Goal: Task Accomplishment & Management: Manage account settings

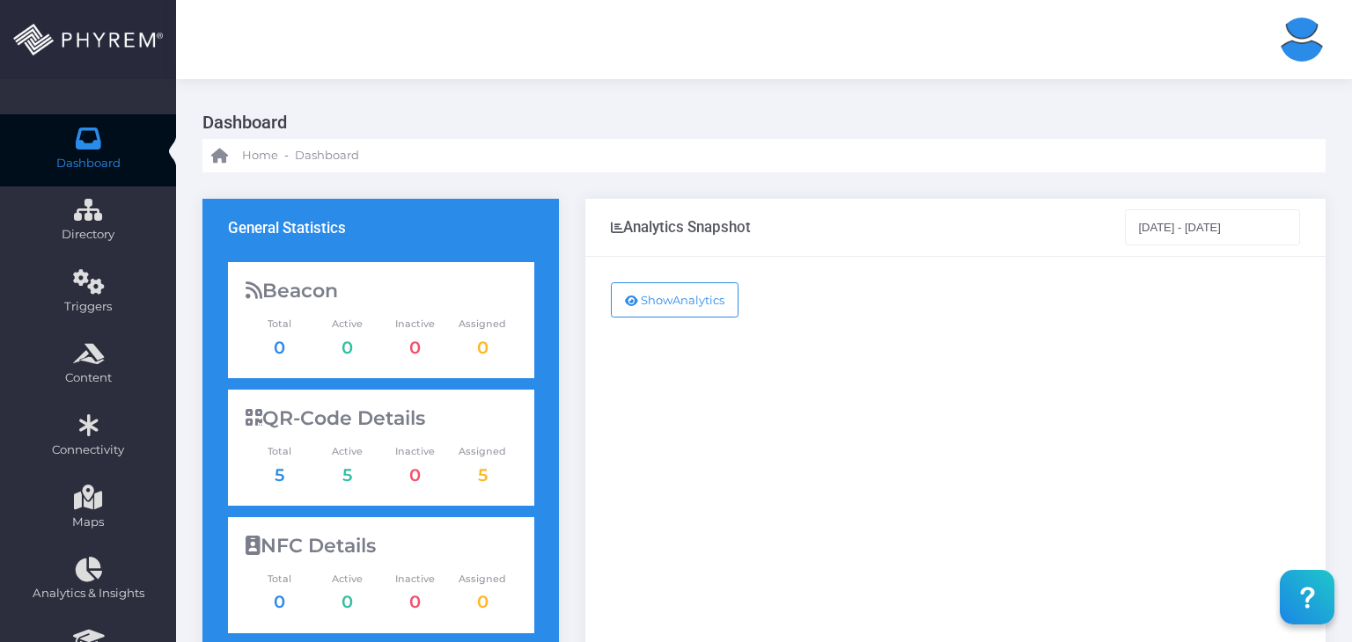
click at [1294, 45] on img at bounding box center [1302, 40] width 44 height 44
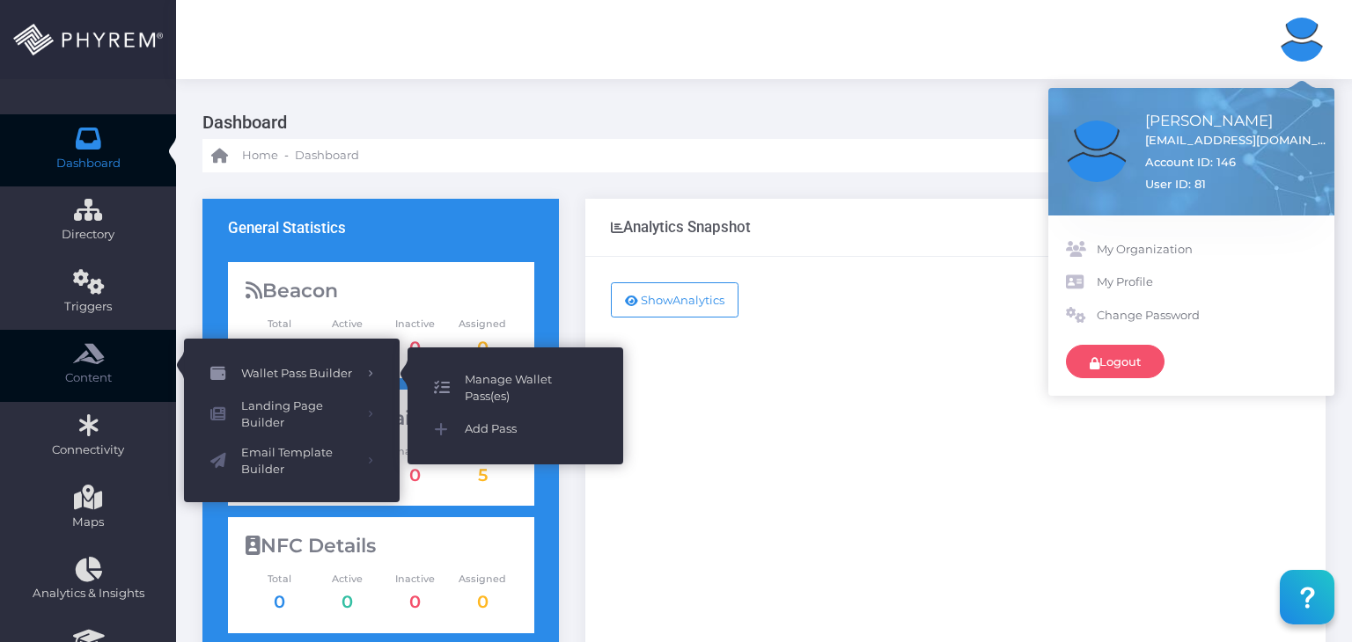
click at [507, 380] on span "Manage Wallet Pass(es)" at bounding box center [531, 388] width 132 height 34
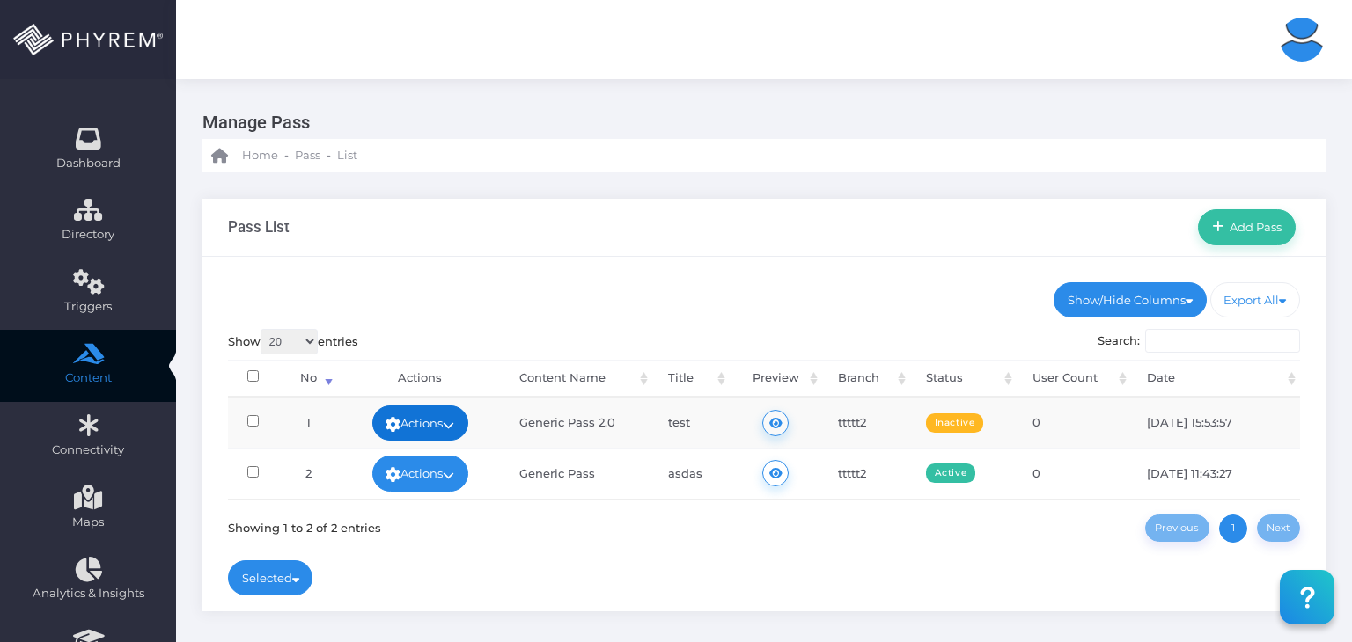
click at [445, 423] on link "Actions" at bounding box center [420, 423] width 97 height 35
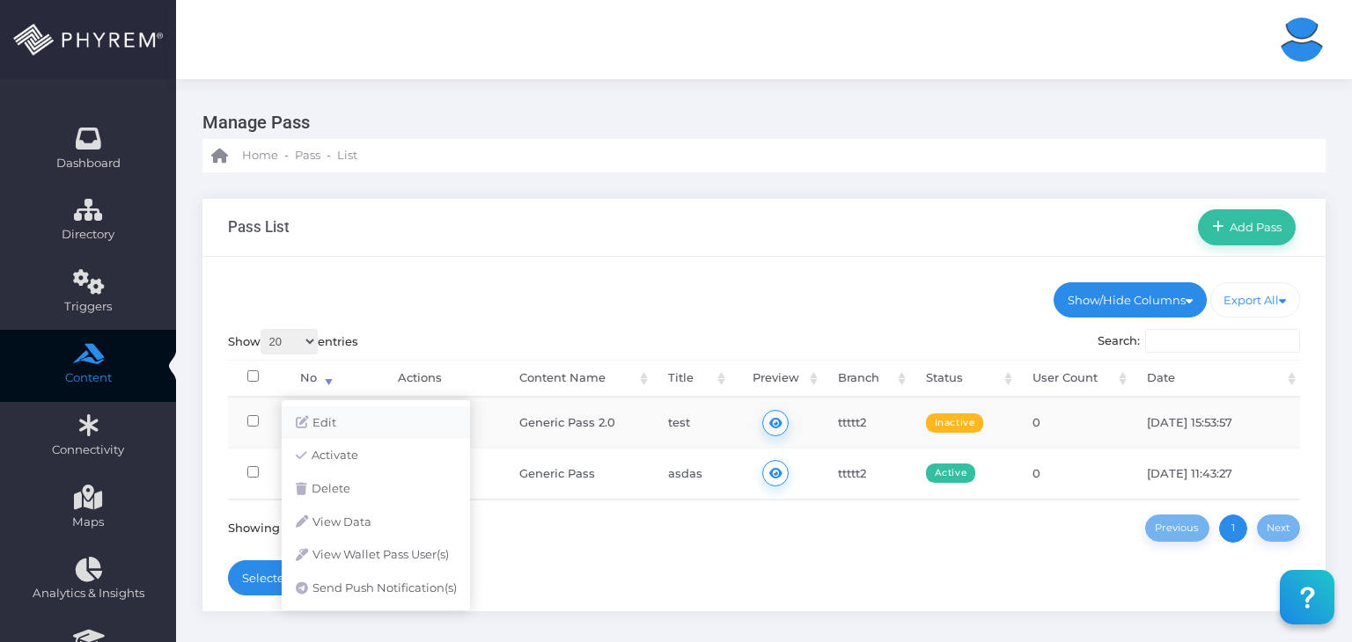
click at [387, 430] on link "Edit" at bounding box center [376, 423] width 188 height 33
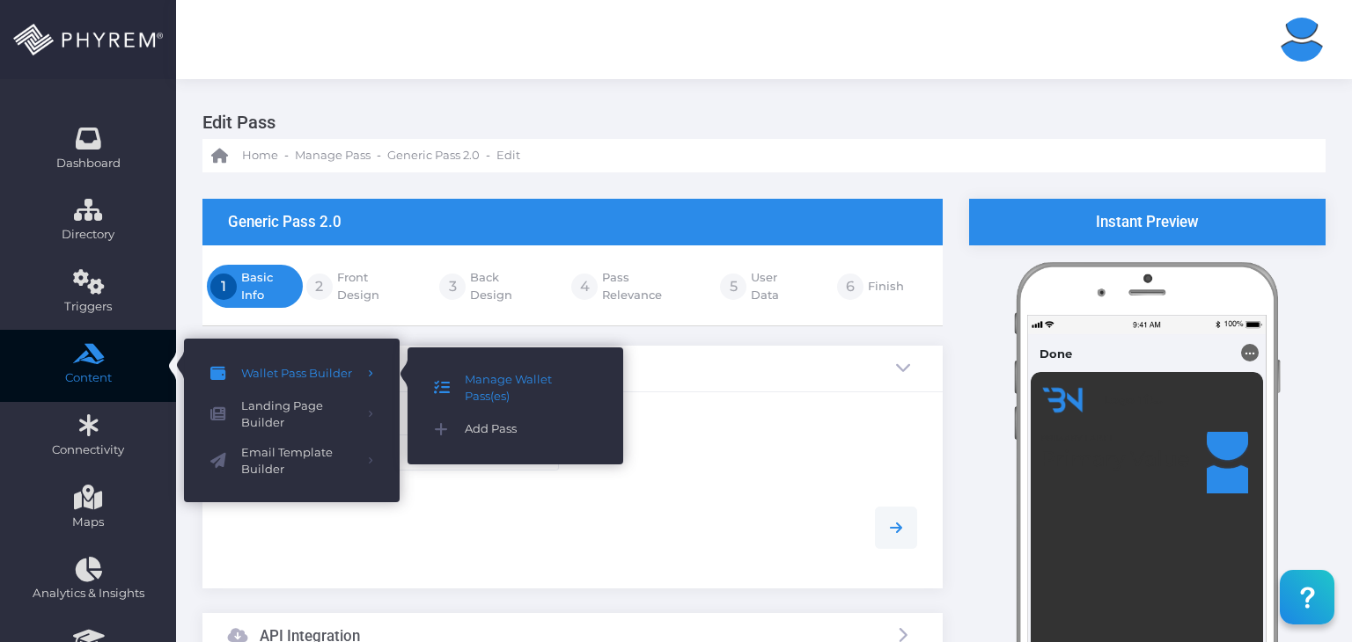
click at [488, 429] on span "Add Pass" at bounding box center [531, 429] width 132 height 23
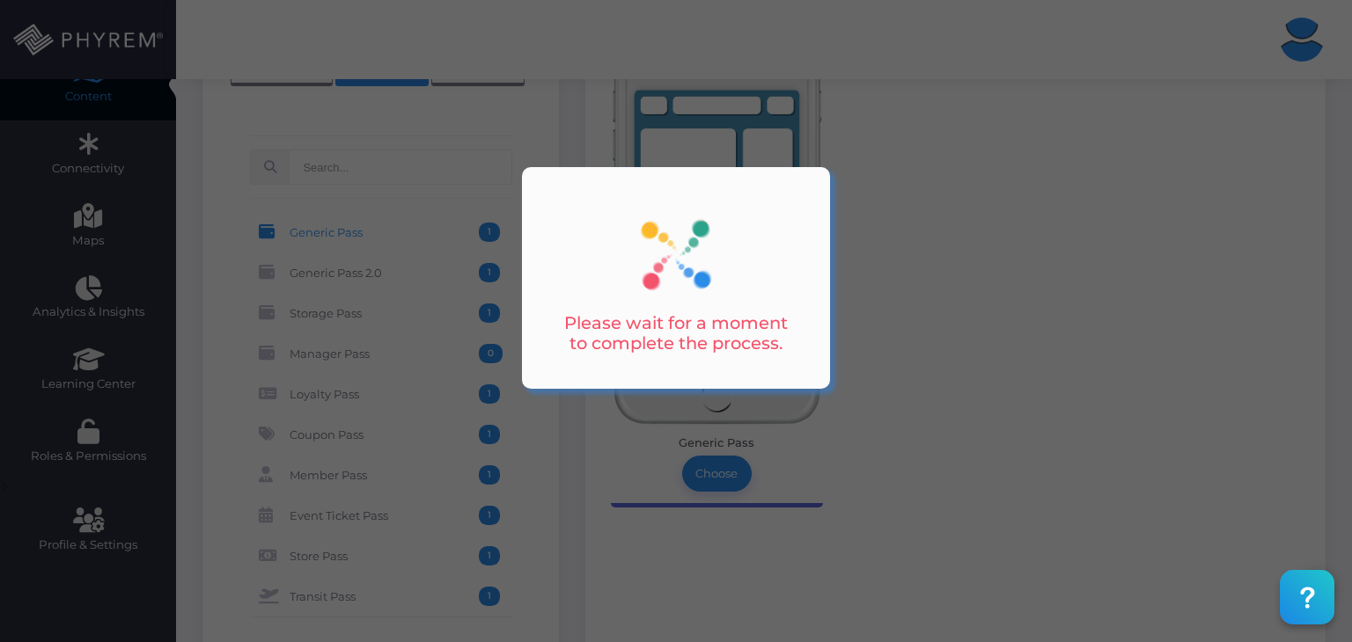
scroll to position [293, 0]
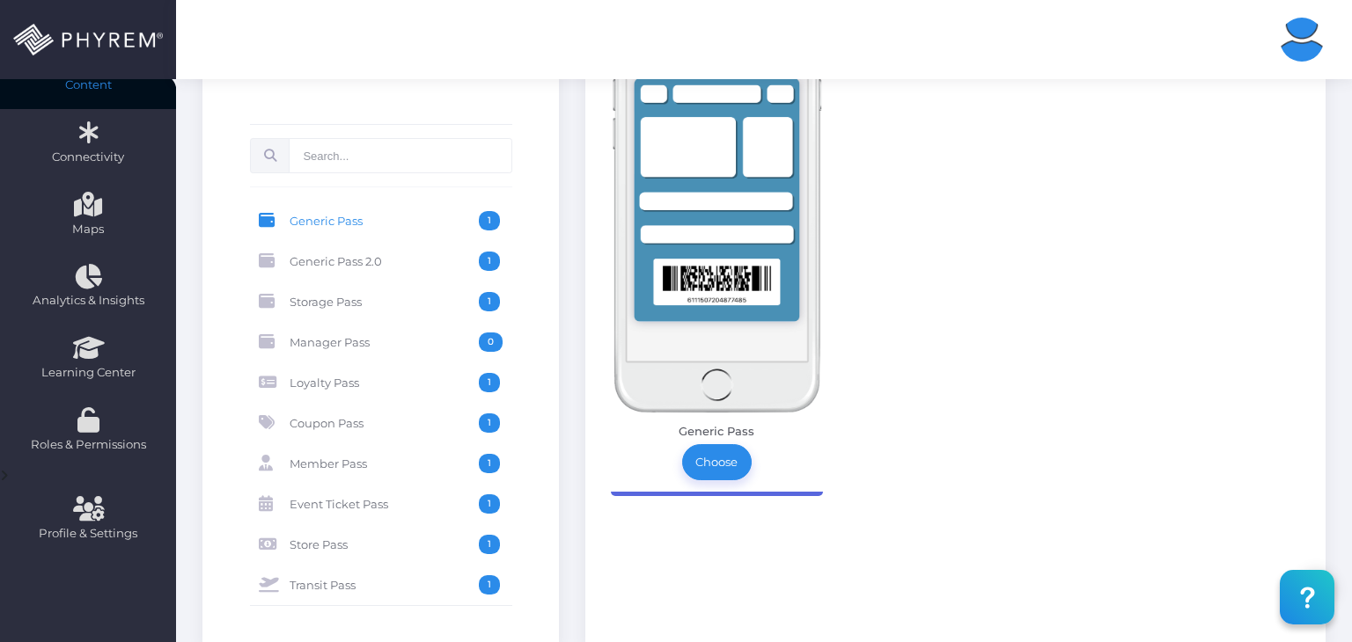
click at [332, 304] on span "Storage Pass" at bounding box center [384, 301] width 189 height 19
click at [710, 454] on link "Choose" at bounding box center [717, 461] width 70 height 35
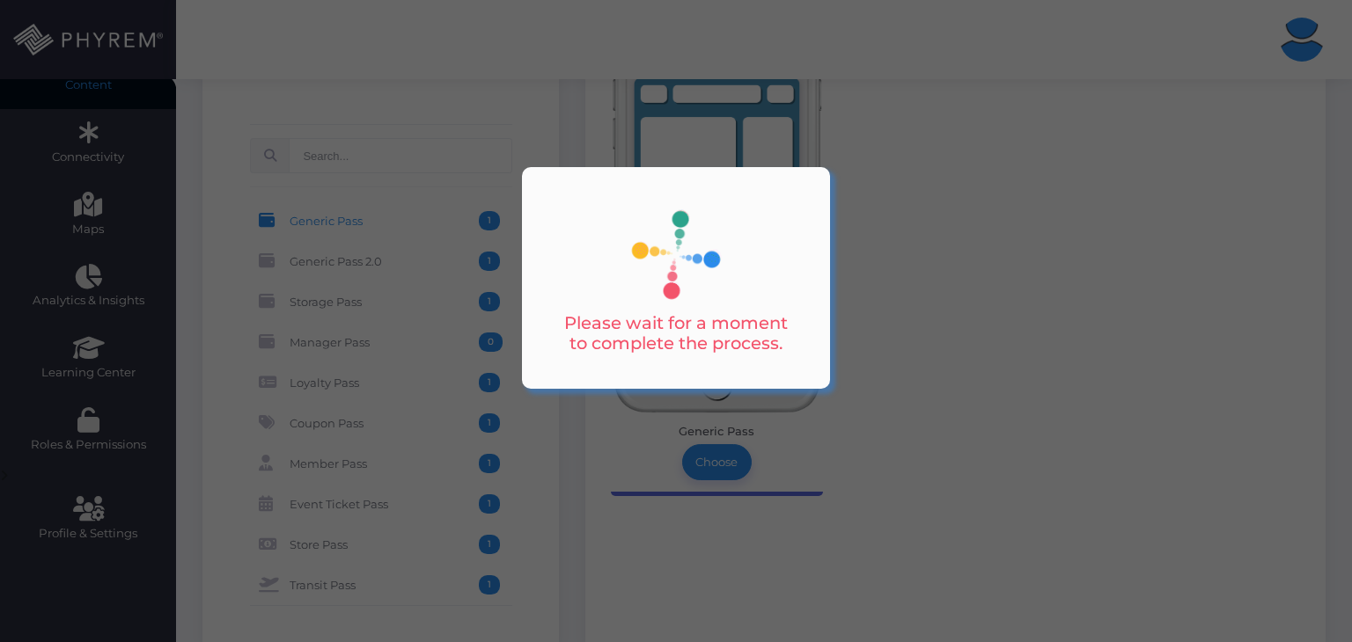
scroll to position [293, 0]
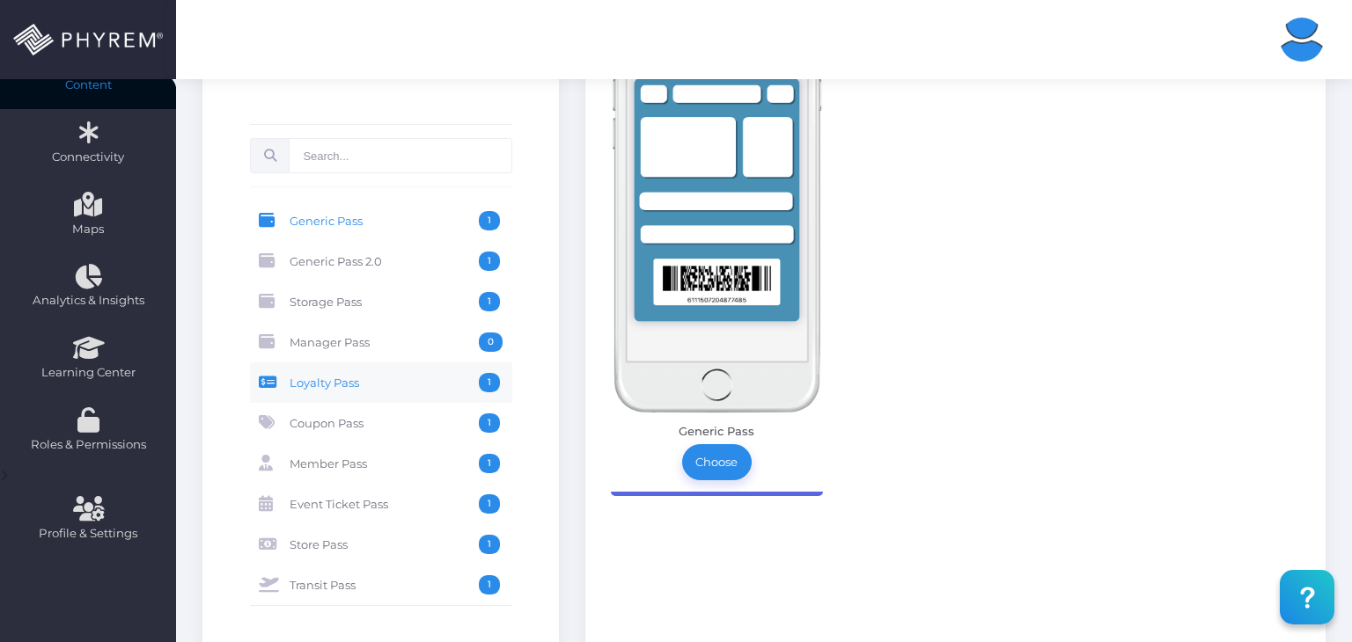
click at [312, 381] on span "Loyalty Pass" at bounding box center [384, 382] width 189 height 19
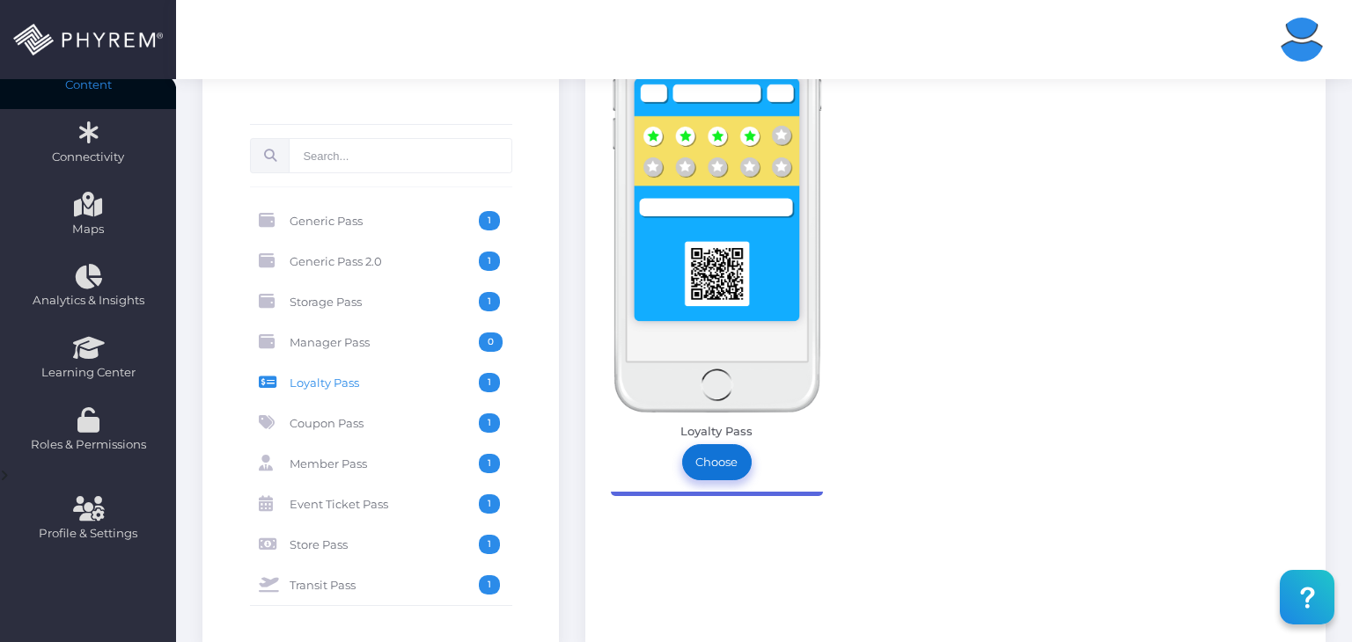
click at [738, 458] on link "Choose" at bounding box center [717, 461] width 70 height 35
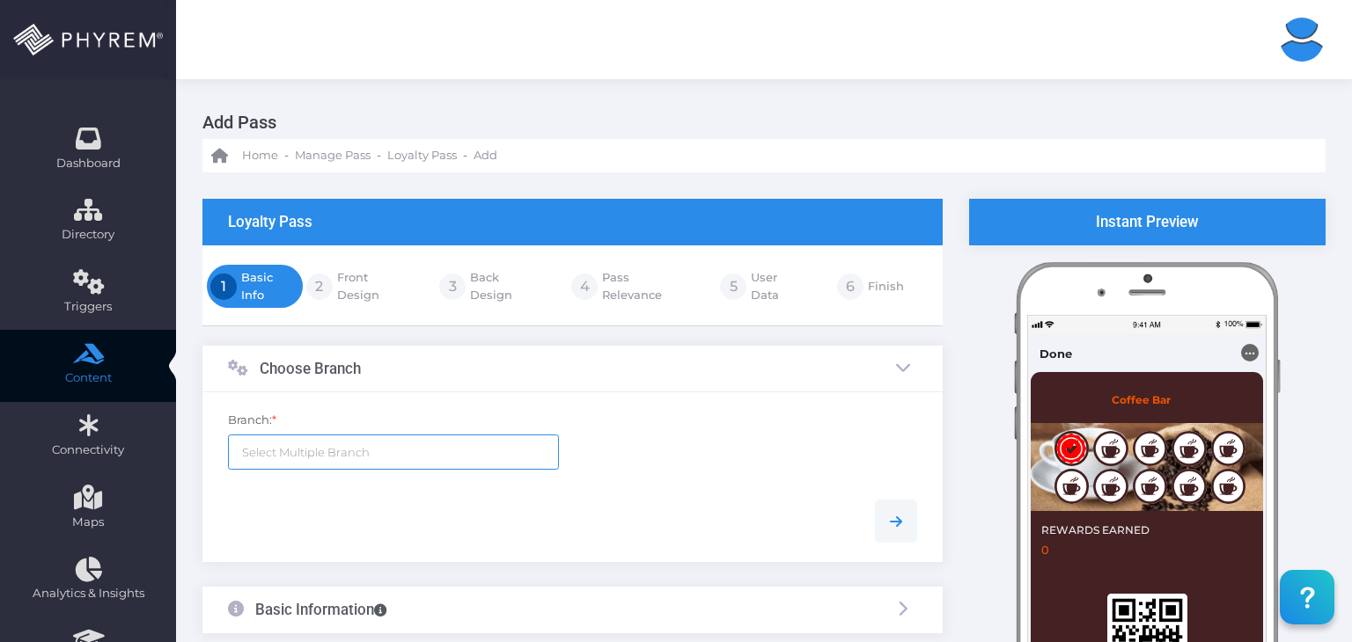
click at [378, 452] on input "search" at bounding box center [311, 452] width 138 height 14
select select "121"
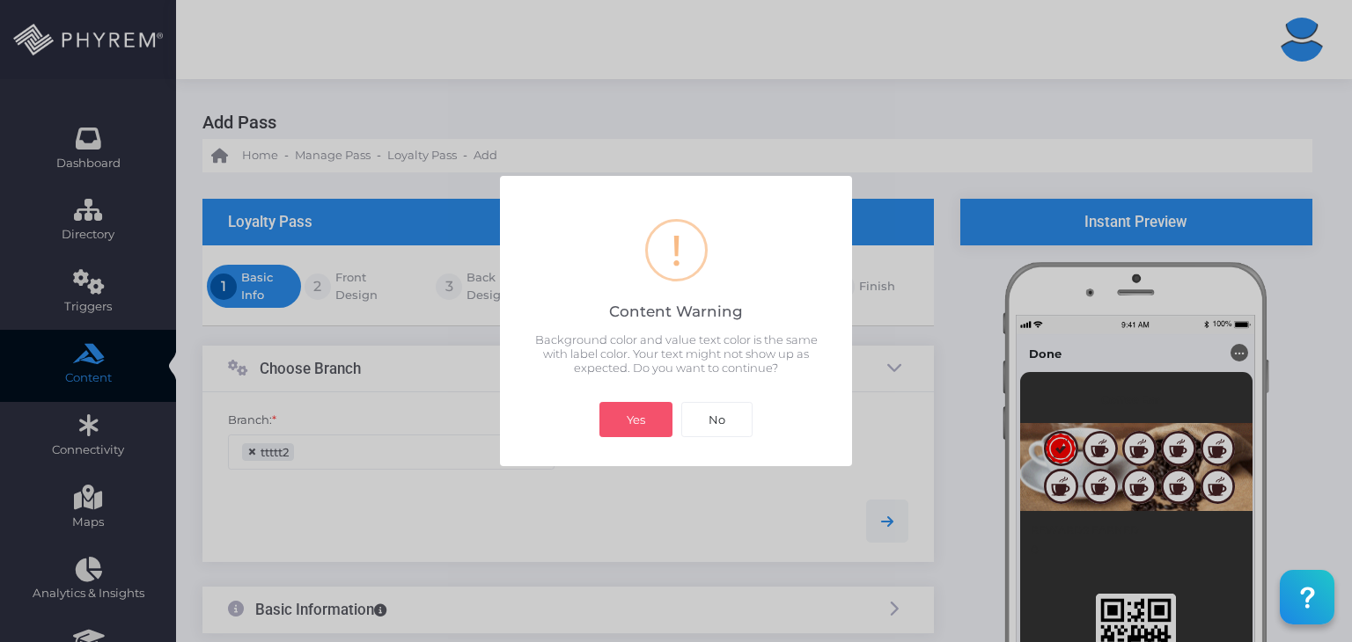
scroll to position [260, 0]
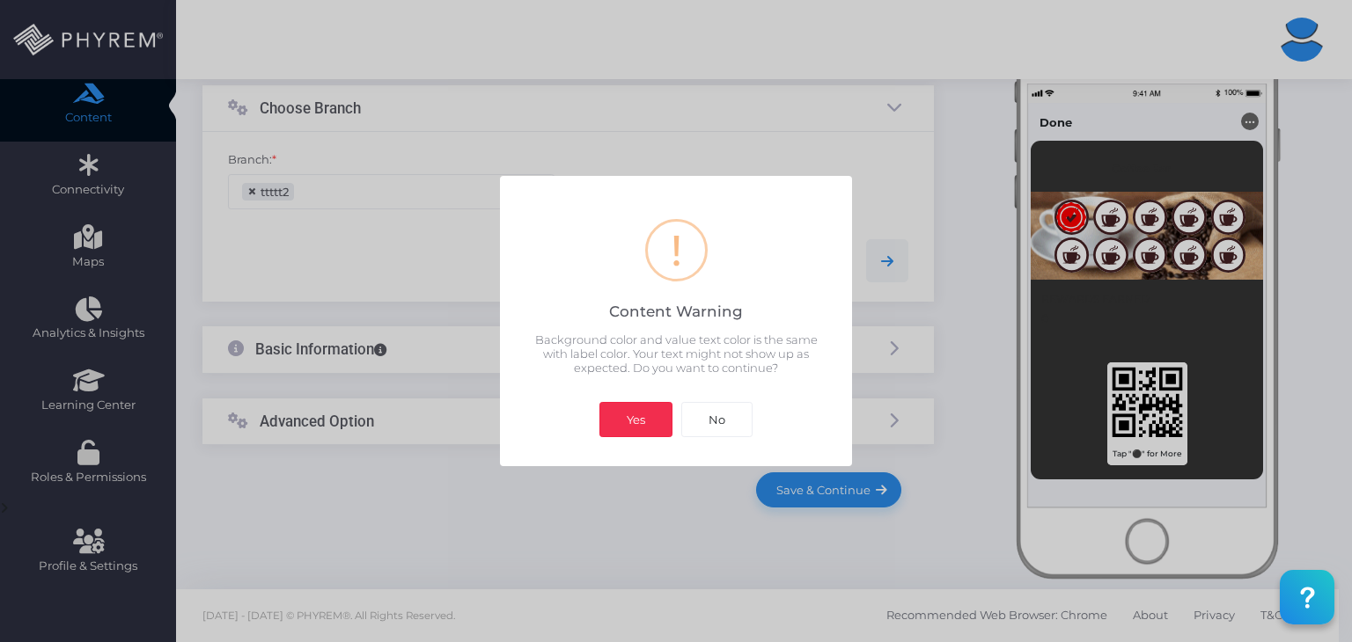
click at [623, 414] on button "Yes" at bounding box center [635, 419] width 73 height 35
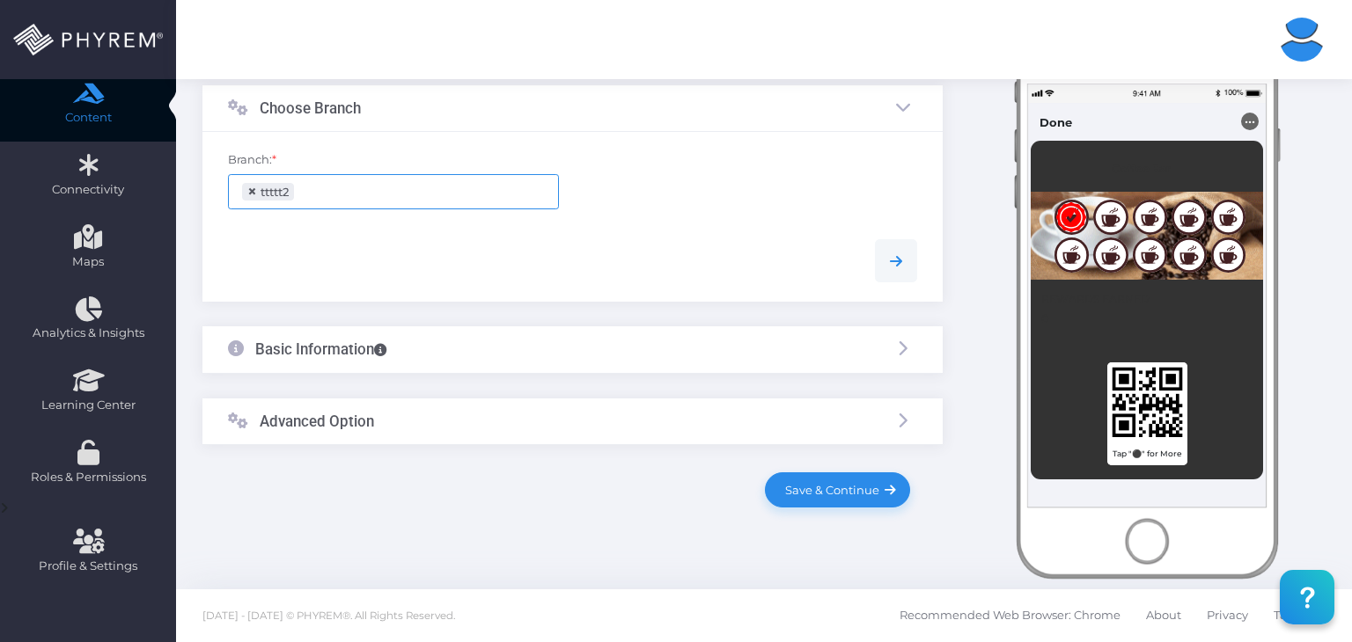
click at [548, 349] on div "Basic Information" at bounding box center [572, 349] width 740 height 47
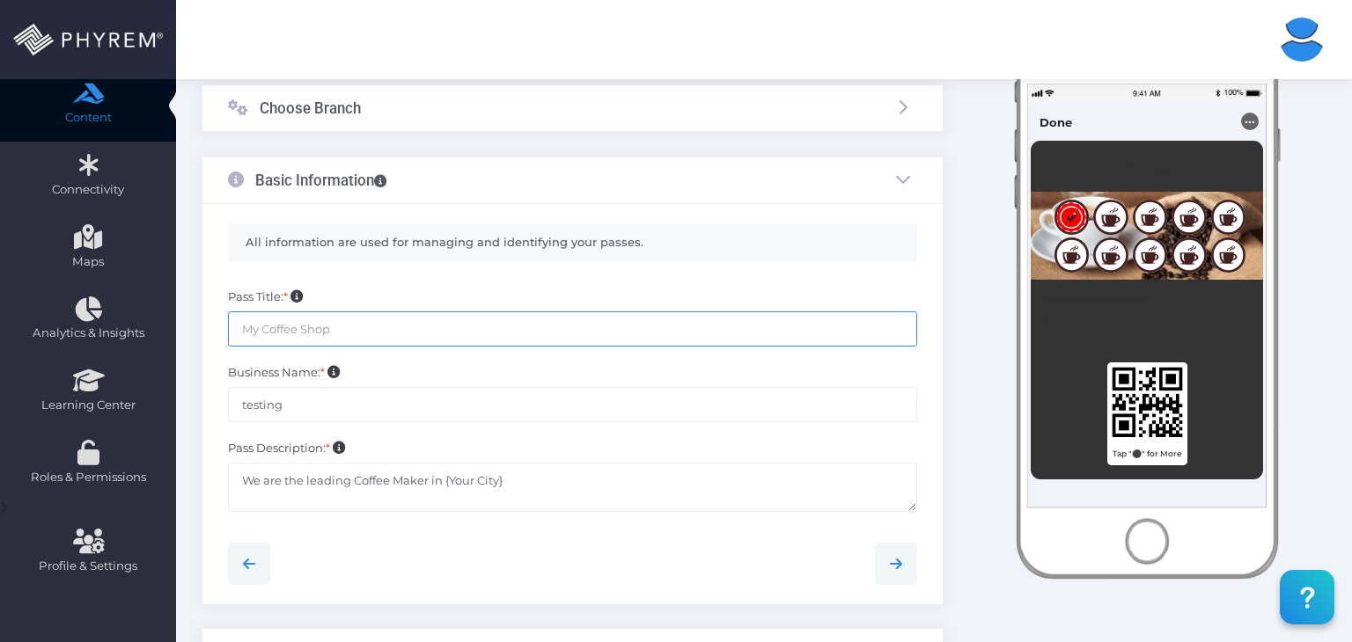
click at [378, 317] on input "text" at bounding box center [572, 329] width 689 height 35
type input "Vtech"
click at [450, 356] on div "Pass Title: * Vtech" at bounding box center [572, 327] width 715 height 76
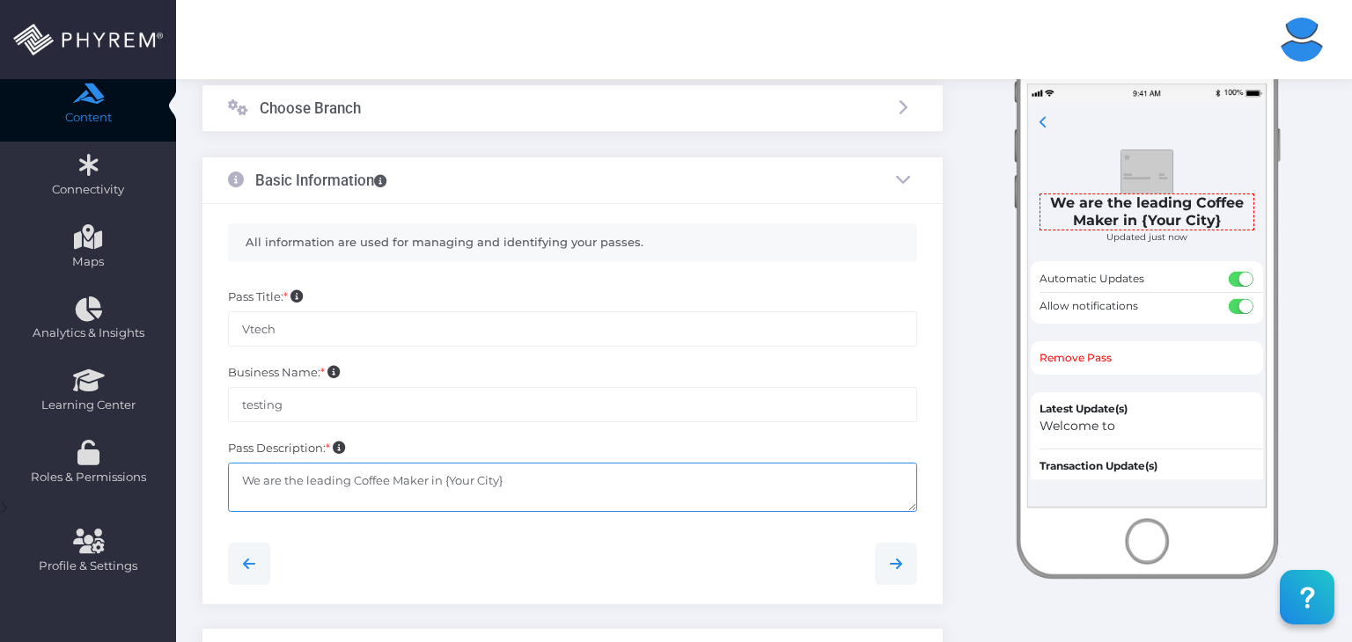
click at [443, 480] on textarea "We are the leading Coffee Maker in {Your City}" at bounding box center [572, 488] width 689 height 50
drag, startPoint x: 444, startPoint y: 483, endPoint x: 502, endPoint y: 483, distance: 57.2
click at [502, 483] on textarea "We are the leading Coffee Maker in {Your City}" at bounding box center [572, 488] width 689 height 50
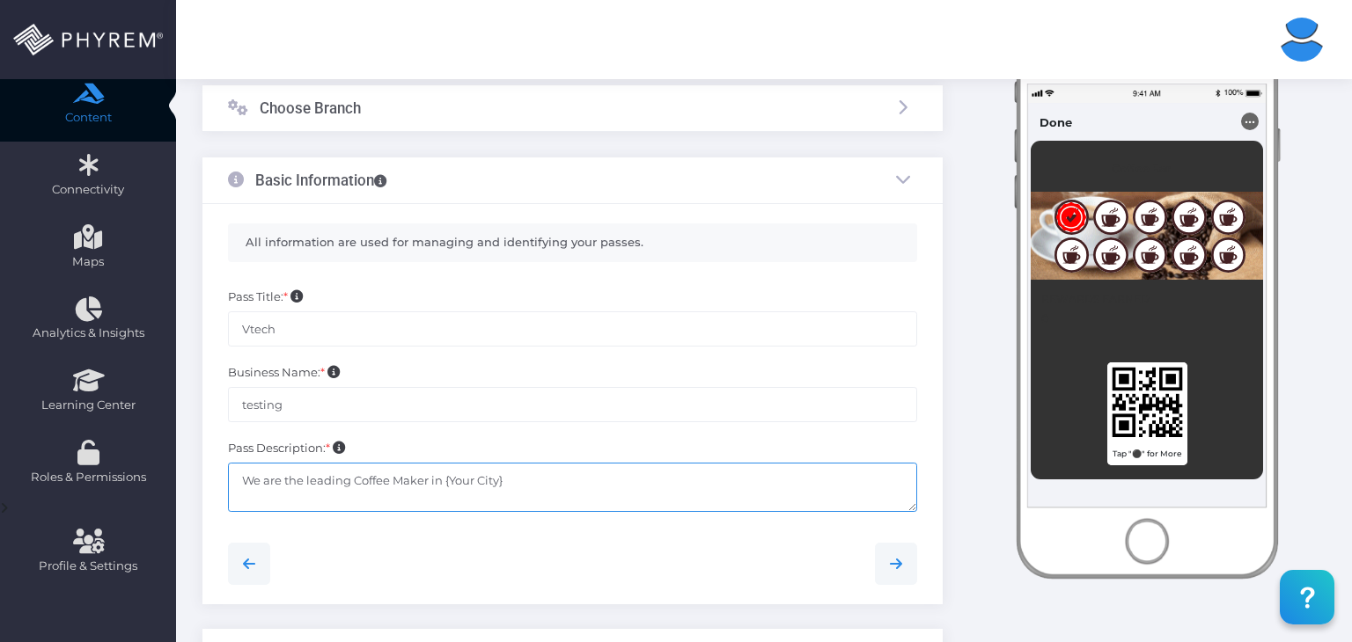
paste textarea "chicago"
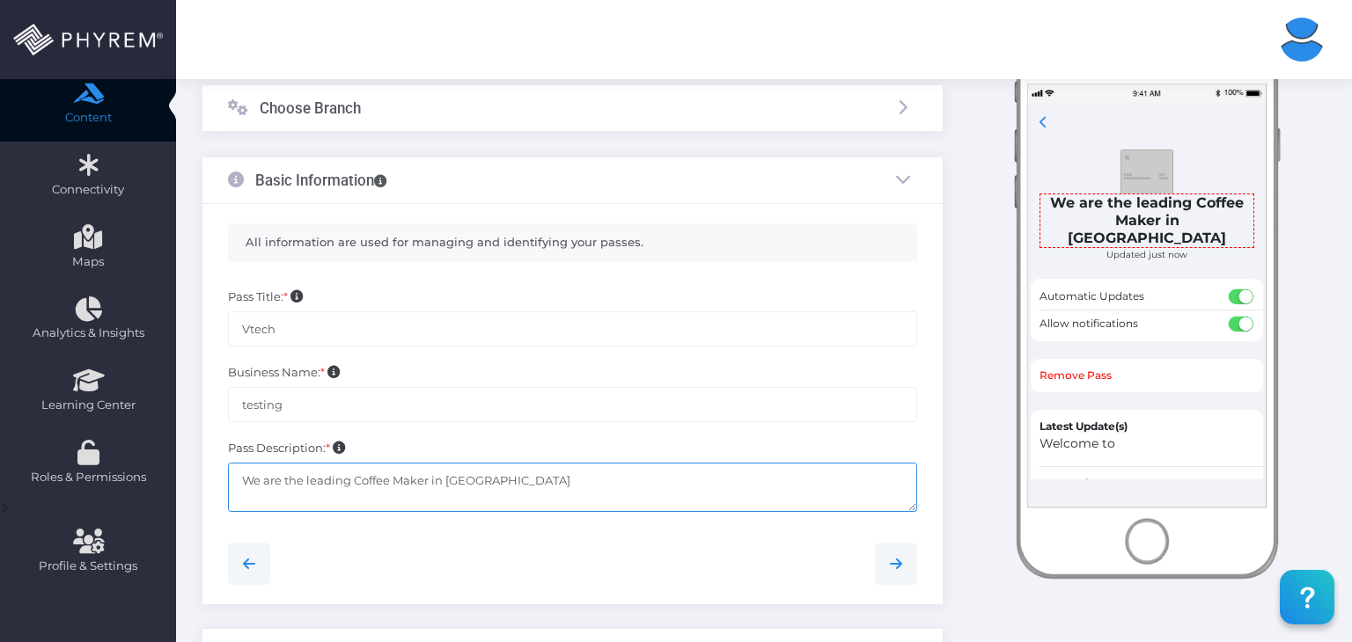
click at [524, 481] on textarea "We are the leading Coffee Maker in {Your City}" at bounding box center [572, 488] width 689 height 50
type textarea "We are the leading Coffee Maker in chicago"
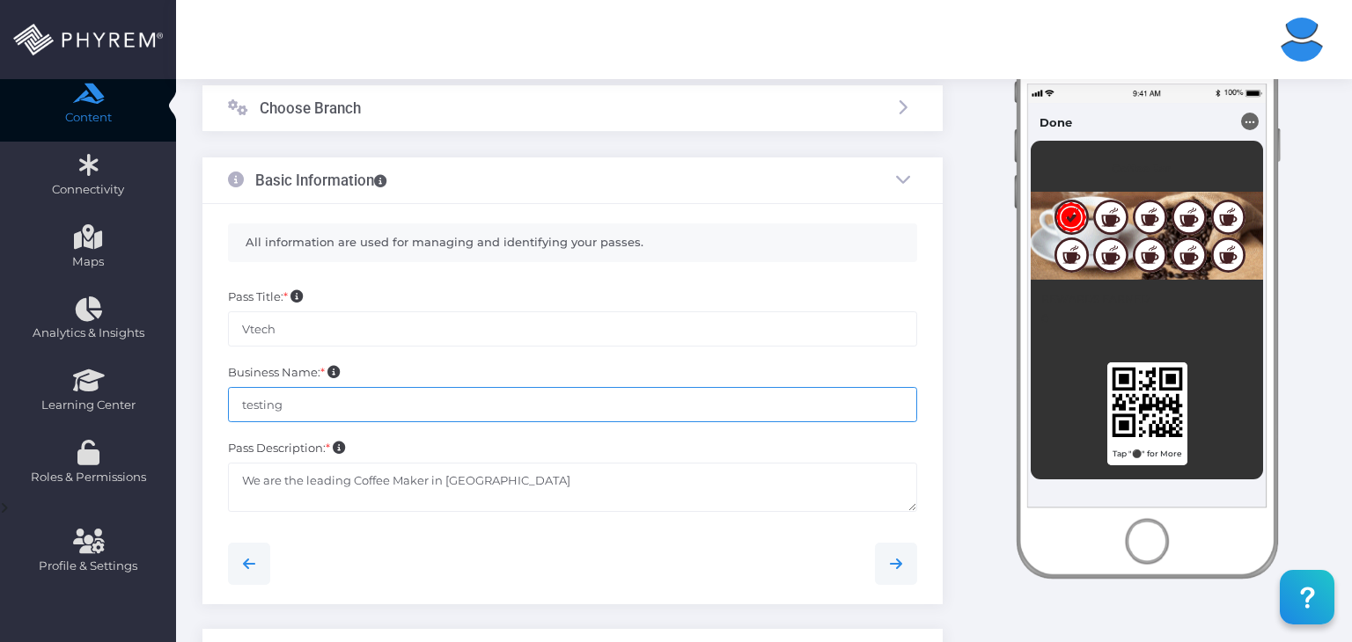
click at [570, 392] on input "testing" at bounding box center [572, 404] width 689 height 35
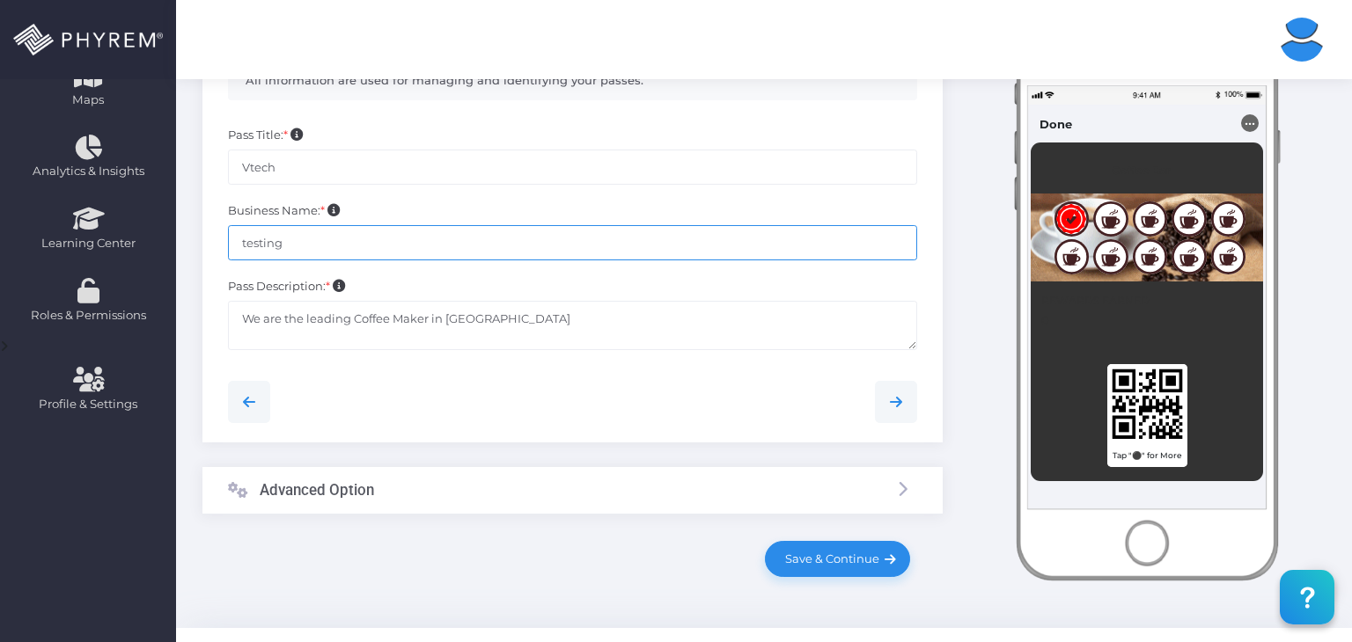
scroll to position [460, 0]
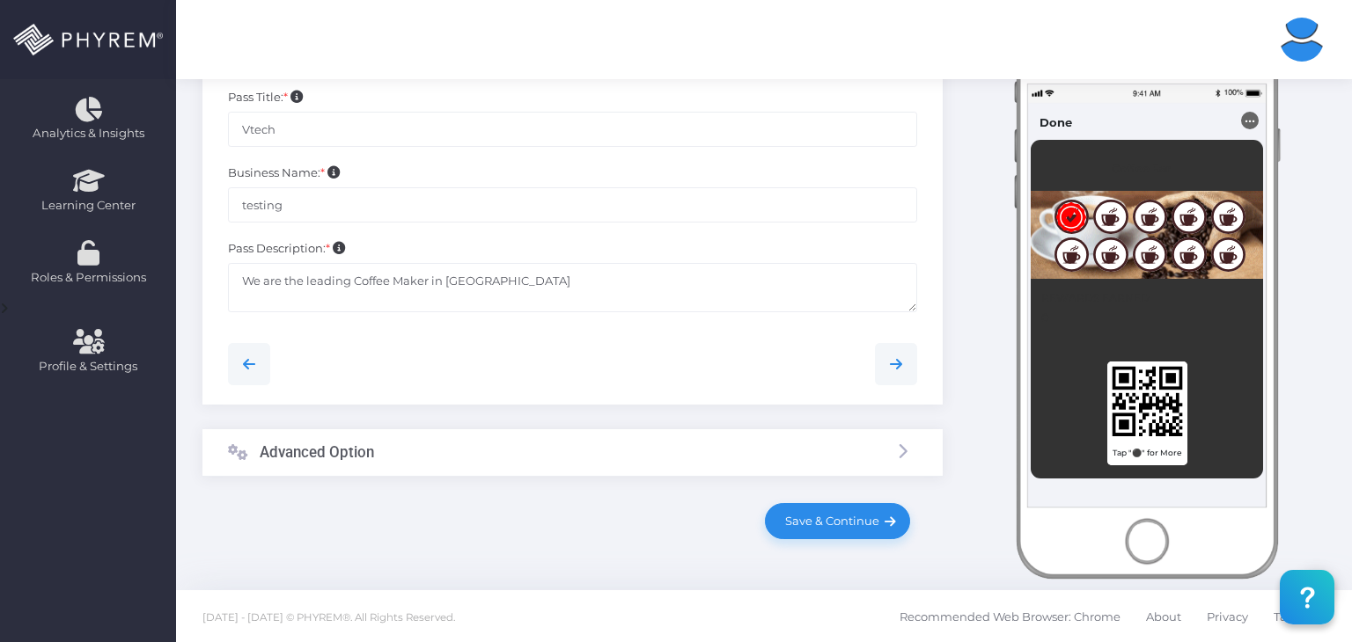
click at [593, 458] on div "Advanced Option" at bounding box center [572, 452] width 740 height 47
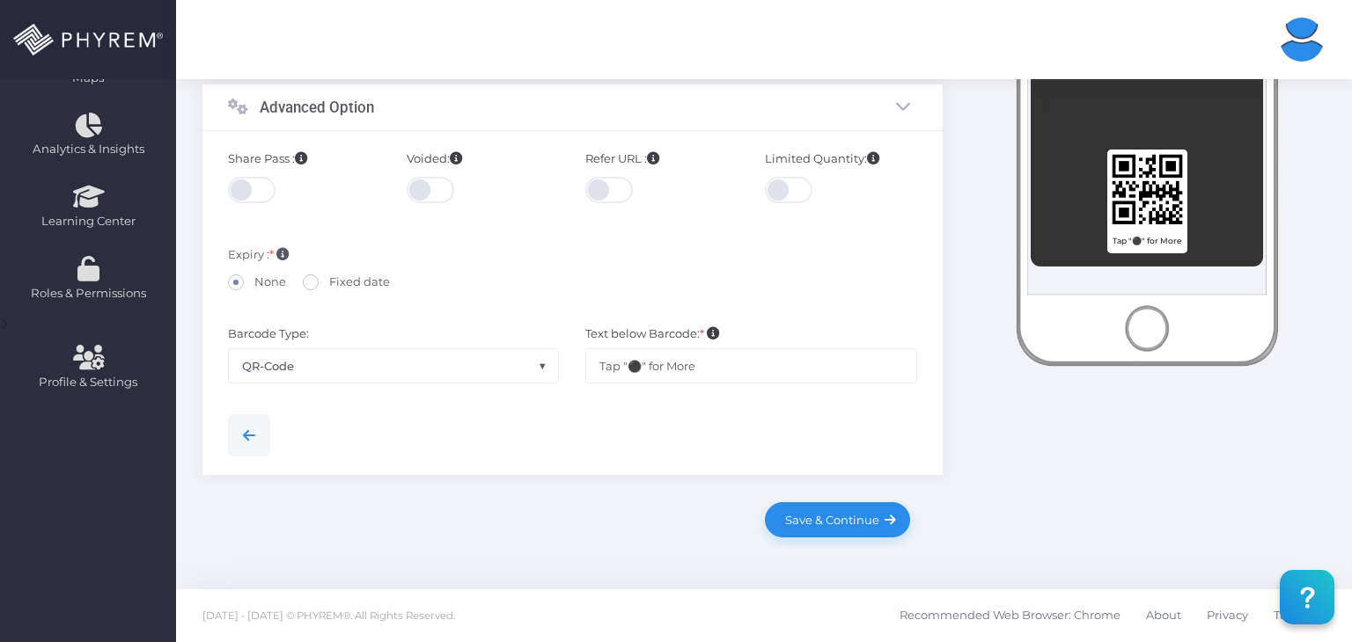
scroll to position [0, 0]
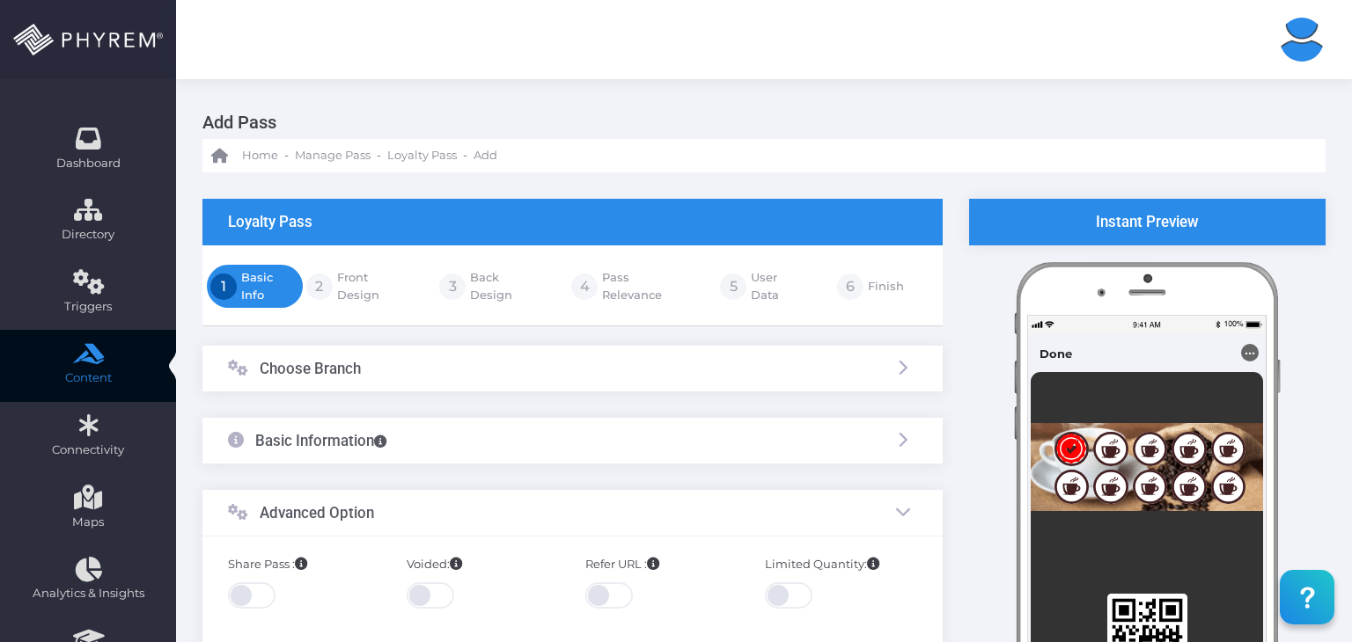
click at [493, 358] on div "Choose Branch" at bounding box center [572, 369] width 740 height 47
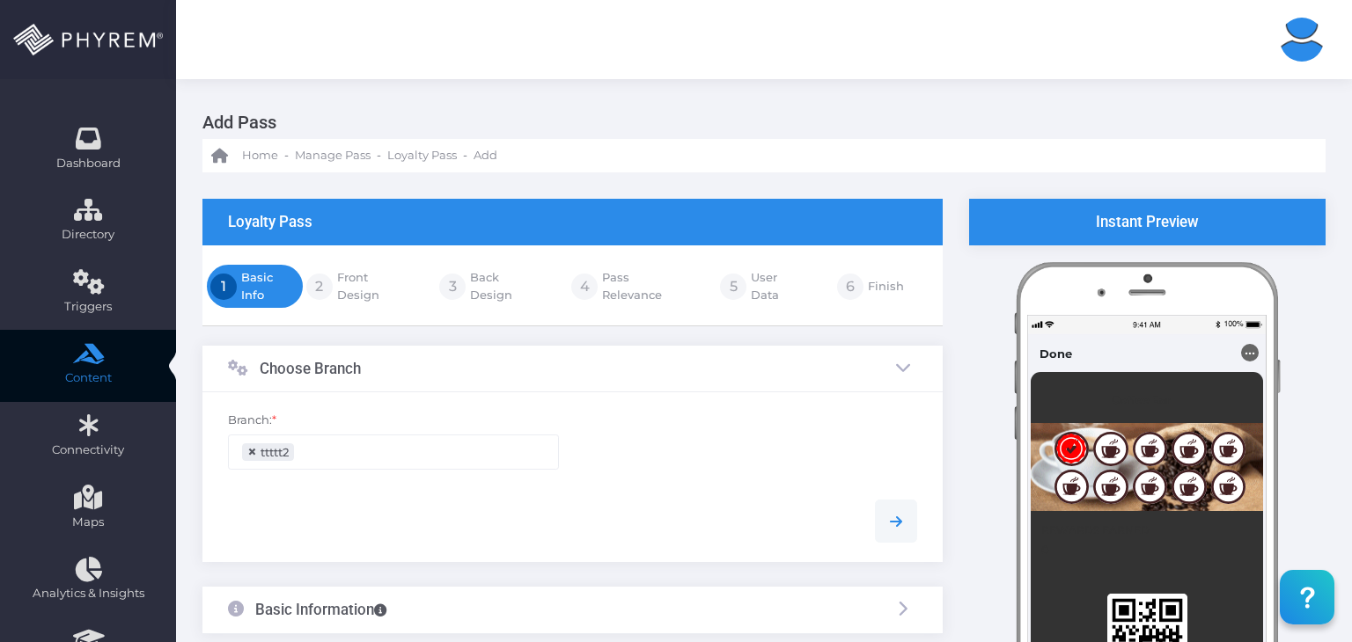
click at [493, 360] on div "Choose Branch" at bounding box center [572, 369] width 740 height 47
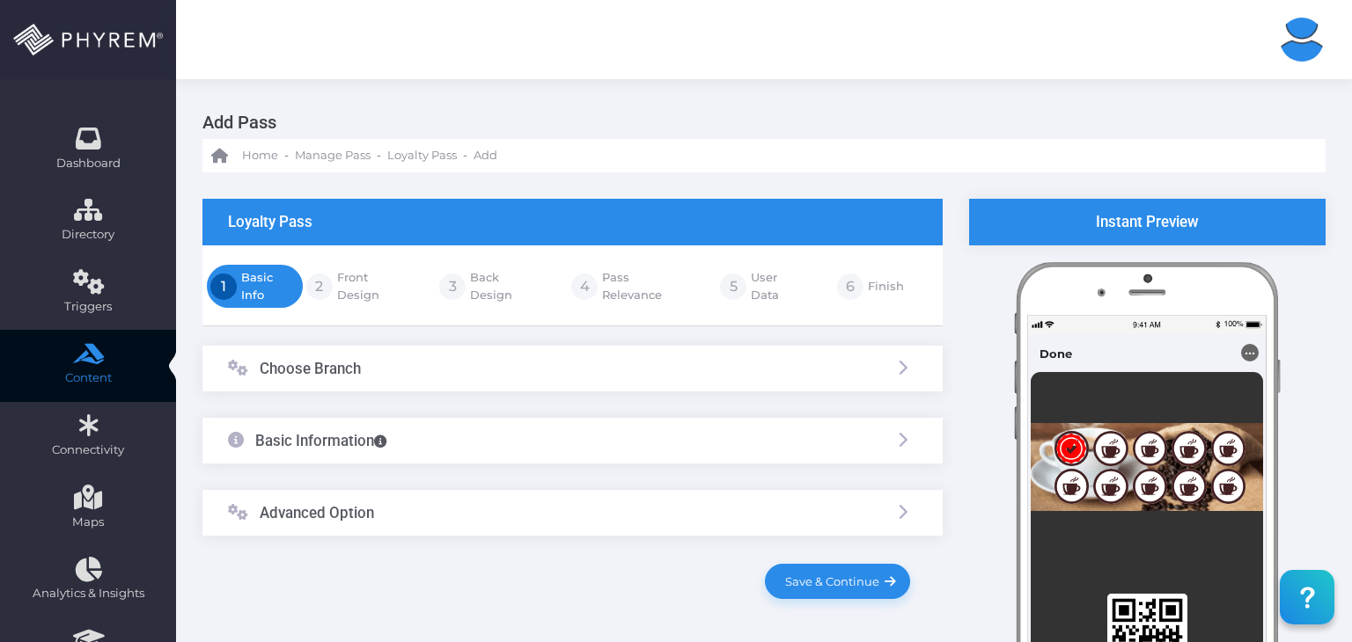
click at [497, 493] on div "Advanced Option" at bounding box center [572, 513] width 740 height 47
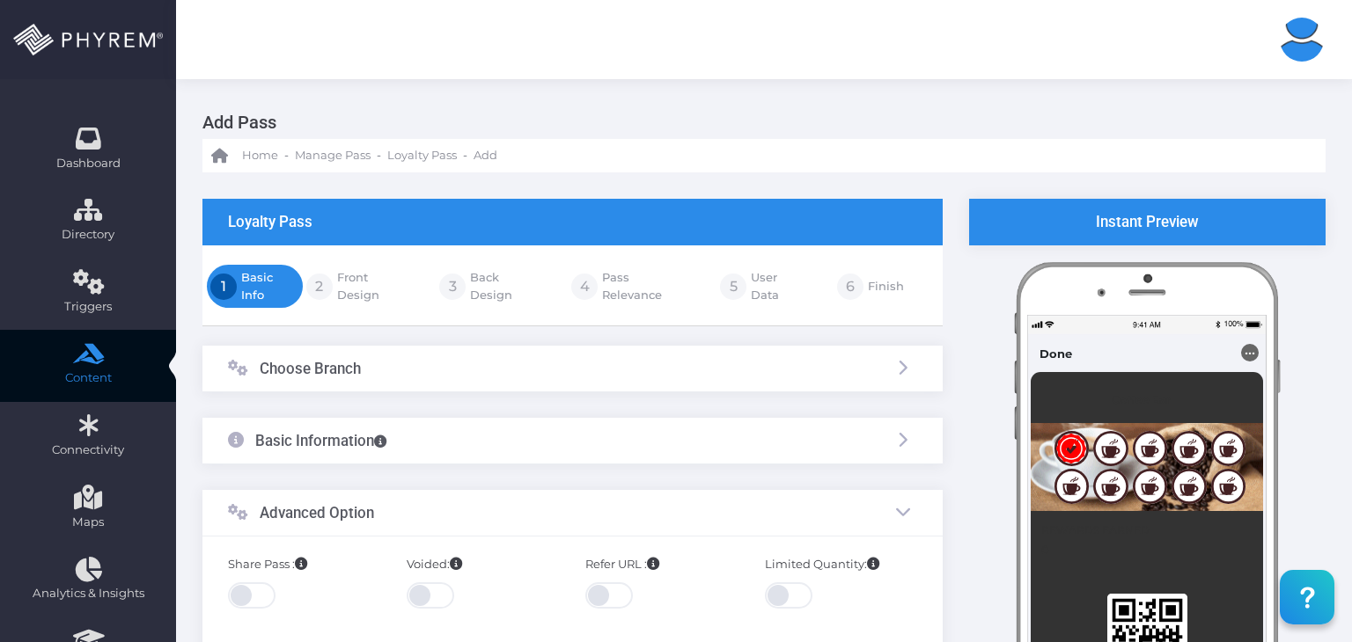
scroll to position [293, 0]
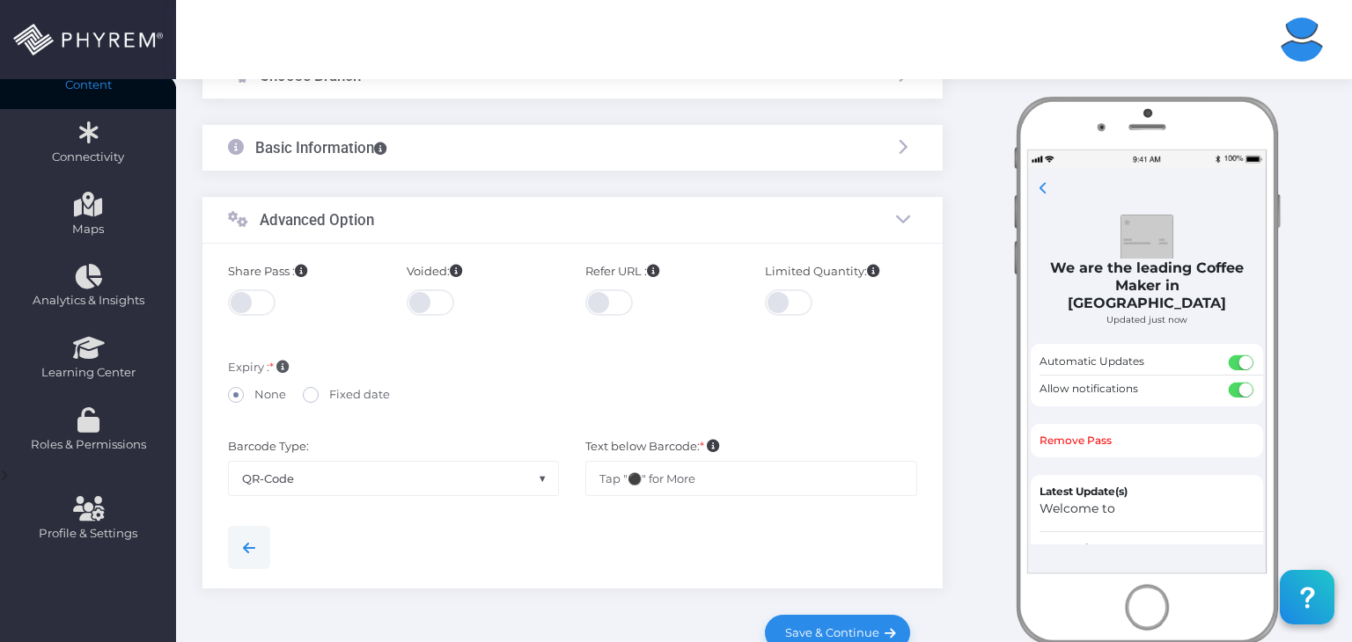
click at [260, 304] on span at bounding box center [253, 303] width 50 height 26
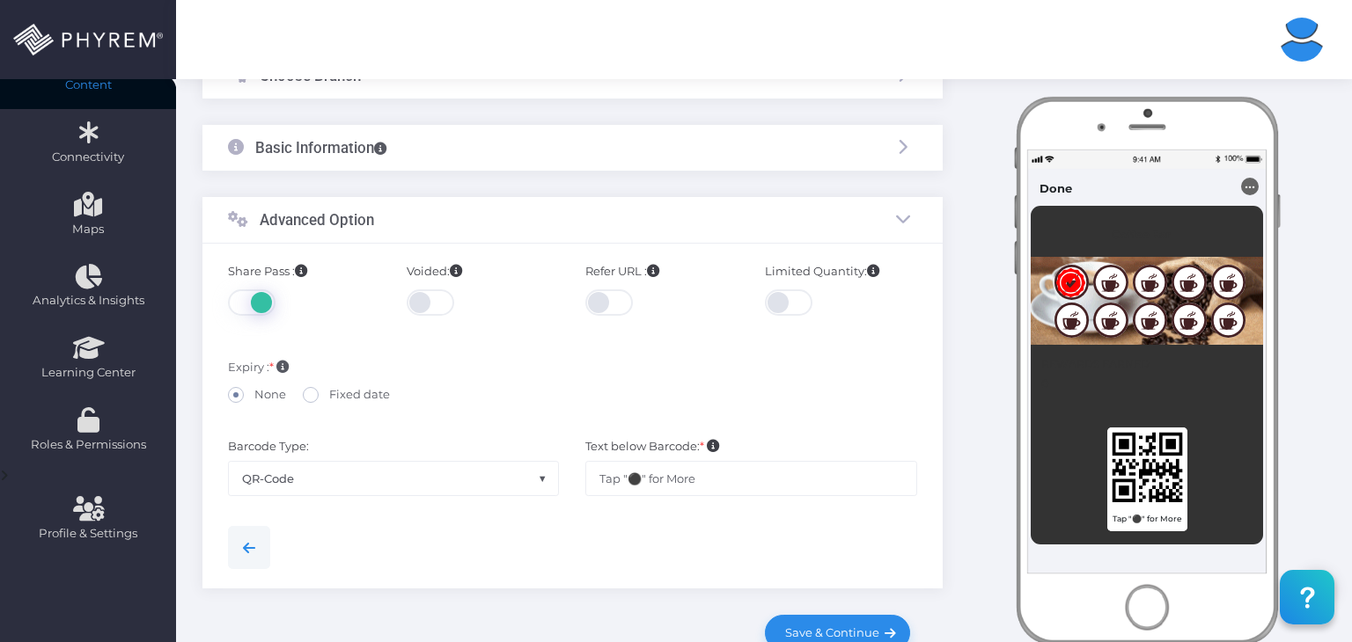
click at [458, 304] on div at bounding box center [483, 307] width 152 height 42
click at [437, 304] on span at bounding box center [432, 303] width 50 height 26
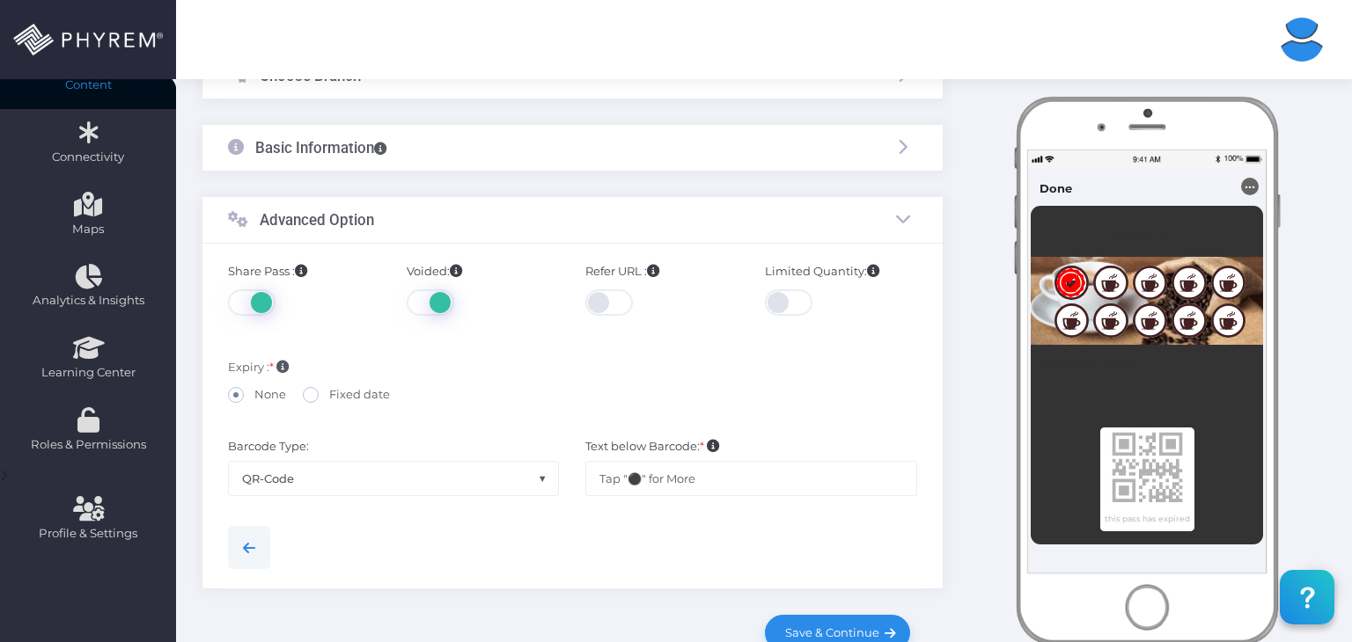
scroll to position [405, 0]
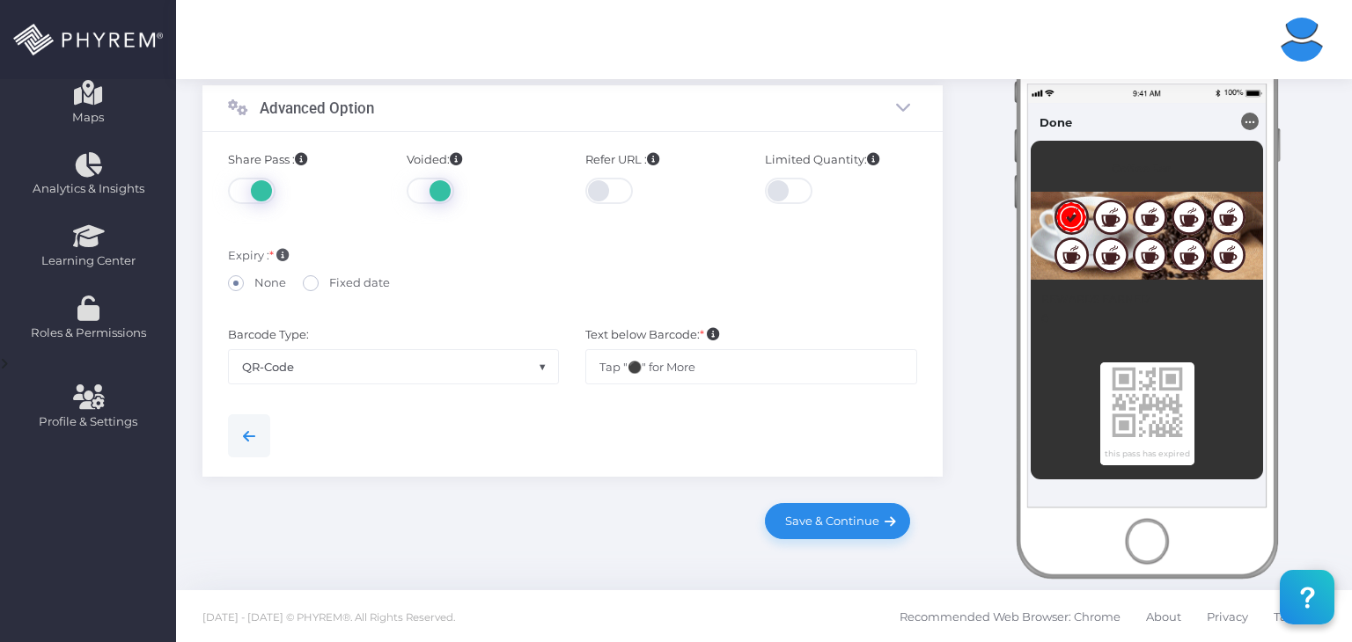
click at [418, 189] on span at bounding box center [432, 191] width 50 height 26
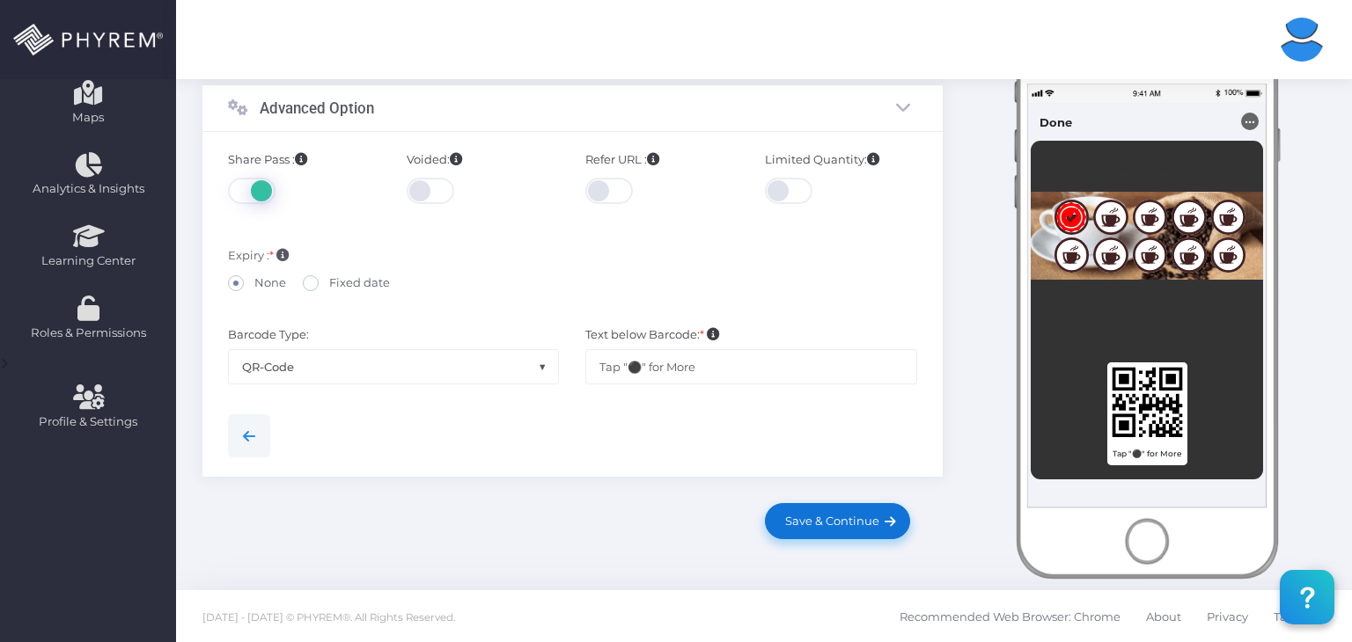
click at [813, 528] on link "Save & Continue" at bounding box center [837, 520] width 144 height 35
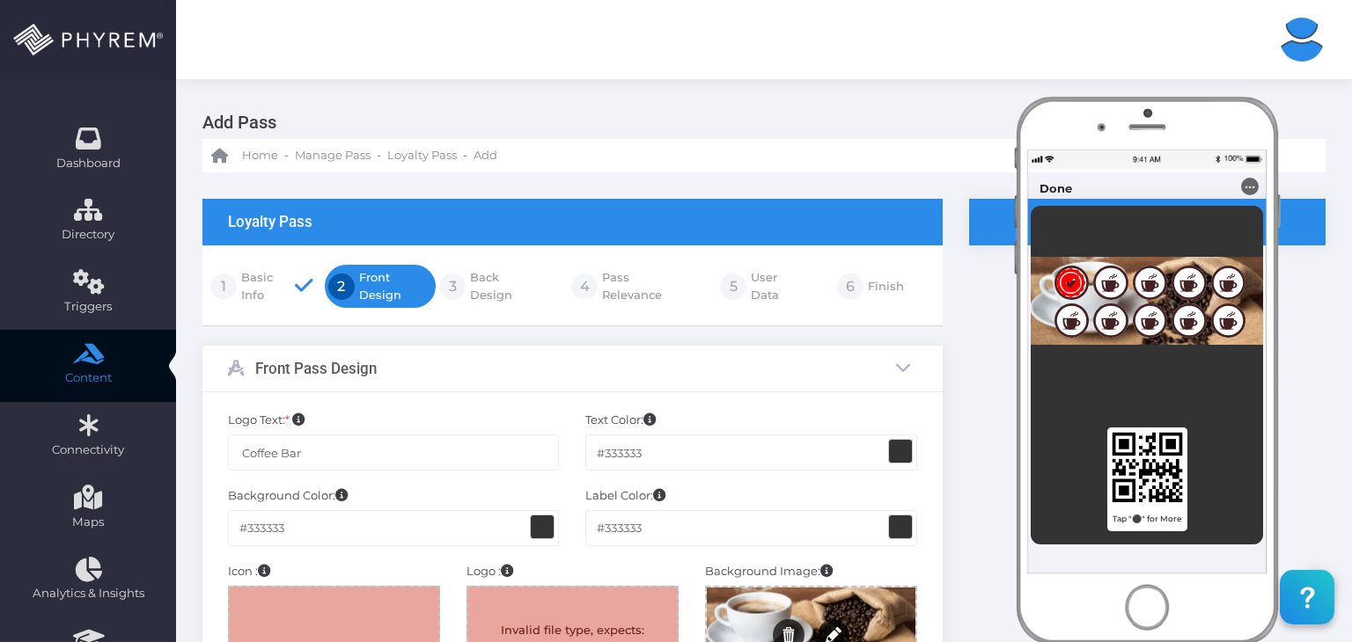
scroll to position [293, 0]
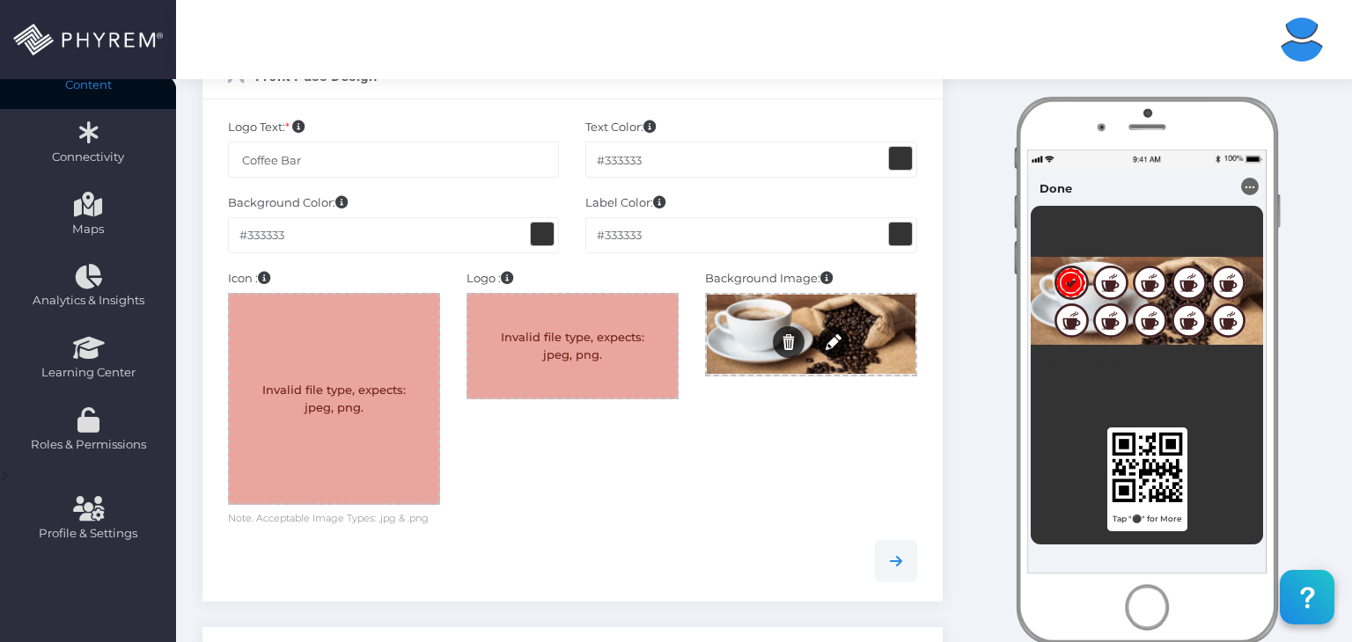
click at [332, 402] on div at bounding box center [334, 399] width 209 height 209
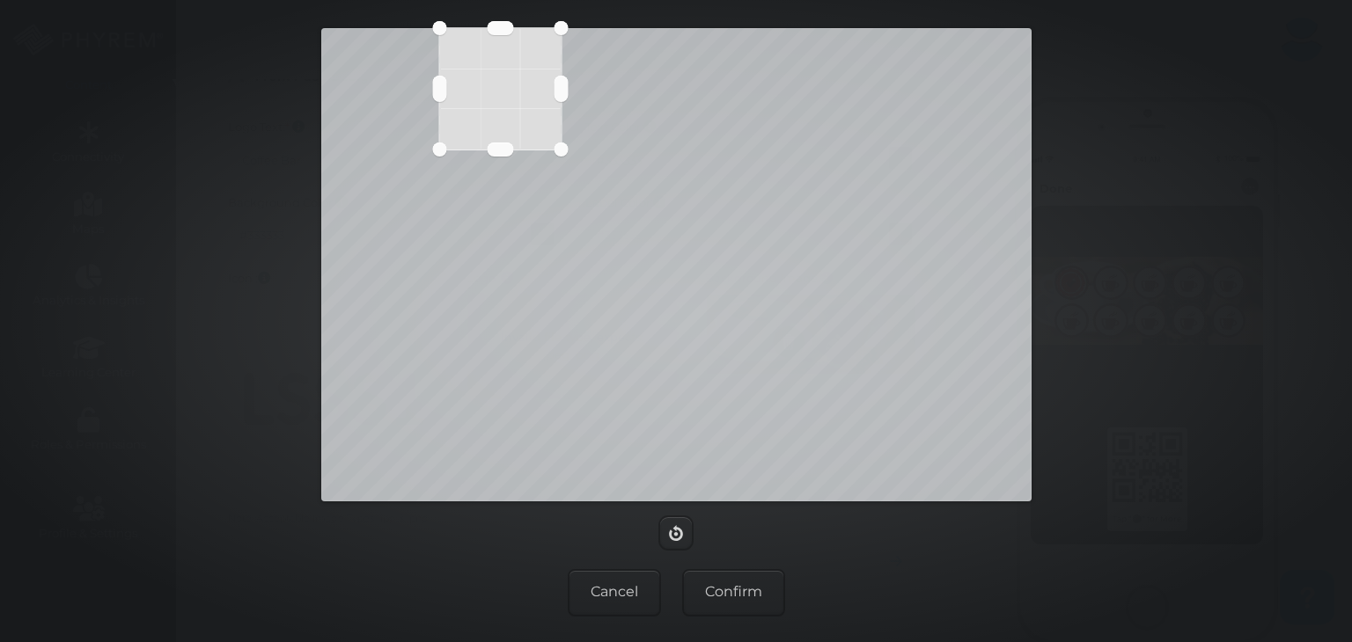
click at [561, 437] on div at bounding box center [676, 264] width 710 height 473
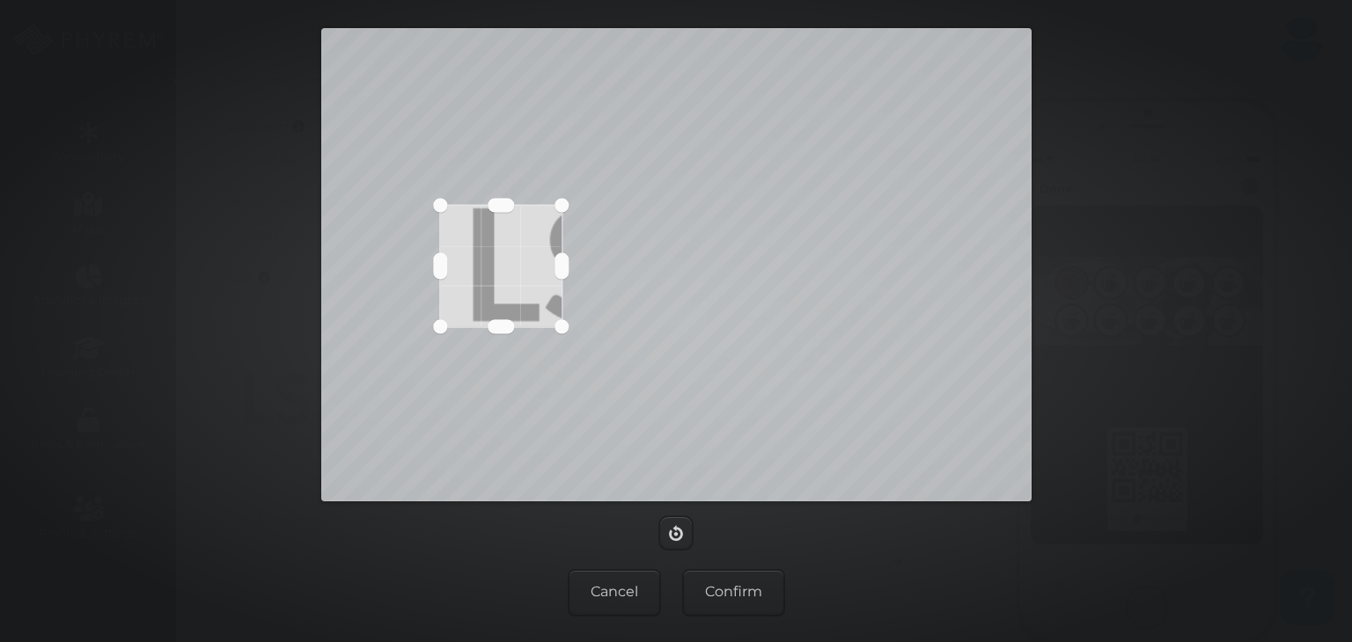
click at [466, 271] on button at bounding box center [501, 267] width 104 height 104
click at [492, 210] on div at bounding box center [500, 266] width 121 height 121
click at [492, 207] on button at bounding box center [486, 210] width 26 height 14
click at [490, 323] on button at bounding box center [486, 323] width 26 height 14
click at [724, 582] on button "Confirm" at bounding box center [733, 593] width 103 height 48
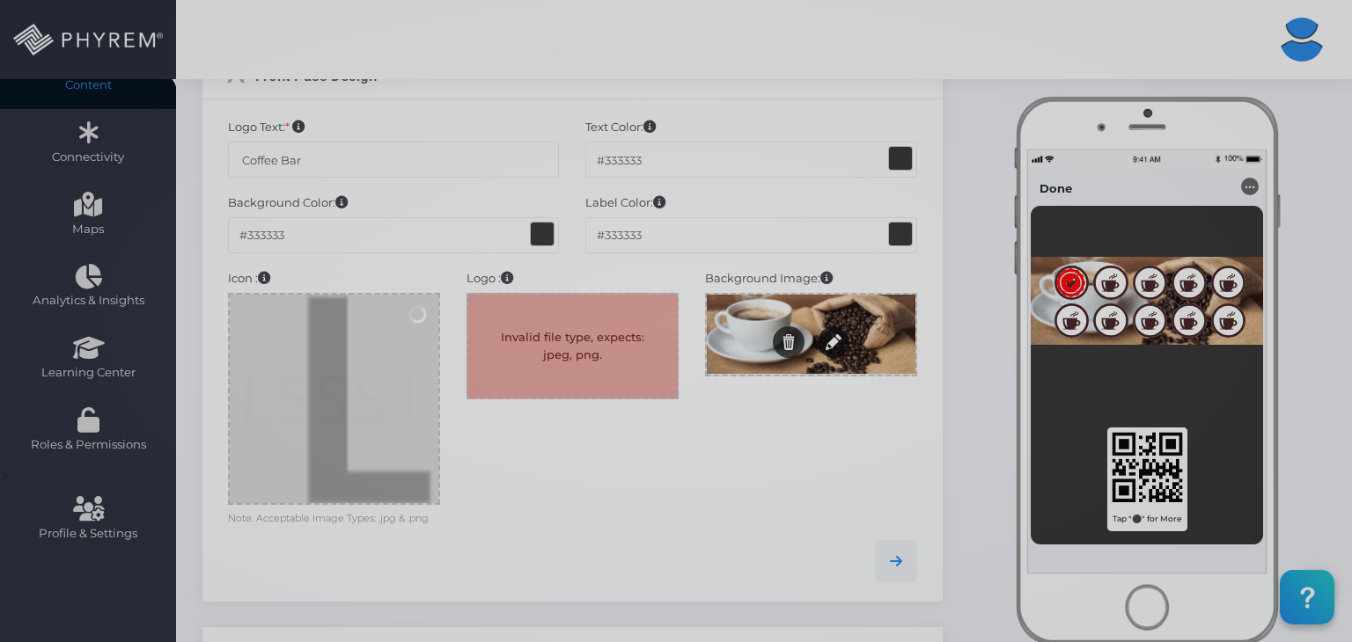
click at [566, 353] on div at bounding box center [572, 346] width 209 height 103
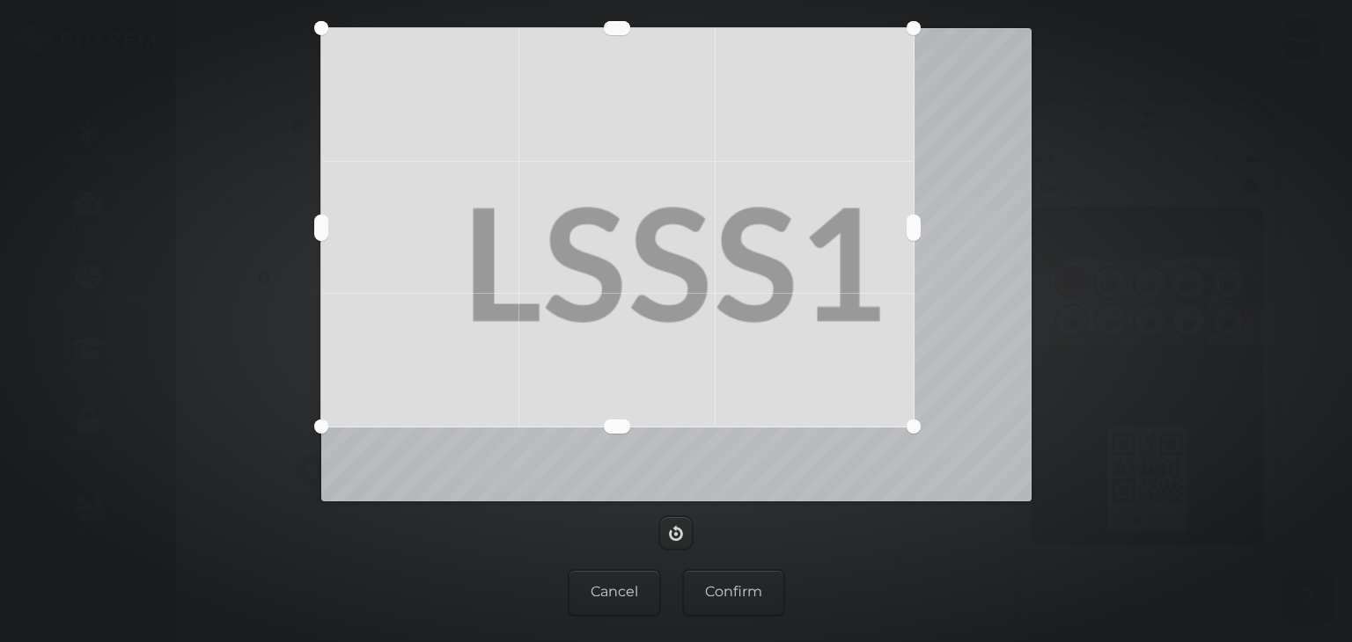
click at [913, 427] on button at bounding box center [913, 427] width 14 height 14
click at [373, 75] on div at bounding box center [617, 227] width 592 height 399
click at [709, 583] on button "Confirm" at bounding box center [733, 593] width 103 height 48
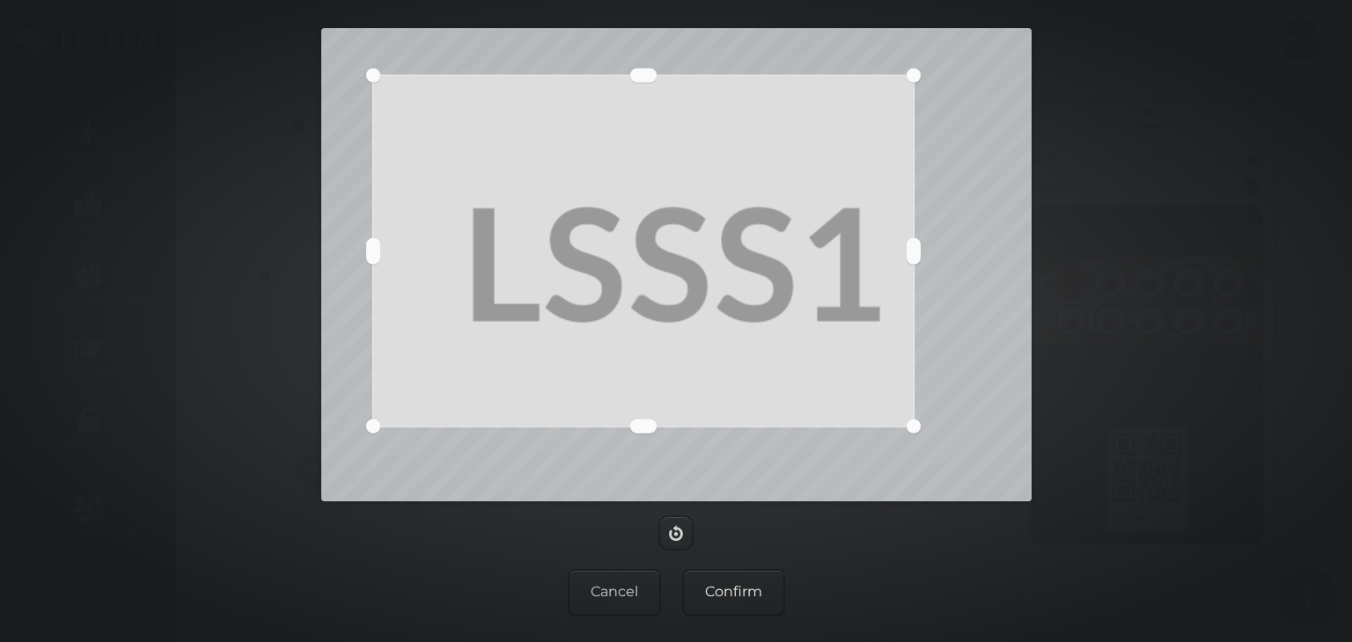
click at [722, 601] on button "Confirm" at bounding box center [733, 593] width 103 height 48
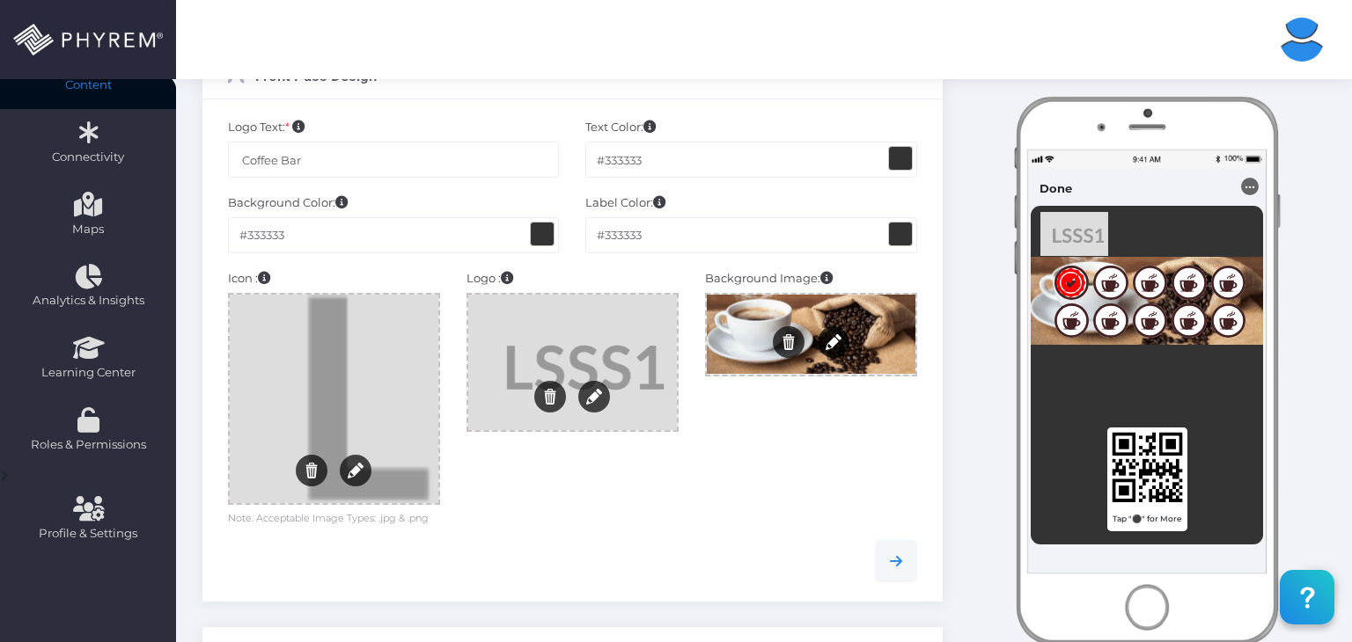
scroll to position [586, 0]
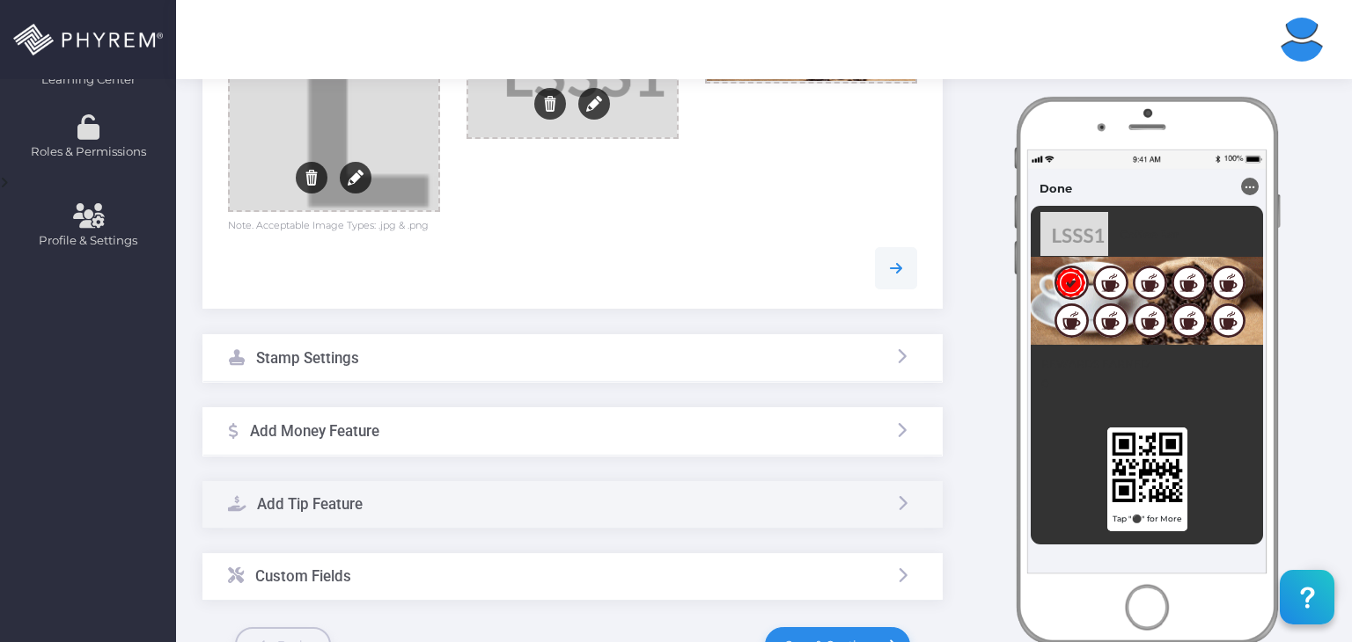
click at [577, 346] on div "Stamp Settings" at bounding box center [572, 358] width 738 height 47
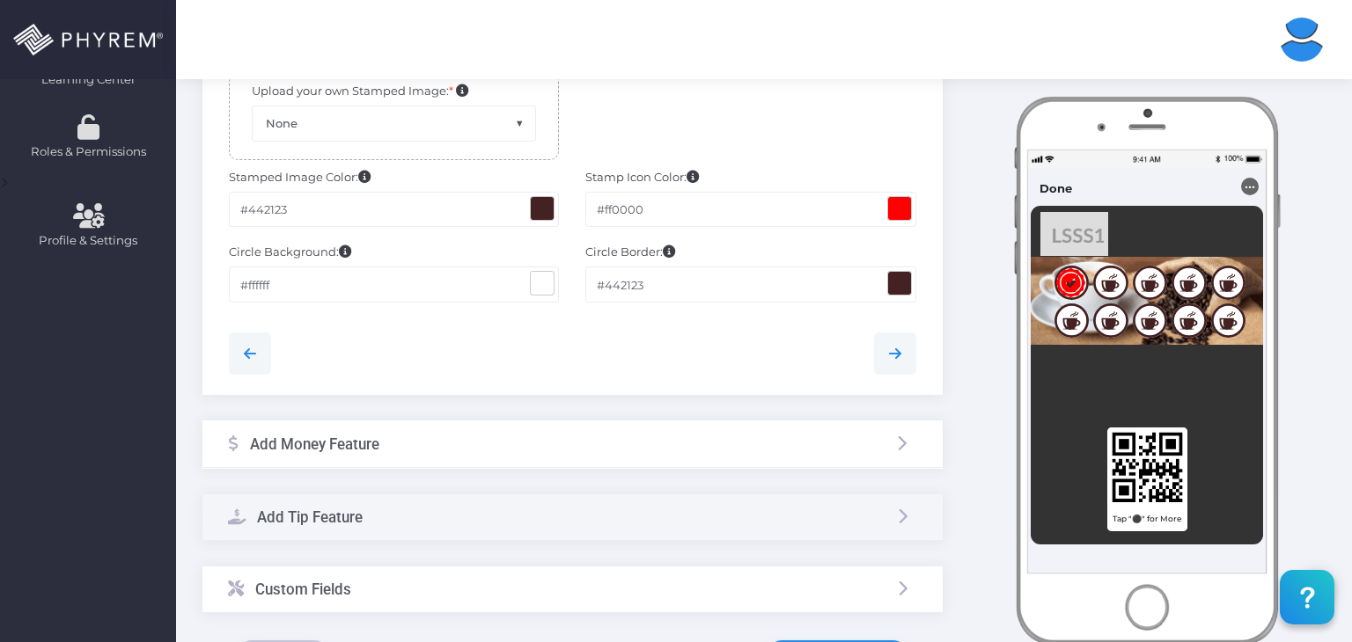
scroll to position [722, 0]
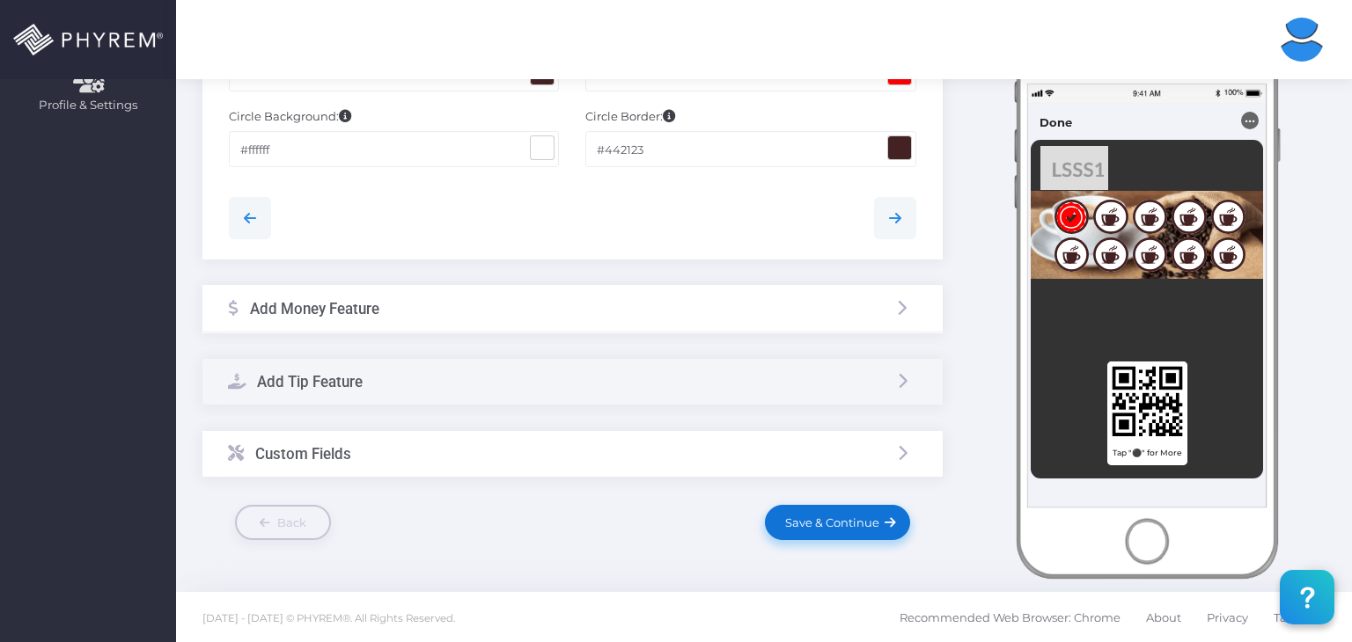
click at [811, 524] on span "Save & Continue" at bounding box center [829, 523] width 100 height 14
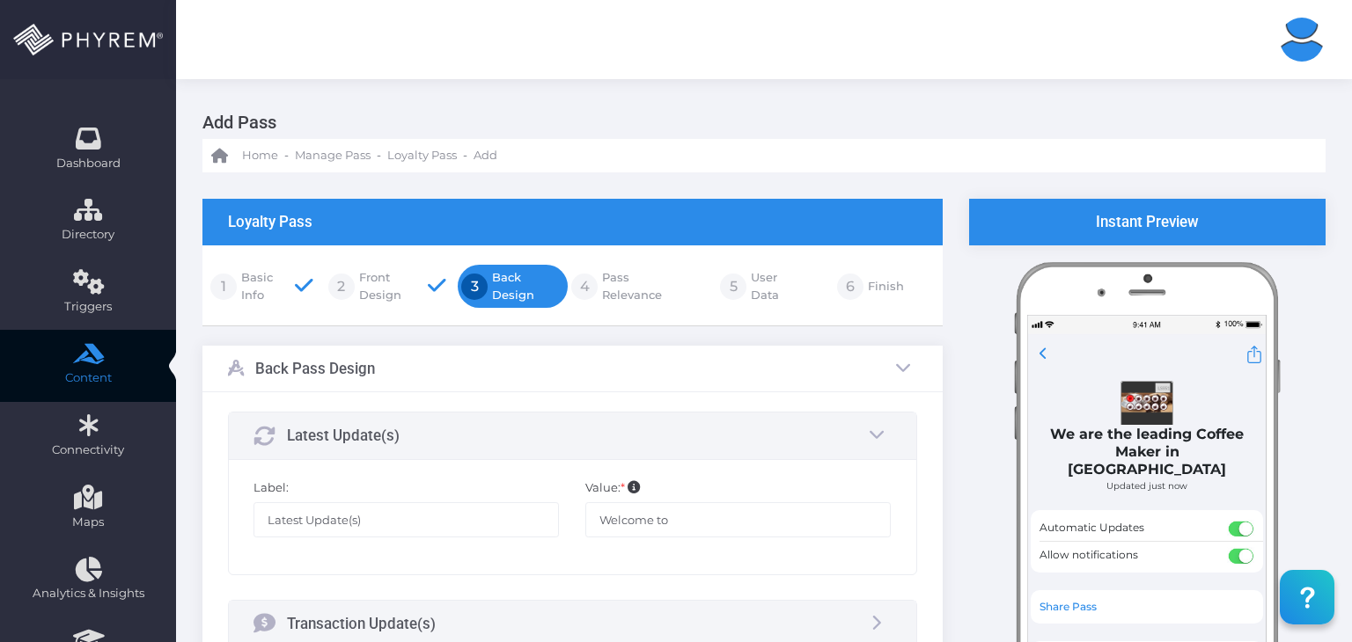
scroll to position [293, 0]
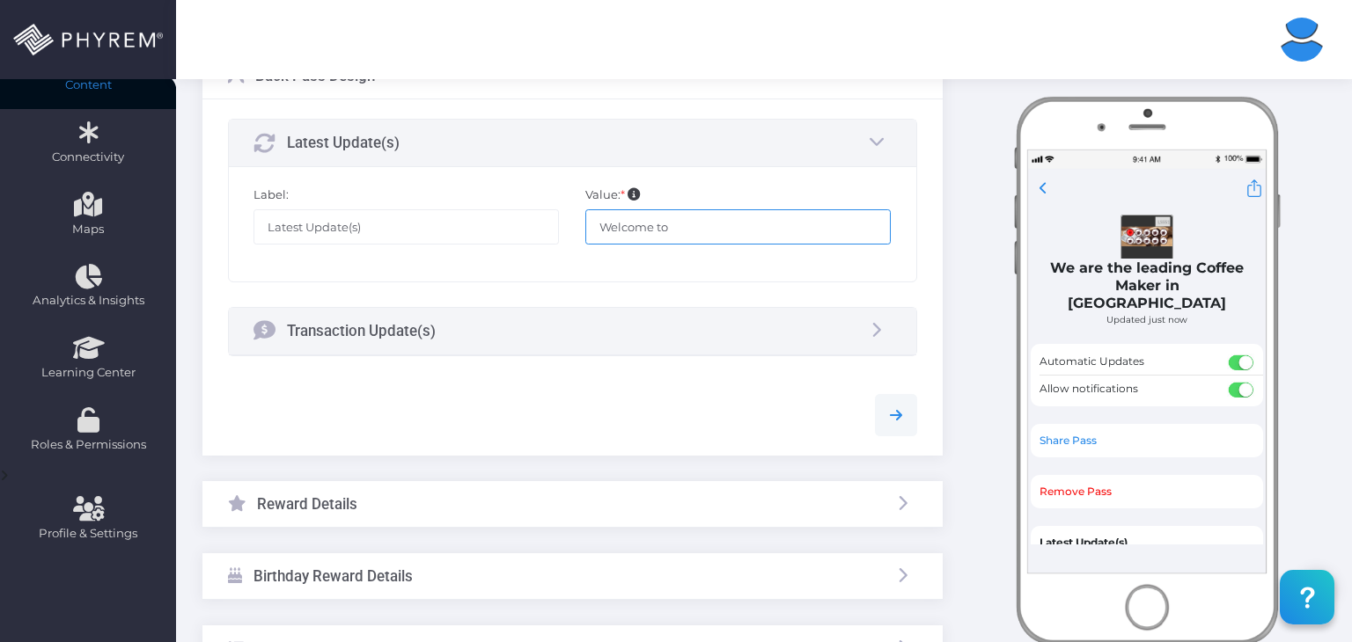
click at [718, 229] on input "Welcome to" at bounding box center [737, 226] width 305 height 35
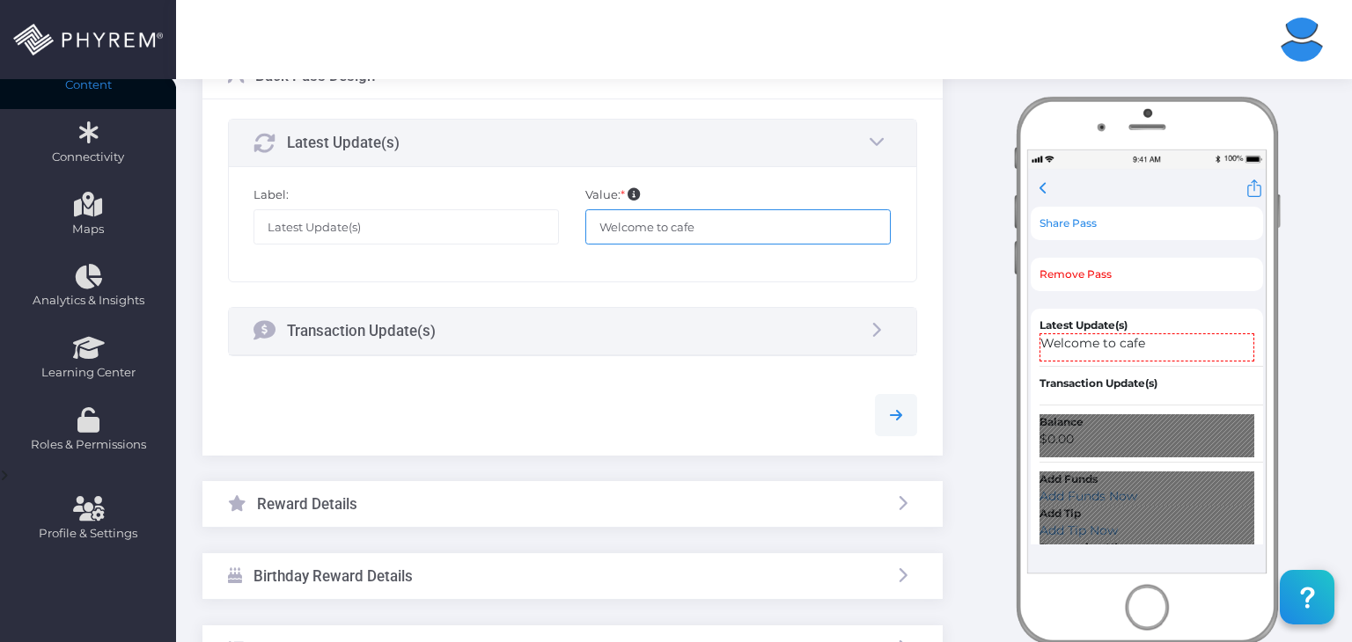
drag, startPoint x: 672, startPoint y: 223, endPoint x: 701, endPoint y: 226, distance: 29.3
click at [701, 226] on input "Welcome to cafe" at bounding box center [737, 226] width 305 height 35
type input "Welcome to BBB"
click at [812, 314] on div "Transaction Update(s)" at bounding box center [572, 331] width 687 height 47
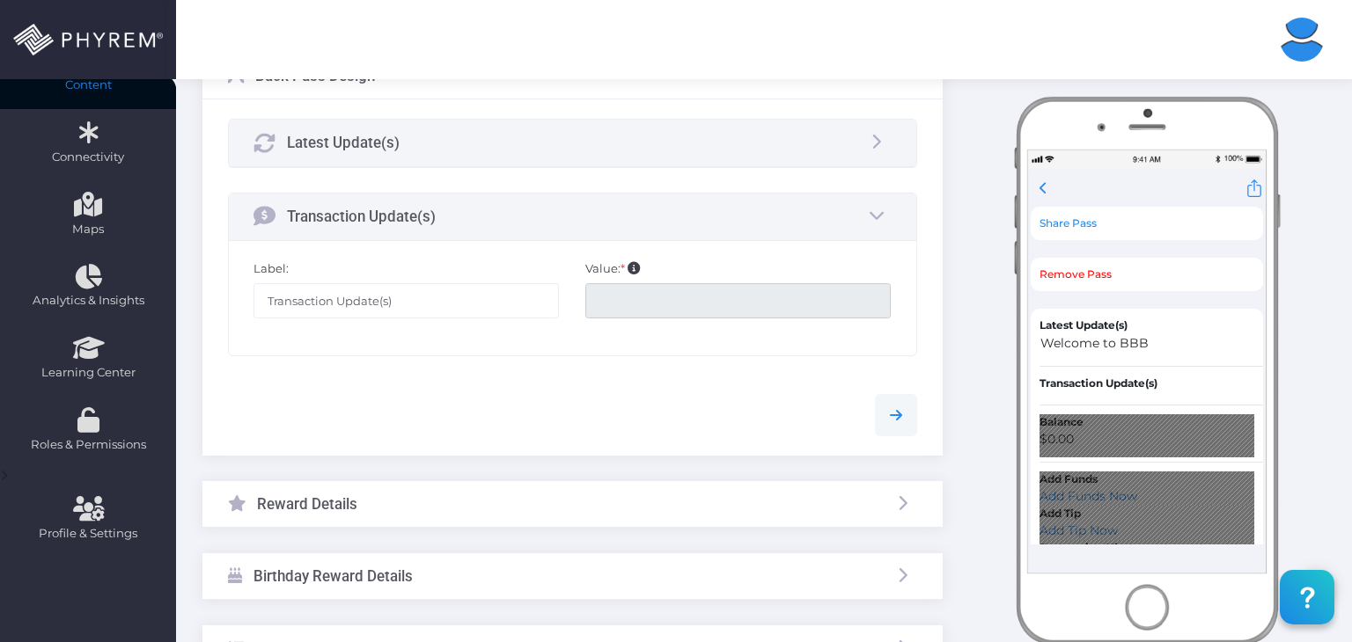
scroll to position [561, 0]
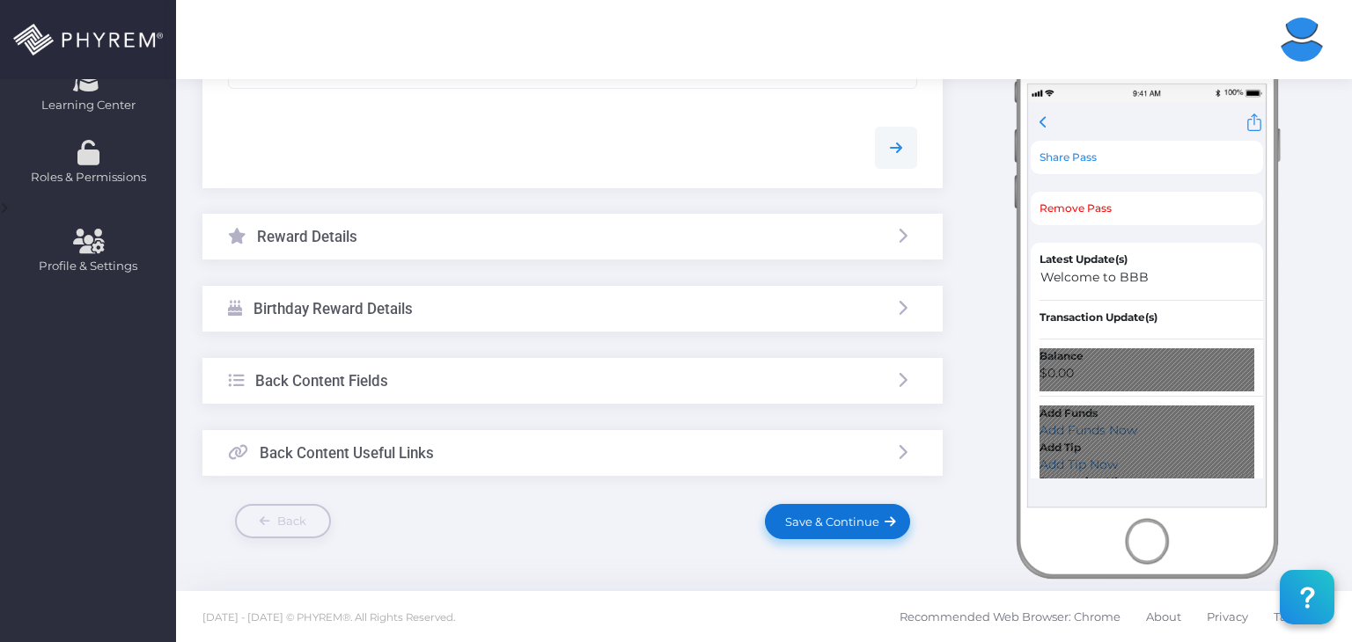
click at [859, 519] on span "Save & Continue" at bounding box center [829, 522] width 100 height 14
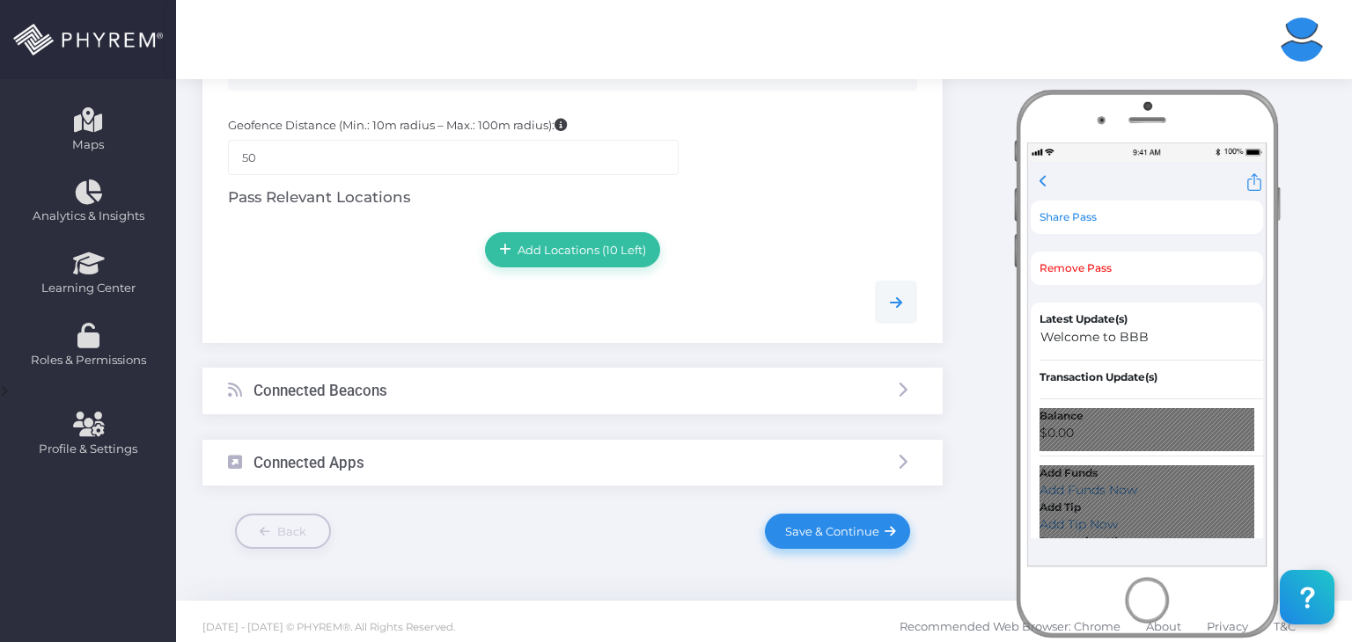
scroll to position [387, 0]
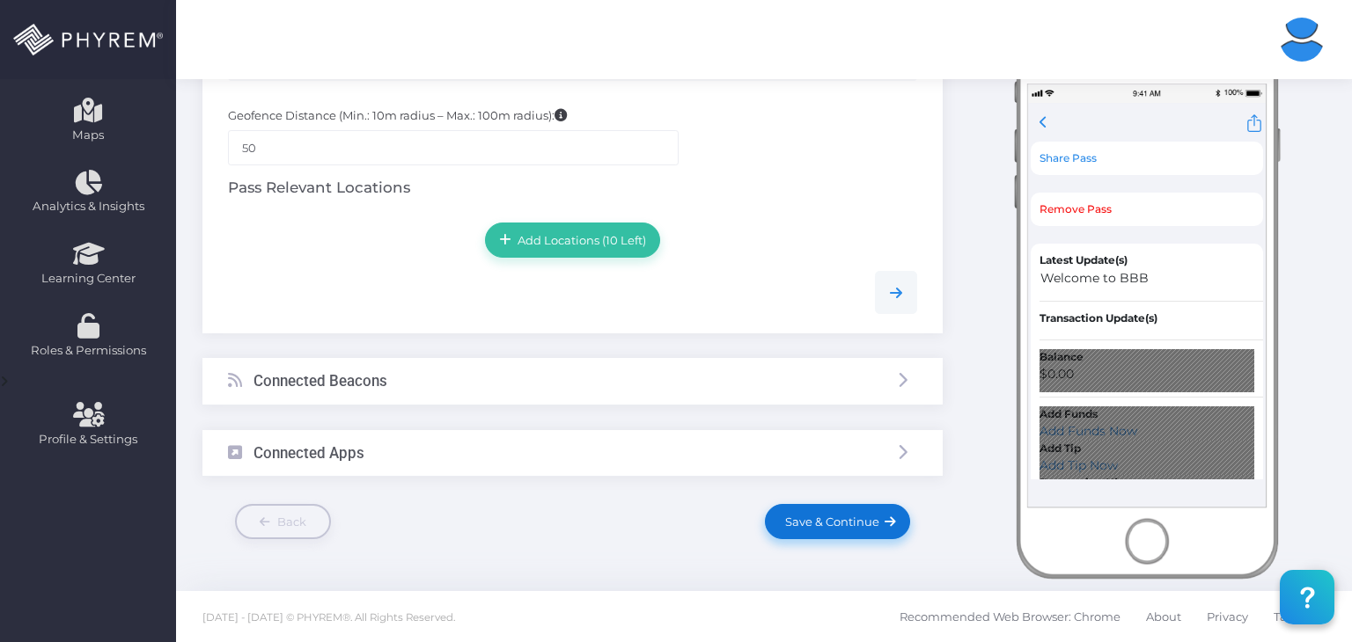
click at [847, 518] on span "Save & Continue" at bounding box center [829, 522] width 100 height 14
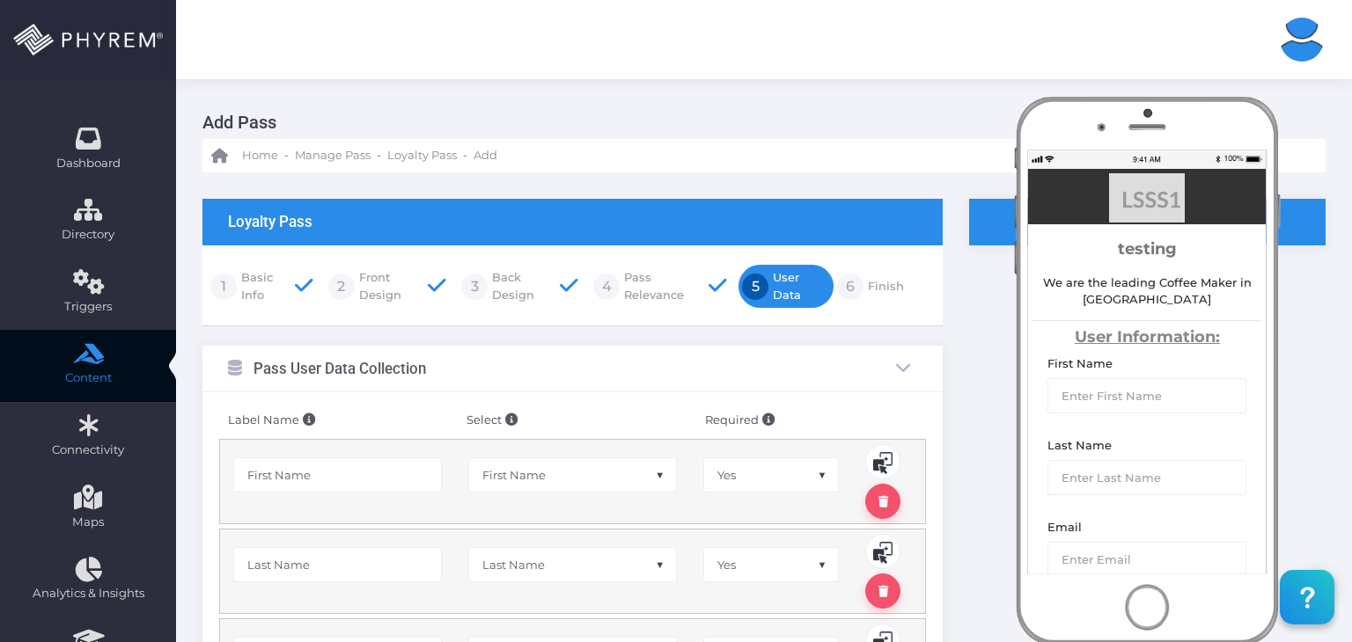
scroll to position [293, 0]
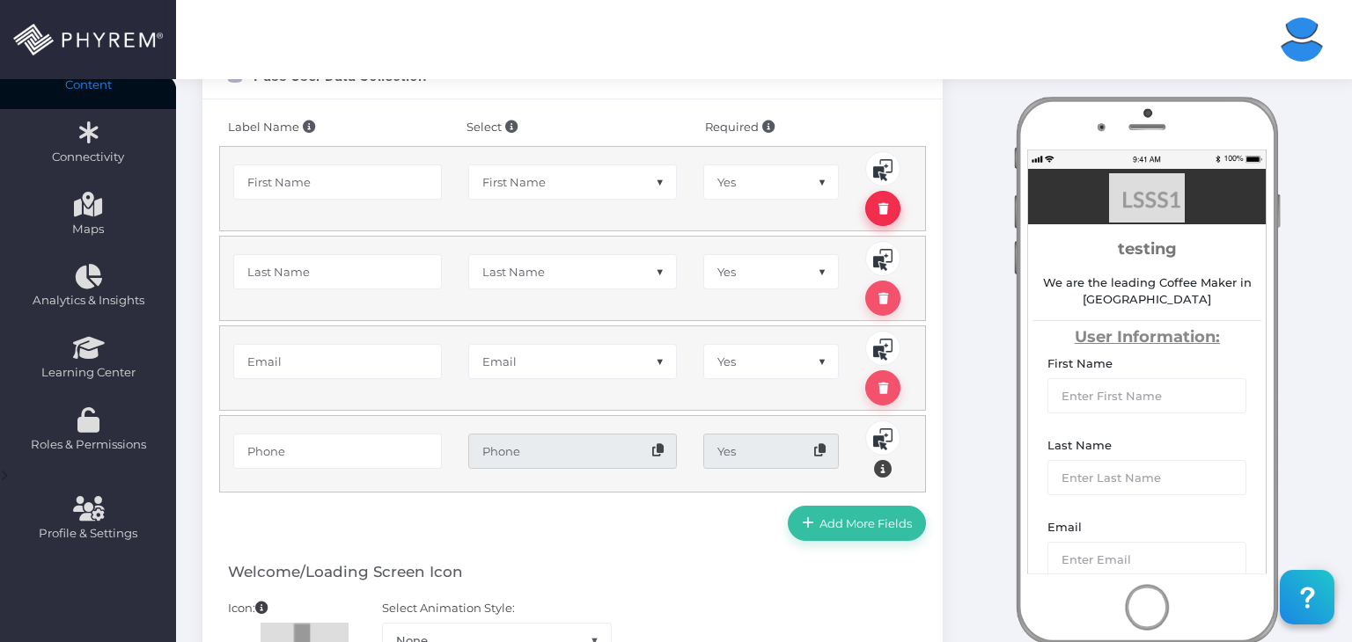
click at [891, 303] on link at bounding box center [882, 298] width 35 height 35
click at [883, 216] on link at bounding box center [882, 208] width 35 height 35
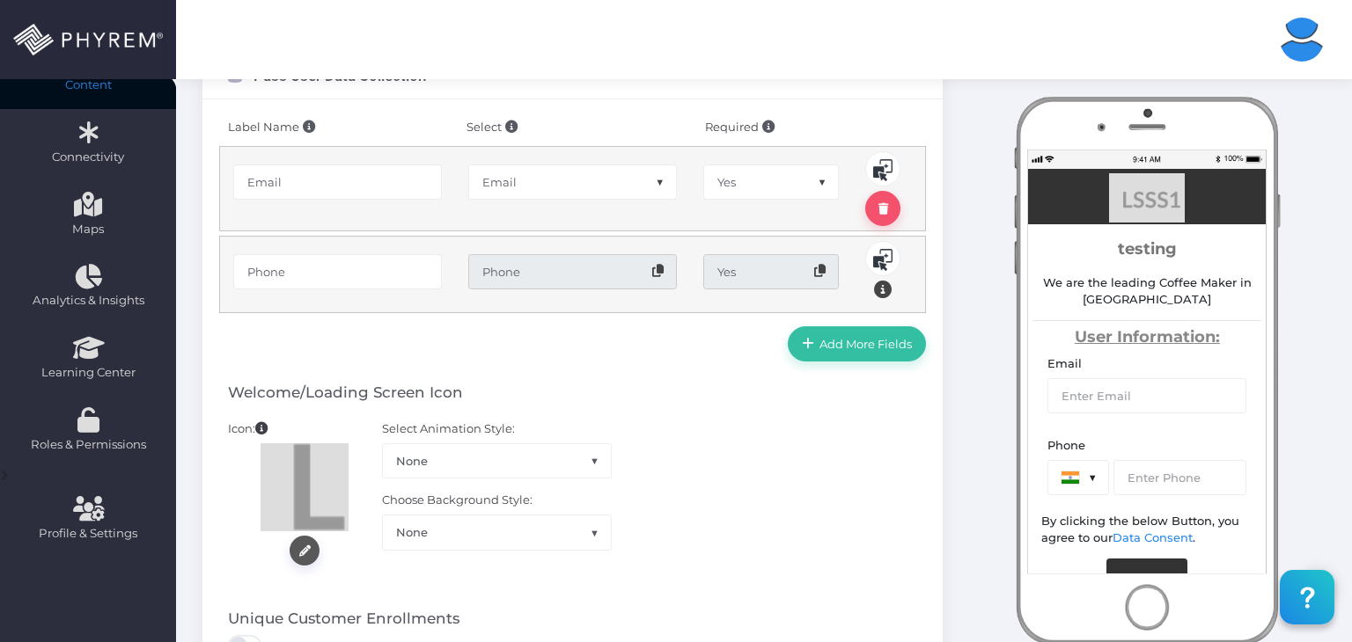
click at [878, 209] on icon at bounding box center [883, 209] width 10 height 0
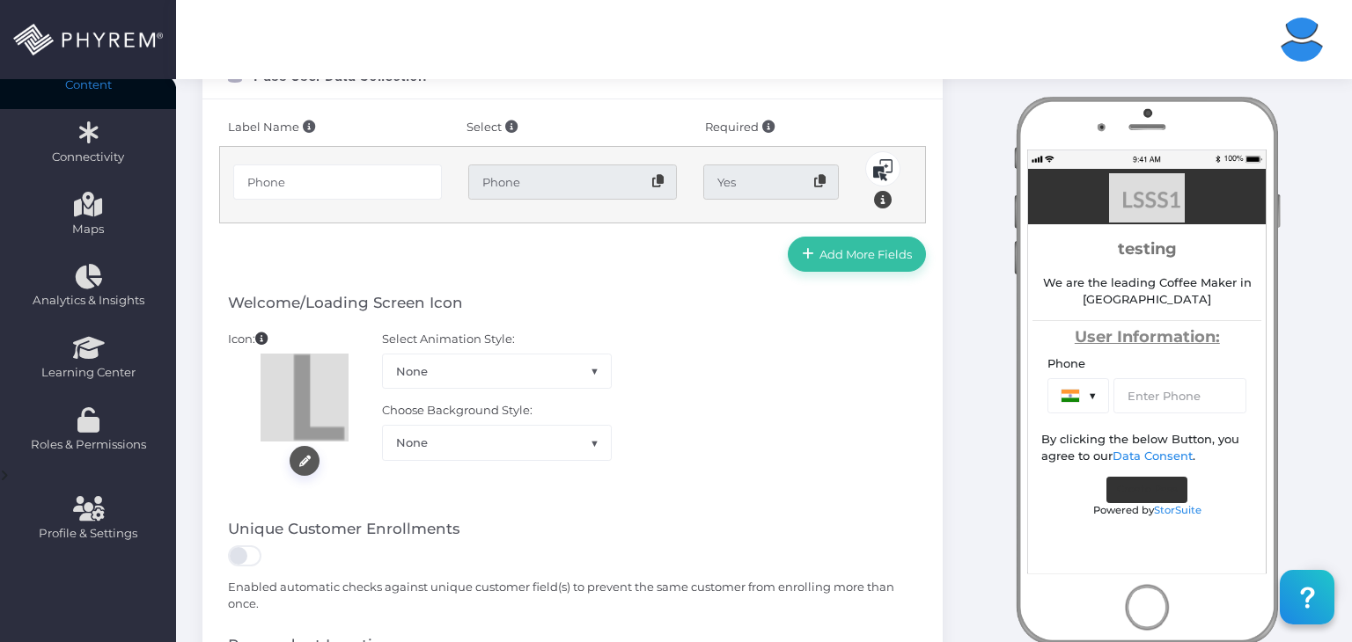
click at [544, 363] on span "None" at bounding box center [497, 371] width 228 height 33
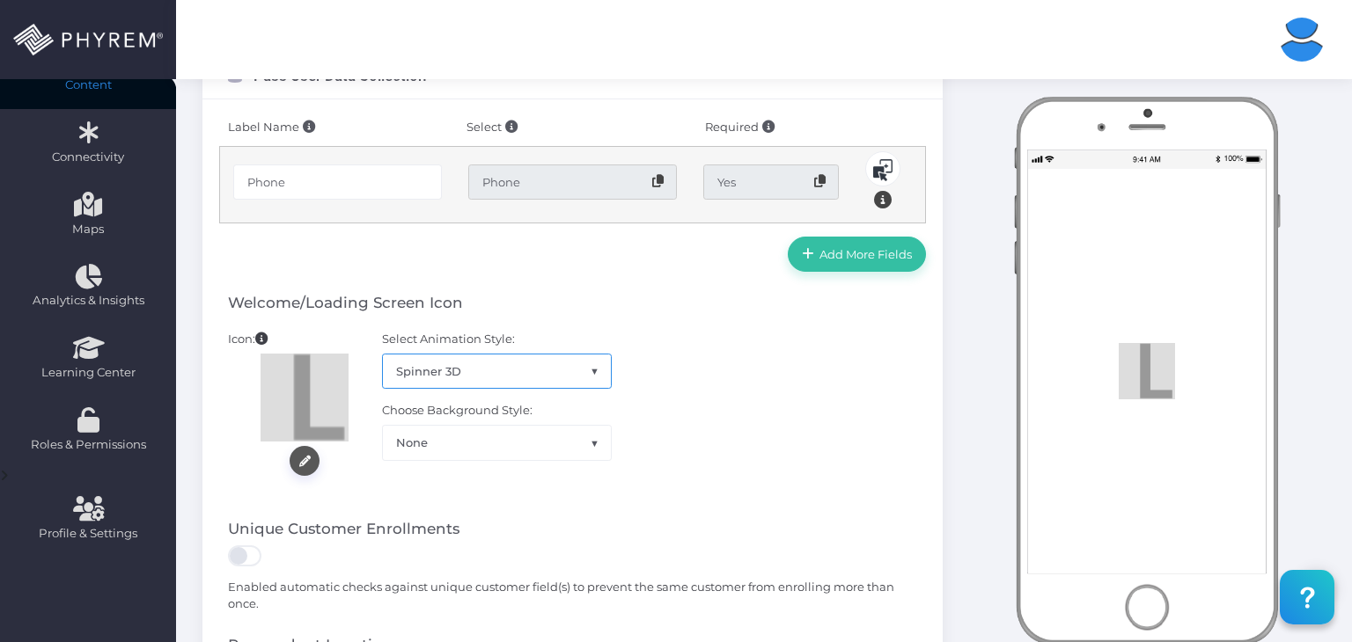
select select "spinner_3d"
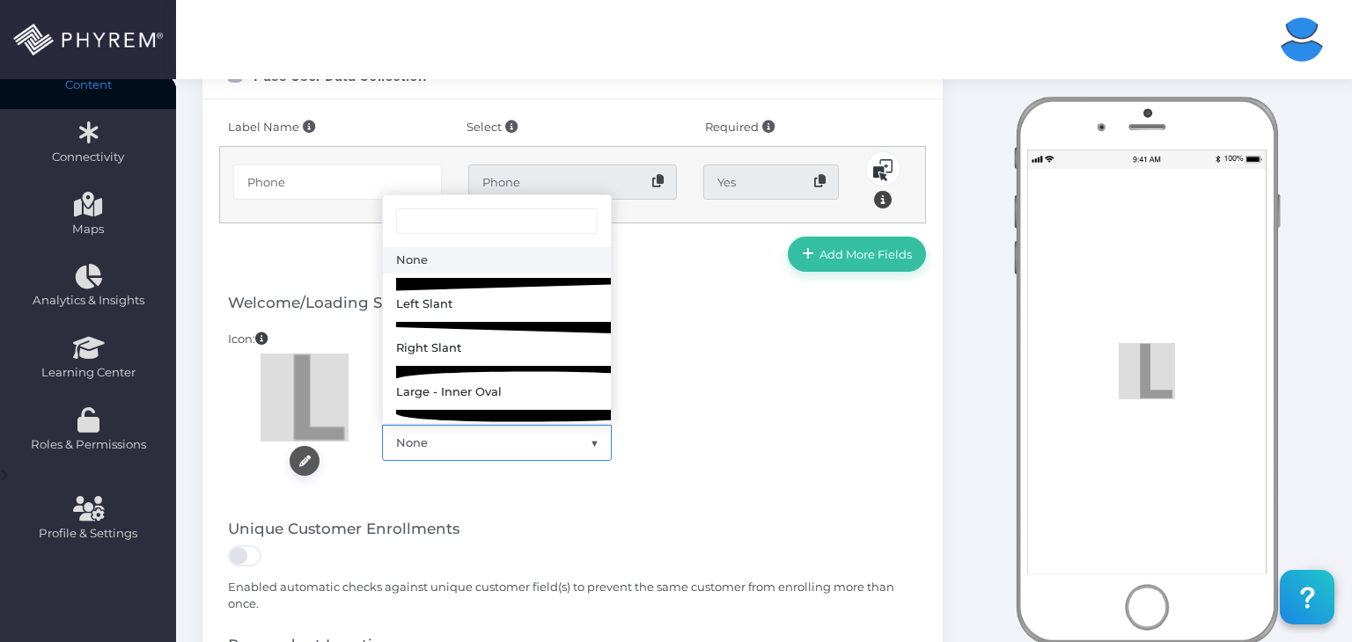
click at [591, 444] on span at bounding box center [601, 455] width 22 height 23
select select "style_3"
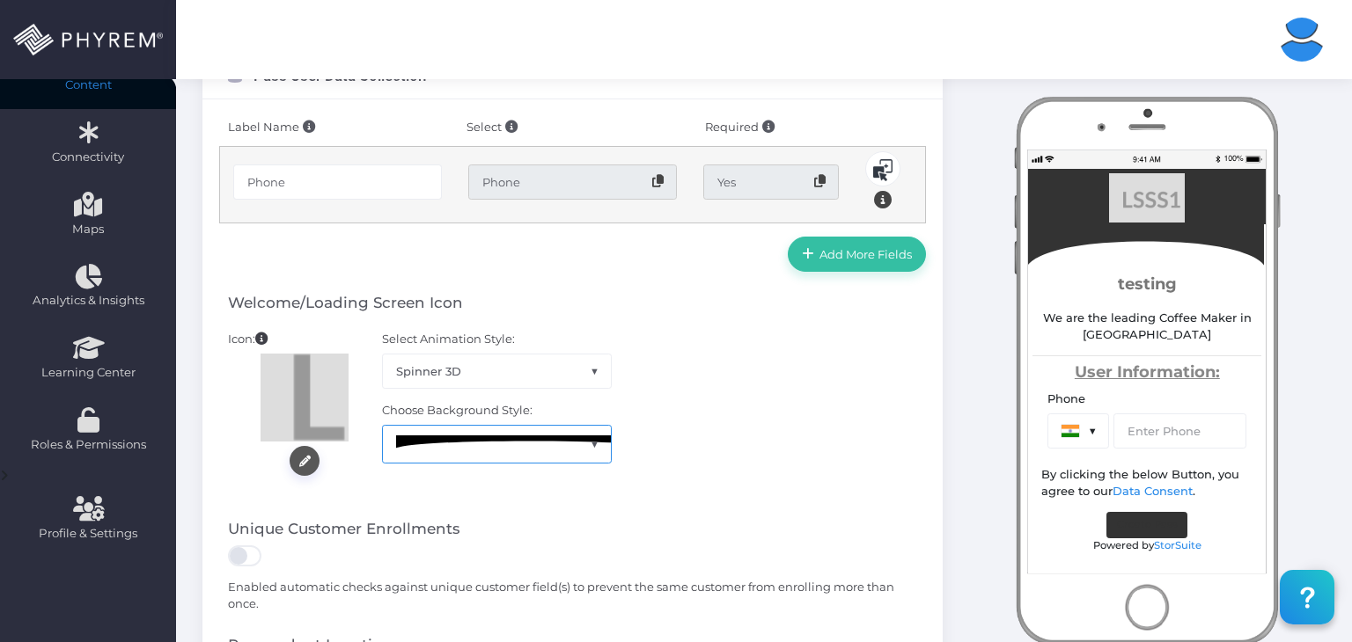
click at [575, 369] on span "Spinner 3D" at bounding box center [497, 371] width 228 height 33
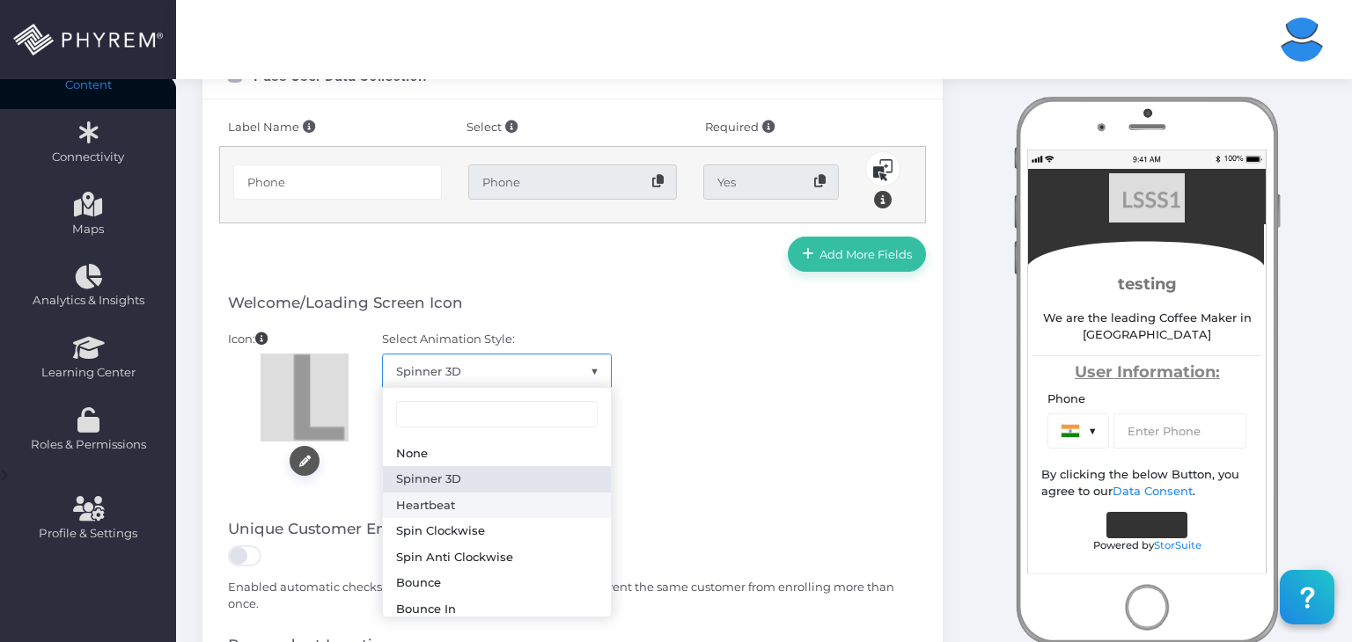
select select "heartbeat"
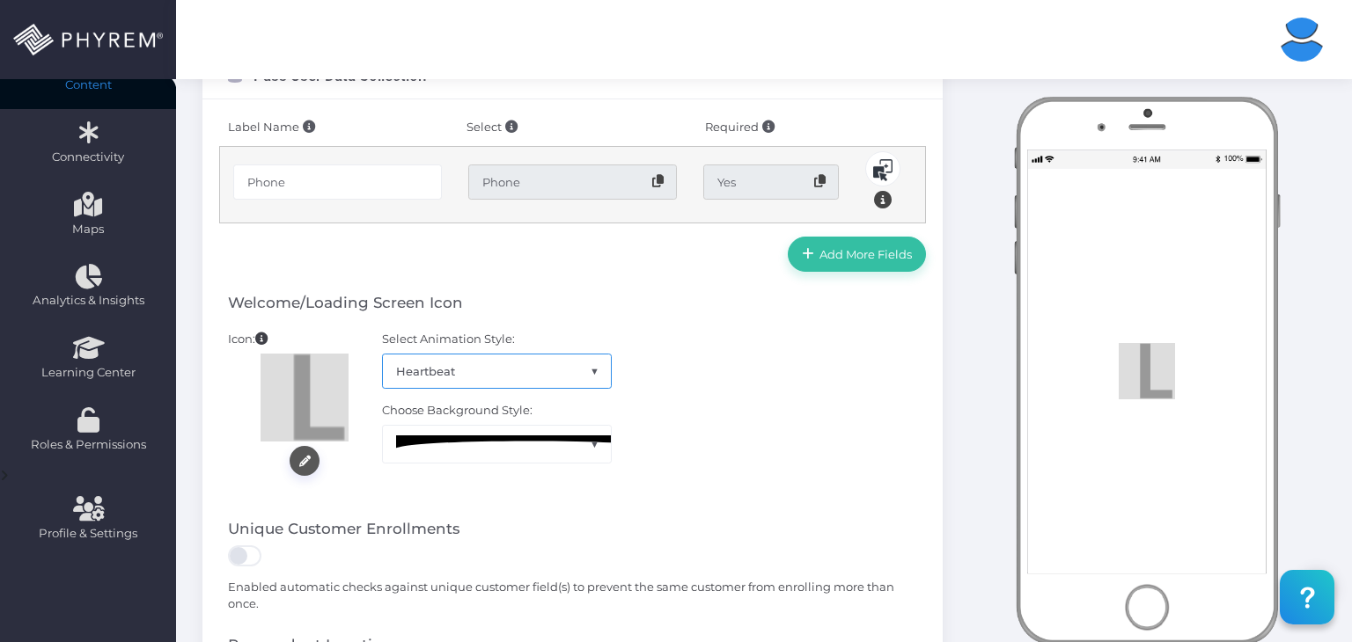
scroll to position [586, 0]
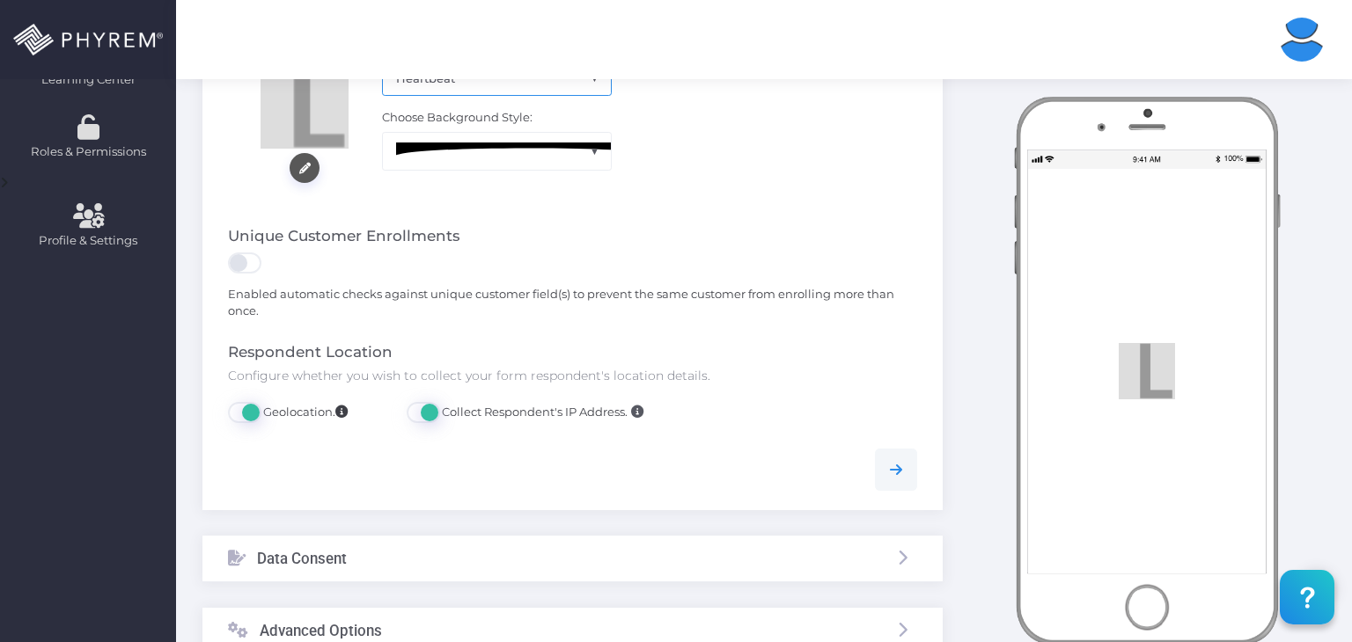
click at [566, 148] on img at bounding box center [528, 152] width 264 height 18
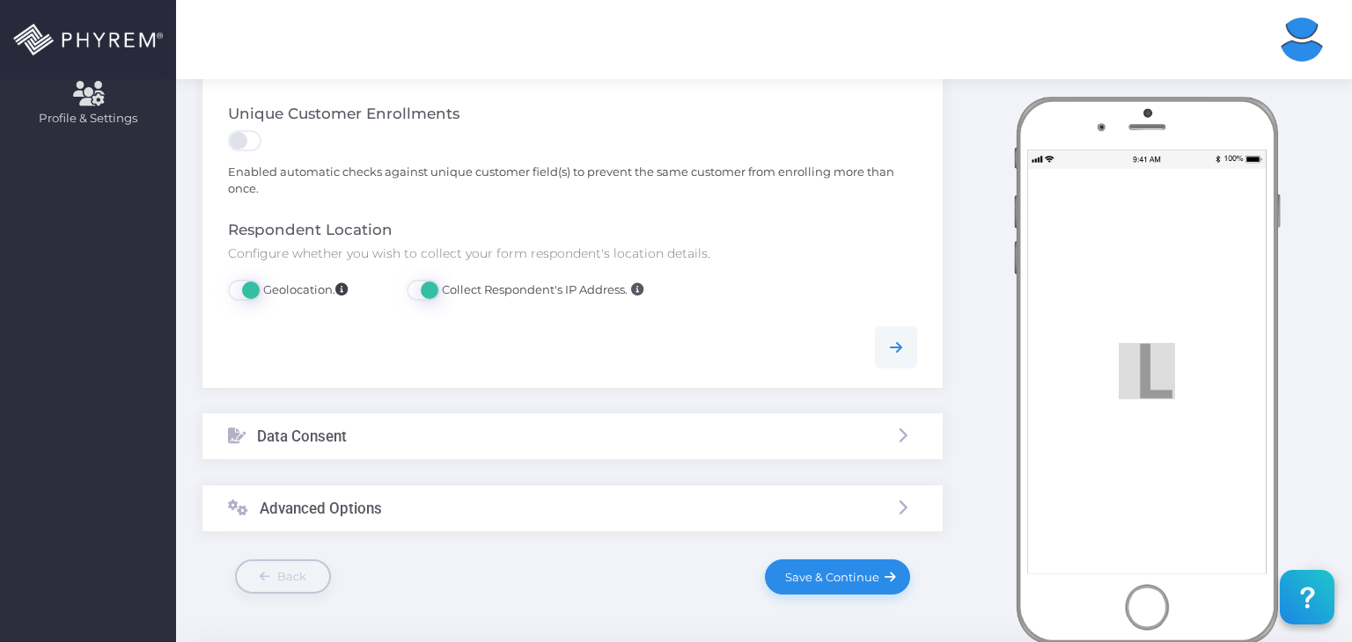
scroll to position [763, 0]
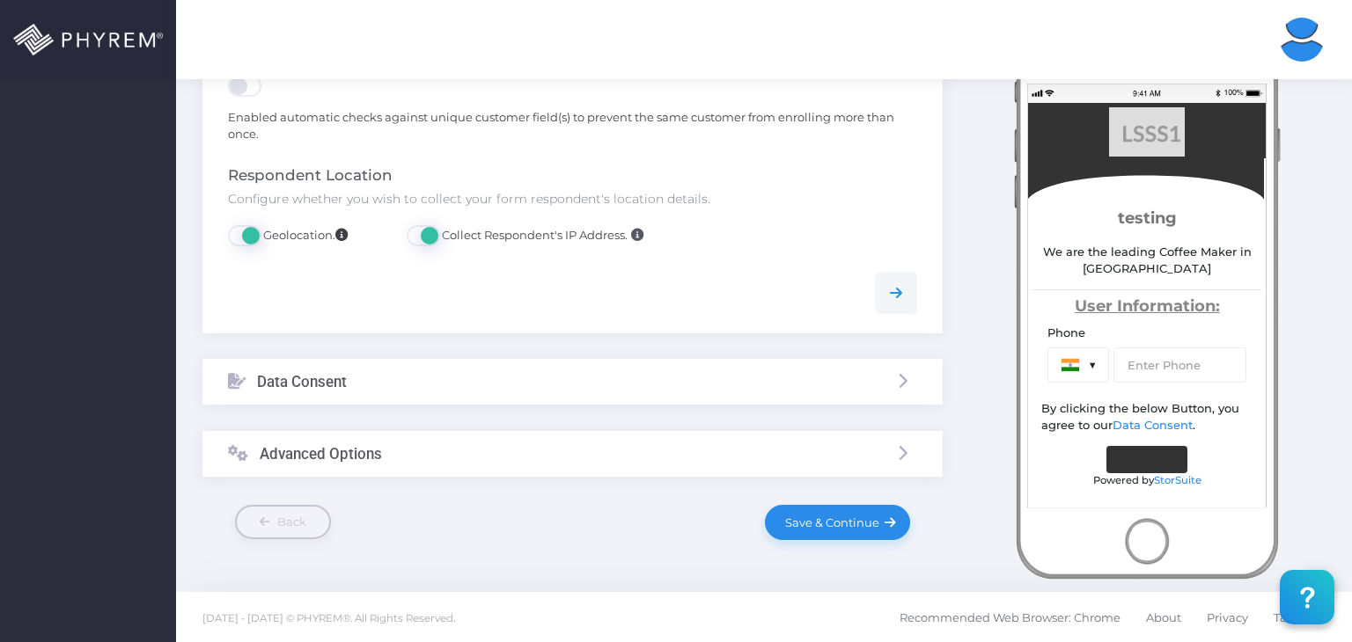
click at [840, 379] on div "Data Consent" at bounding box center [572, 382] width 740 height 47
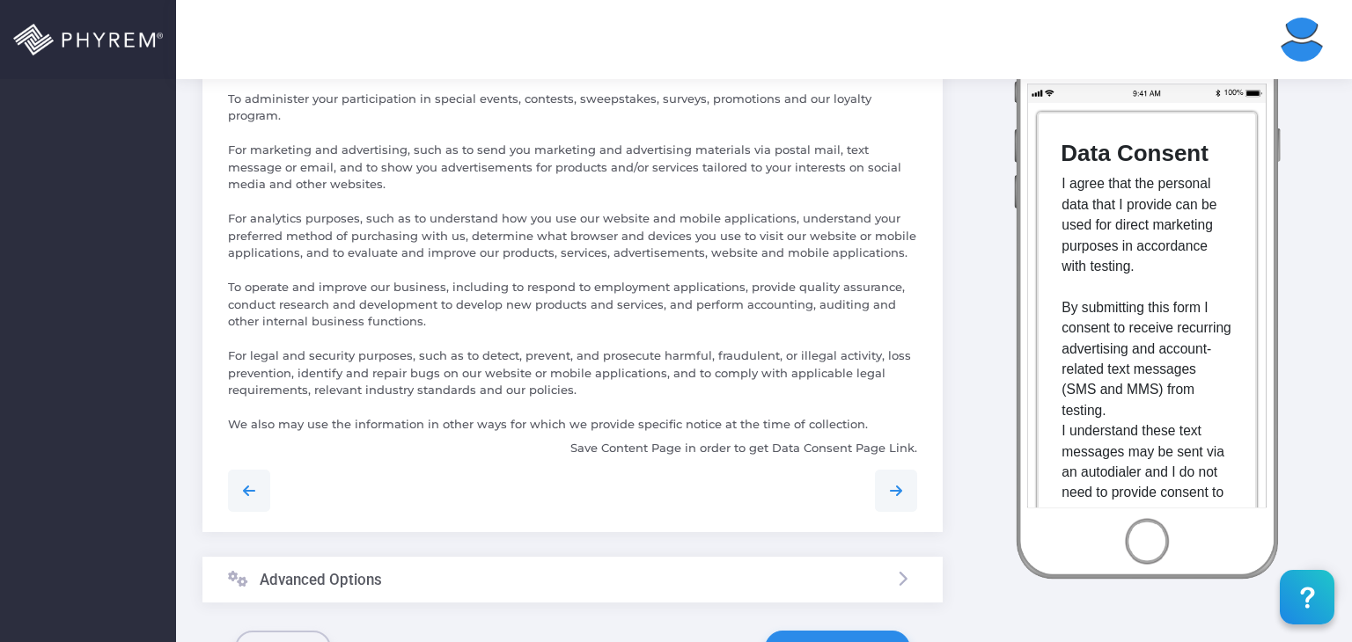
scroll to position [929, 0]
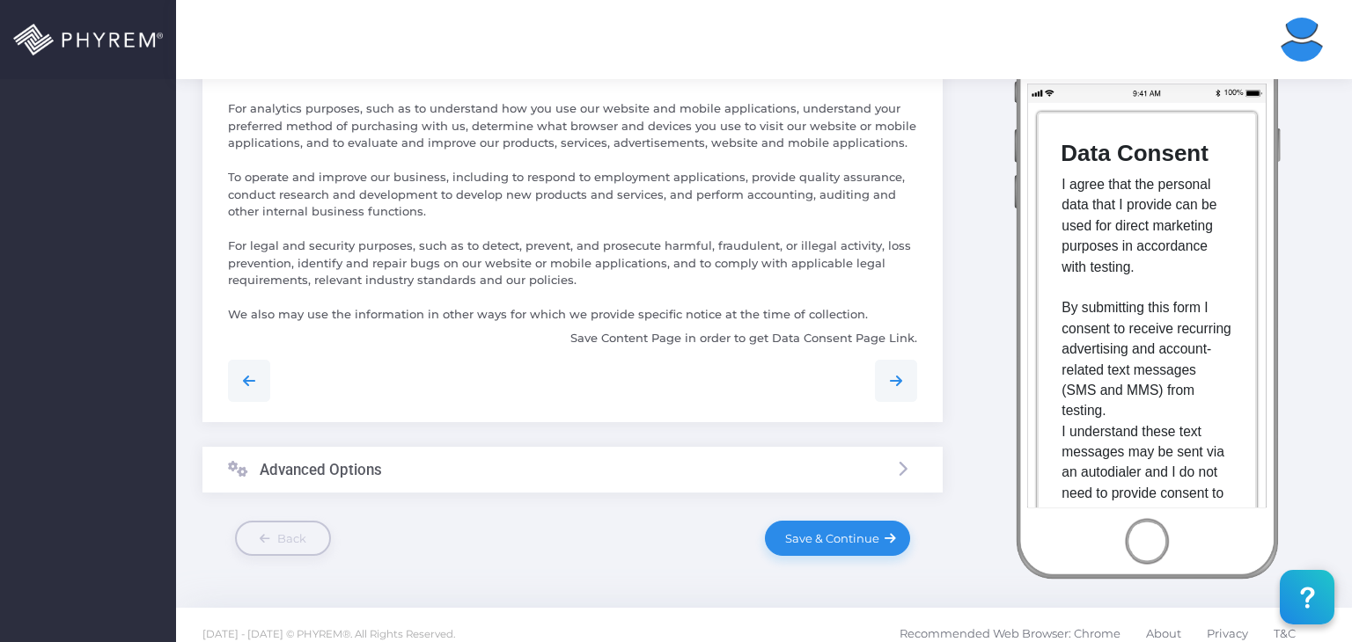
click at [796, 454] on div "Advanced Options" at bounding box center [572, 470] width 740 height 47
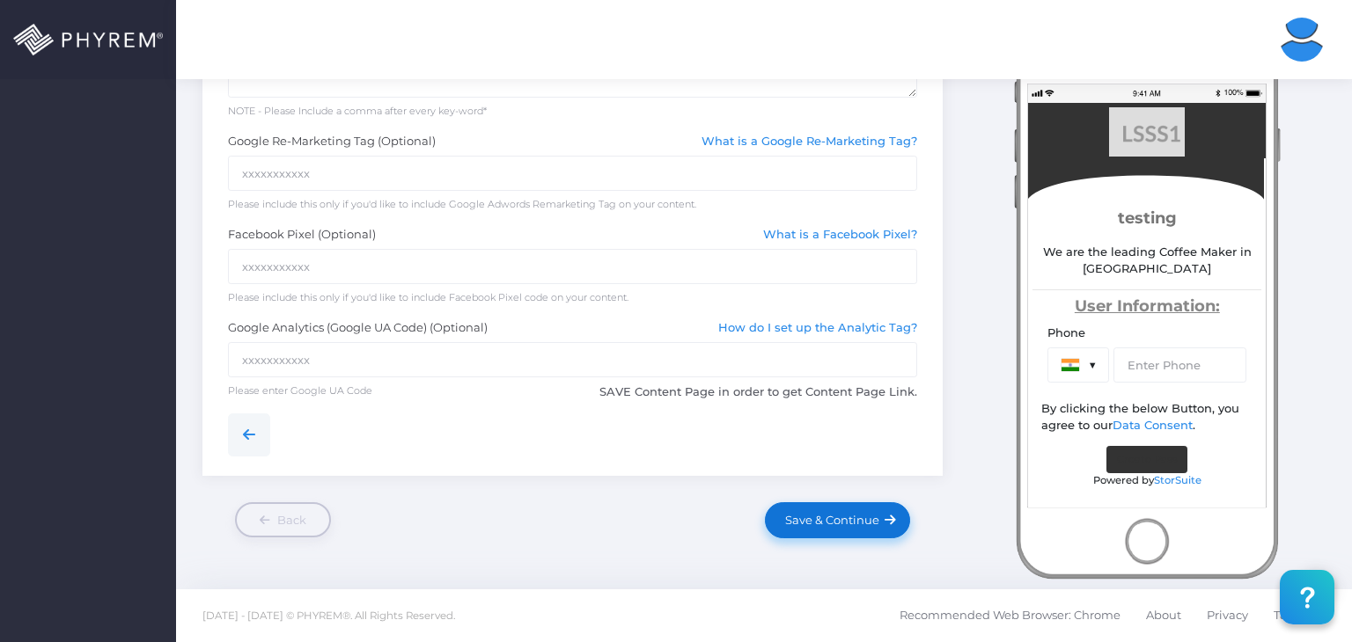
scroll to position [816, 0]
click at [850, 517] on span "Save & Continue" at bounding box center [829, 524] width 100 height 14
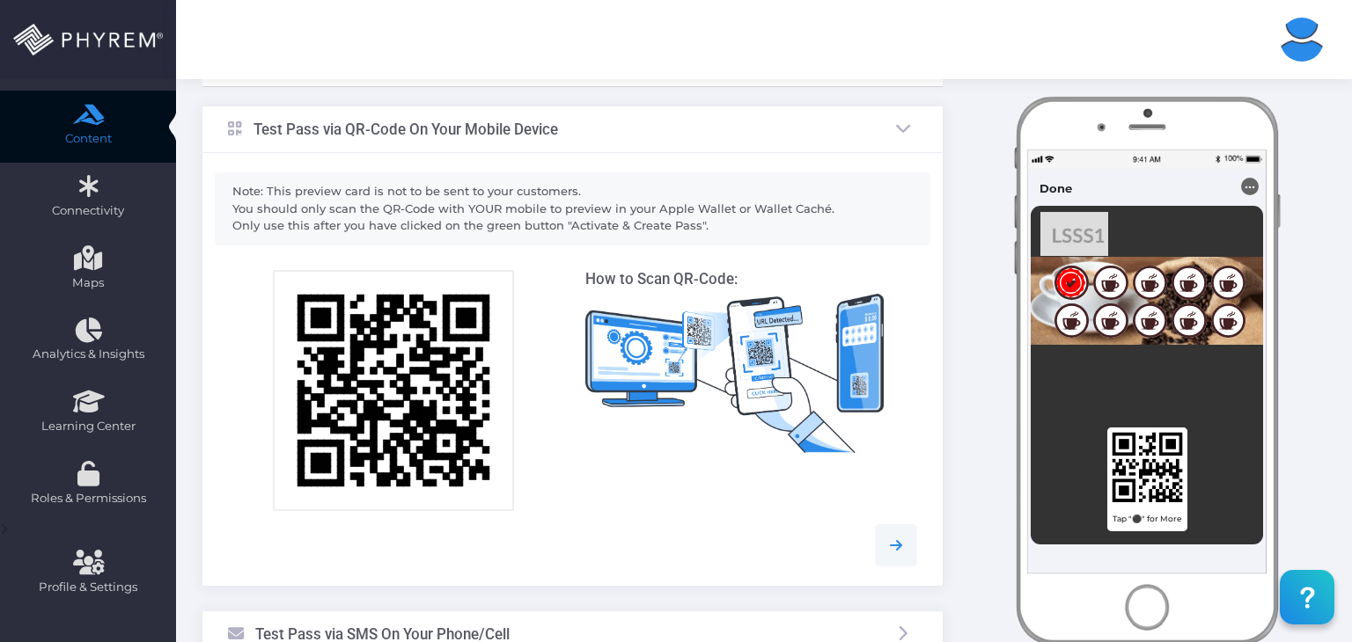
scroll to position [533, 0]
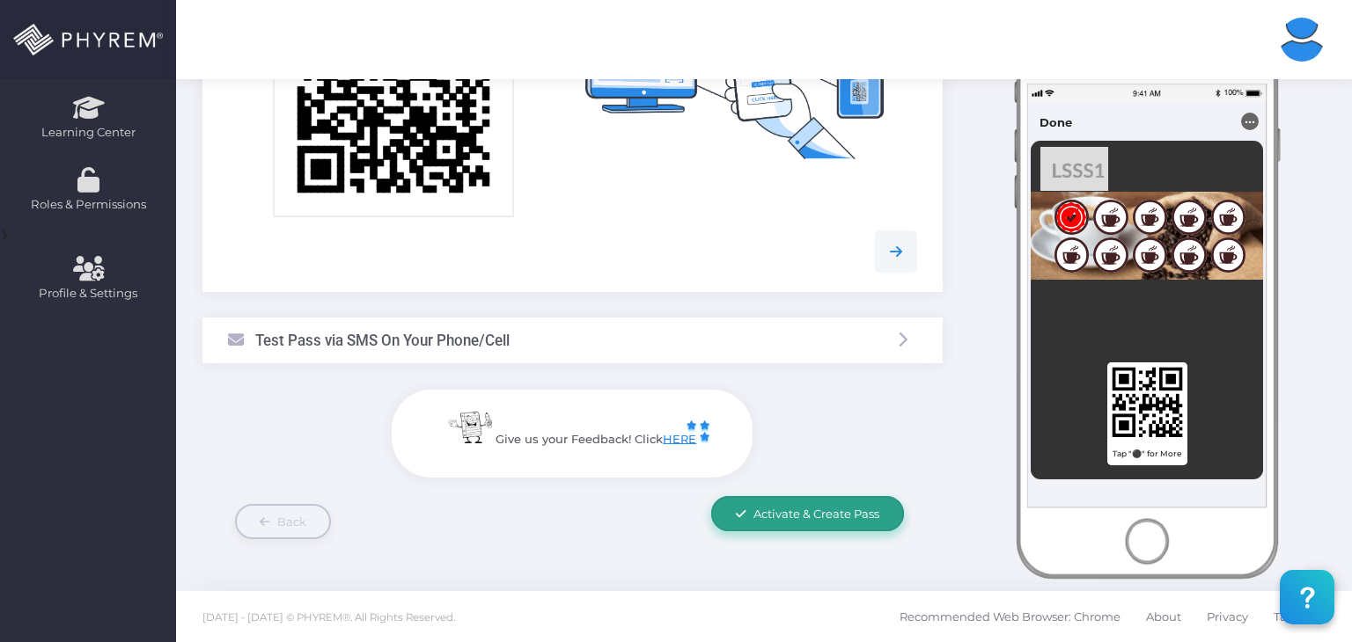
click at [813, 513] on span "Activate & Create Pass" at bounding box center [816, 514] width 126 height 14
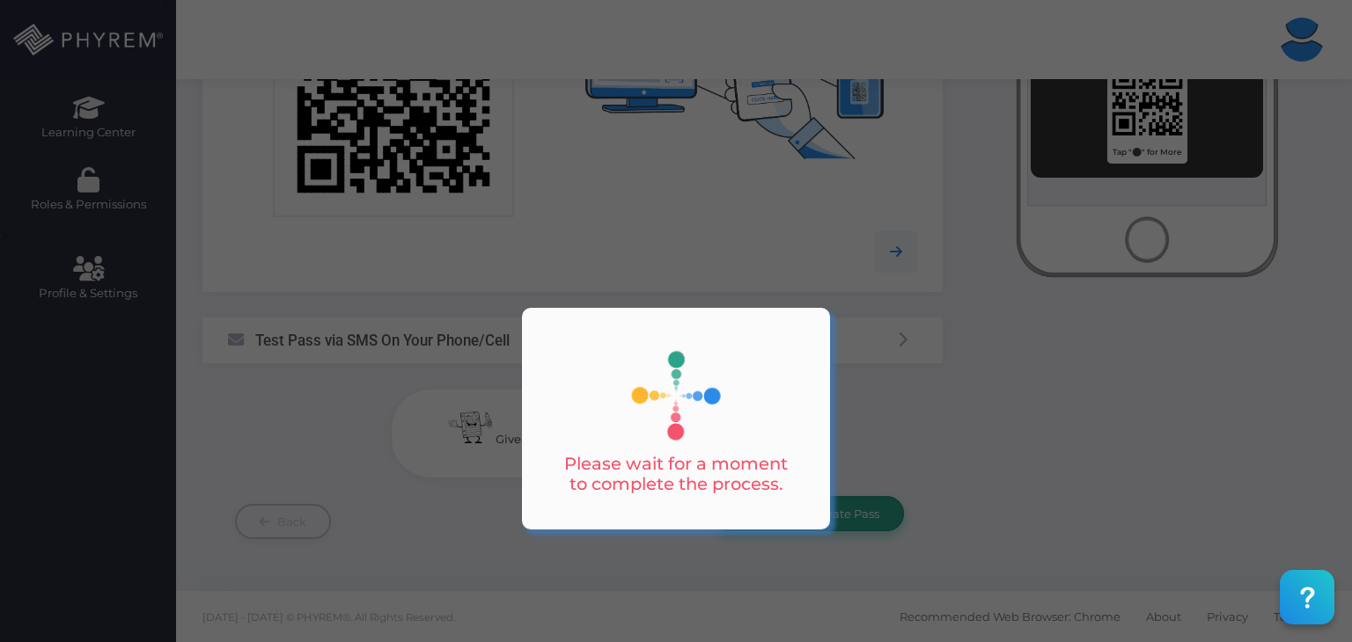
scroll to position [0, 0]
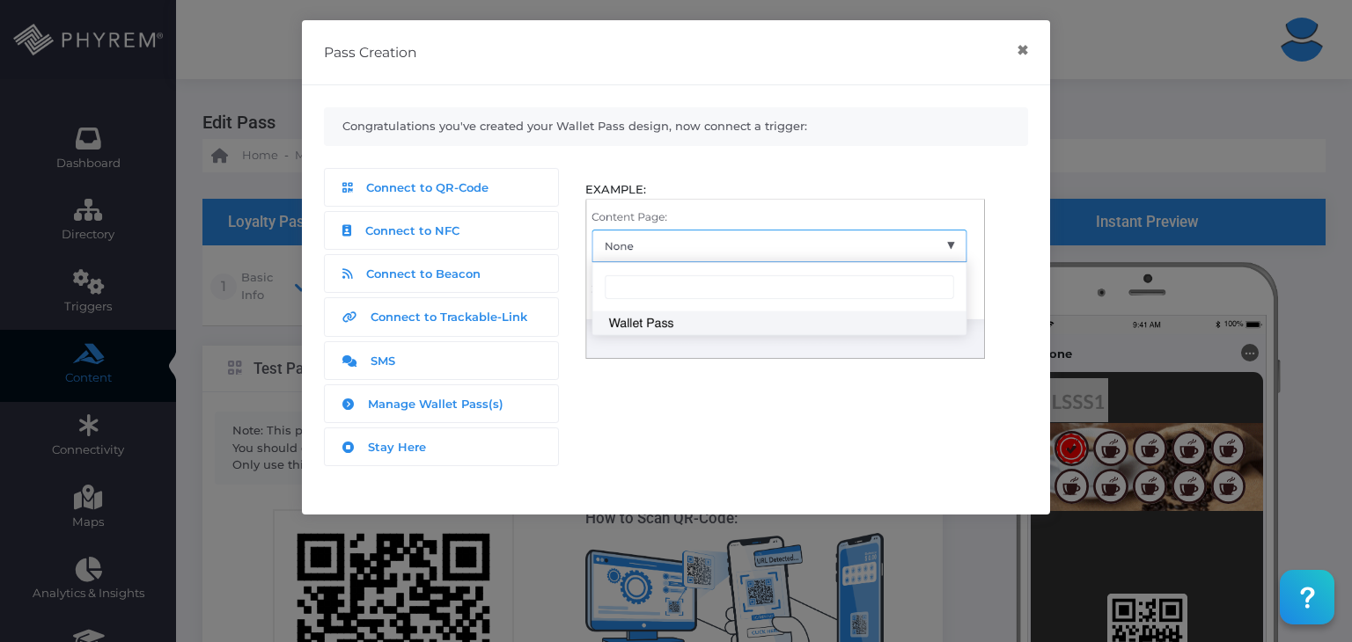
scroll to position [533, 0]
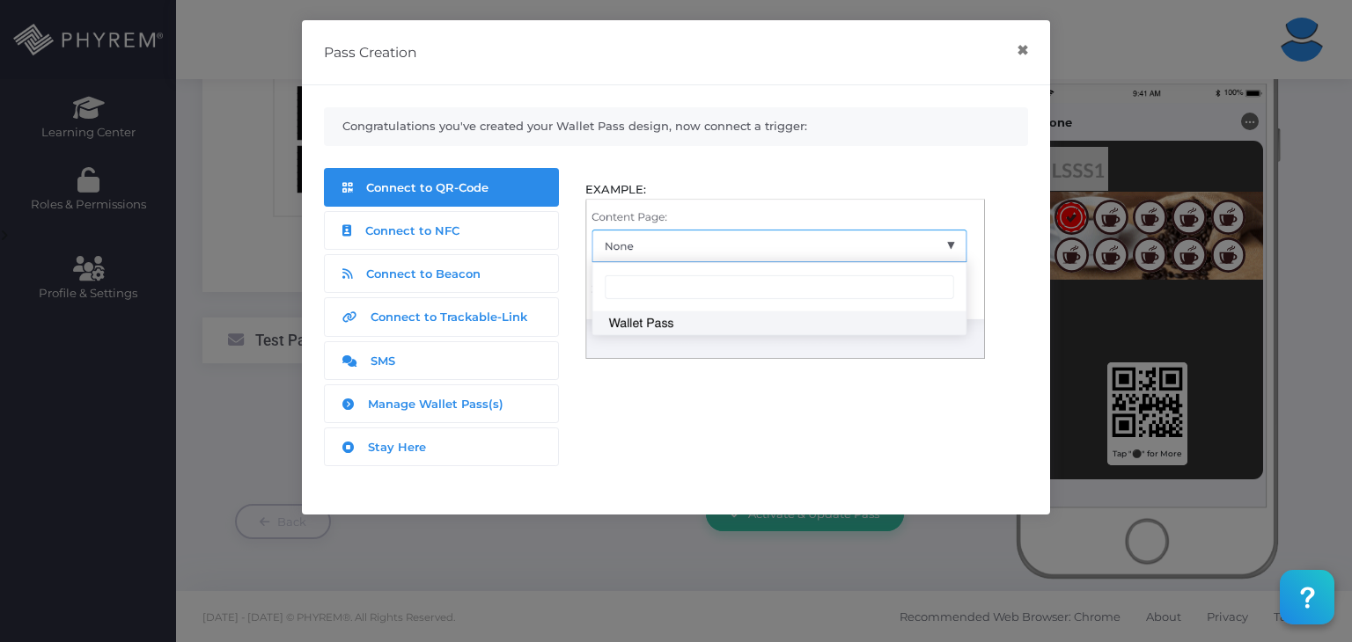
click at [415, 191] on span "Connect to QR-Code" at bounding box center [427, 187] width 122 height 14
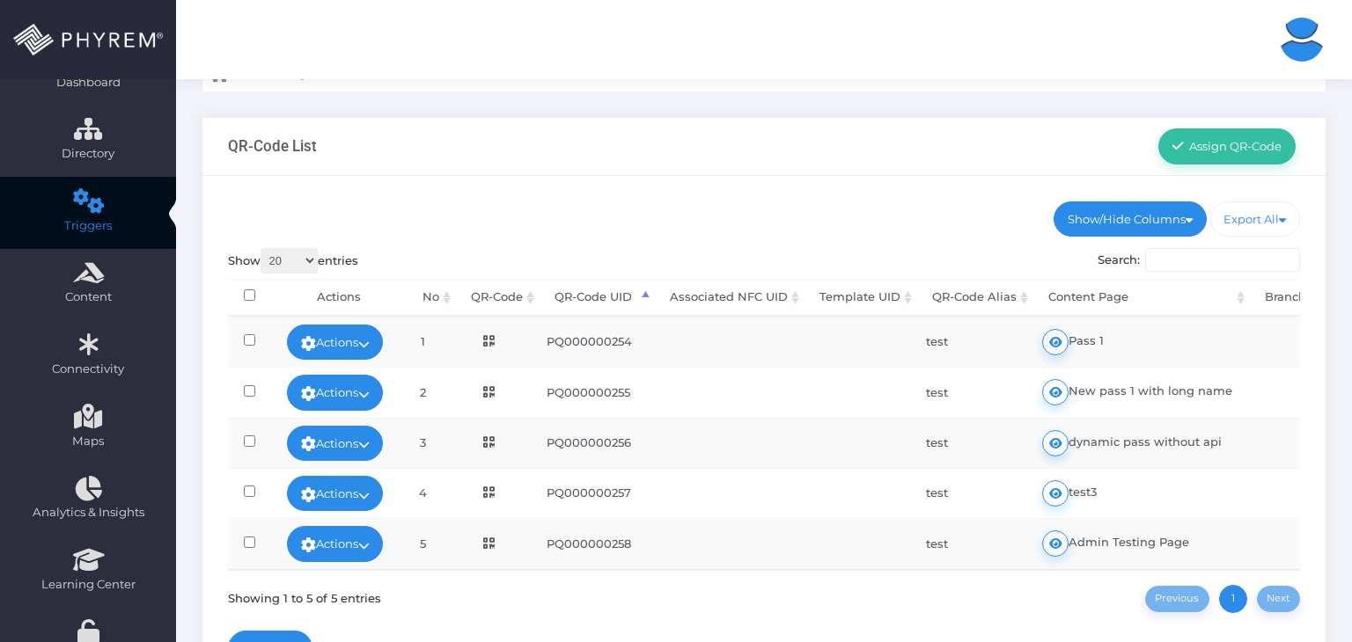
scroll to position [246, 0]
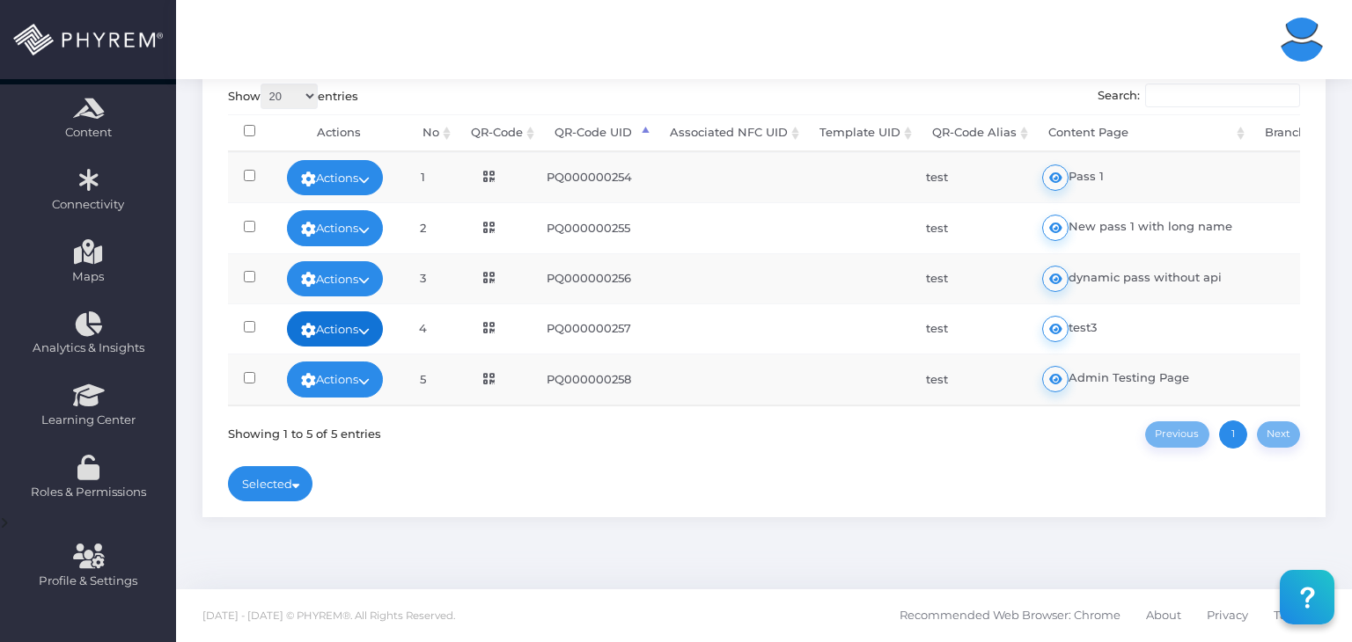
click at [370, 331] on icon at bounding box center [363, 331] width 11 height 0
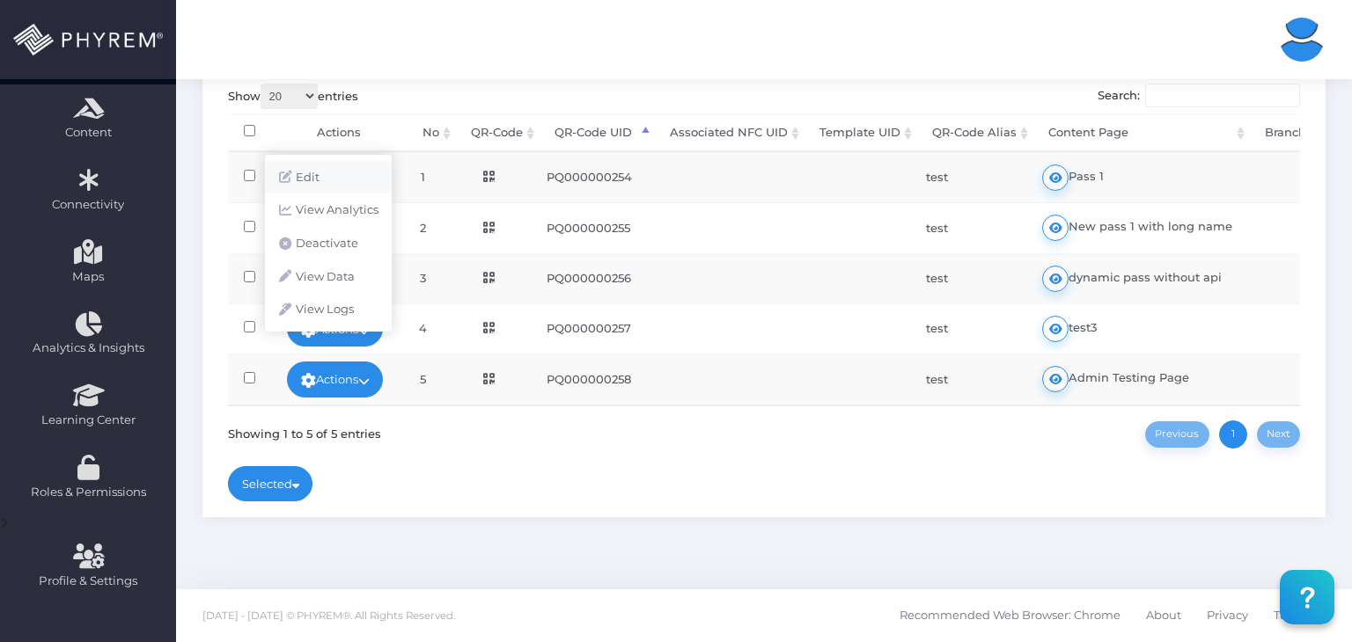
drag, startPoint x: 323, startPoint y: 174, endPoint x: 329, endPoint y: 184, distance: 11.5
click at [323, 176] on link "Edit" at bounding box center [328, 177] width 127 height 33
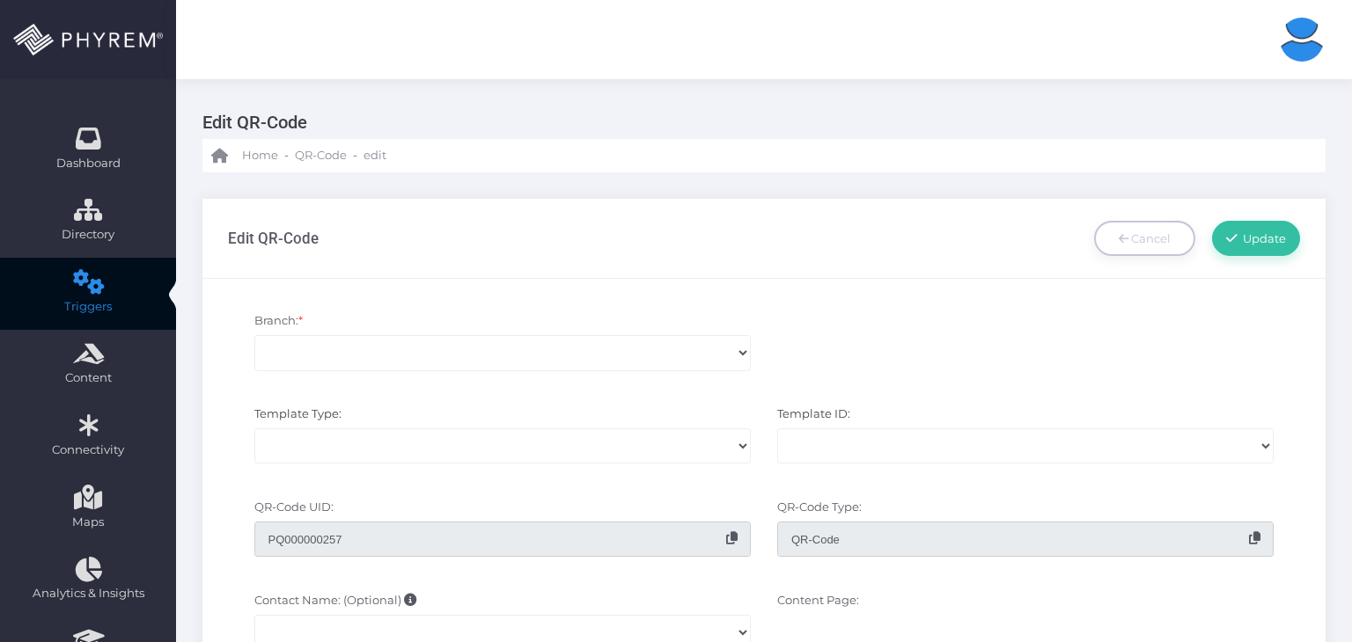
scroll to position [293, 0]
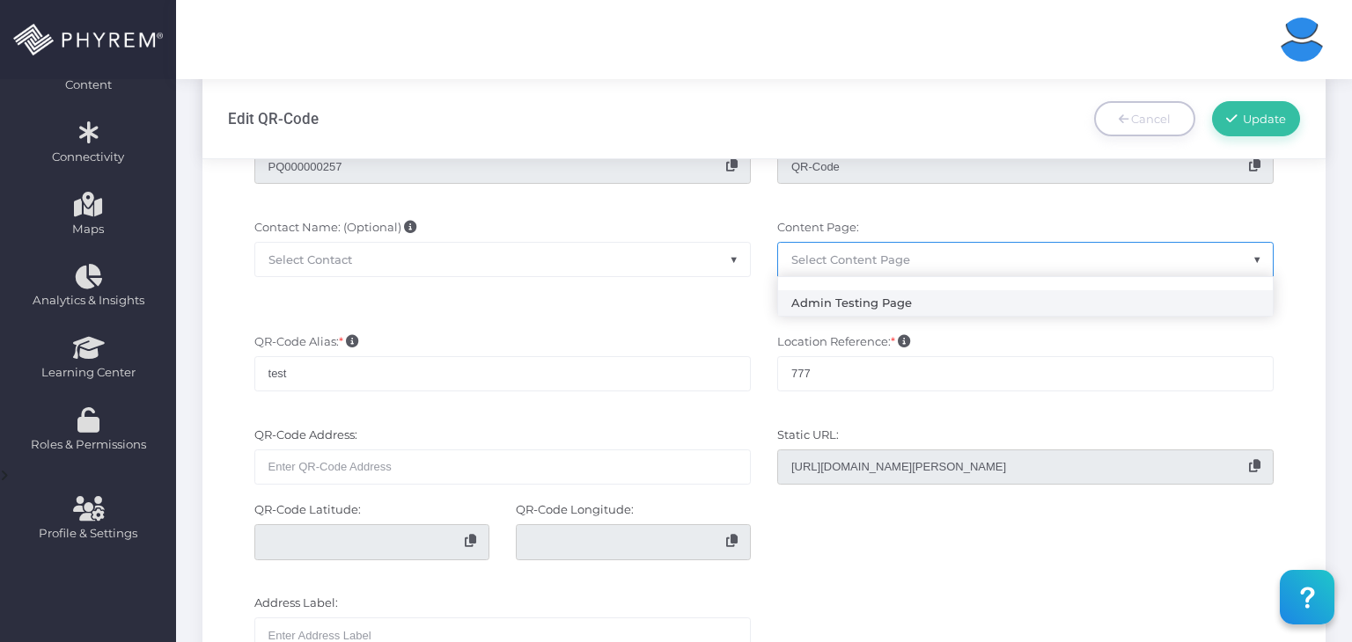
click at [927, 261] on span "Select Content Page" at bounding box center [1025, 259] width 495 height 33
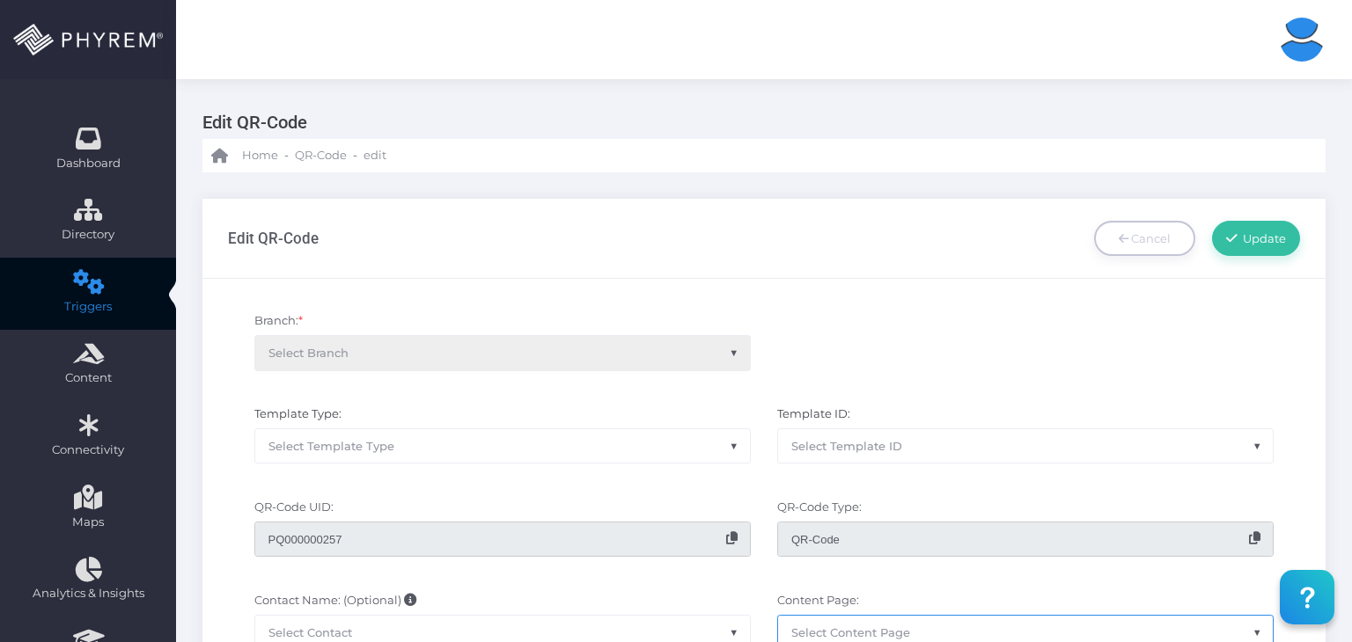
click at [861, 433] on span "Select Template ID" at bounding box center [1025, 445] width 495 height 33
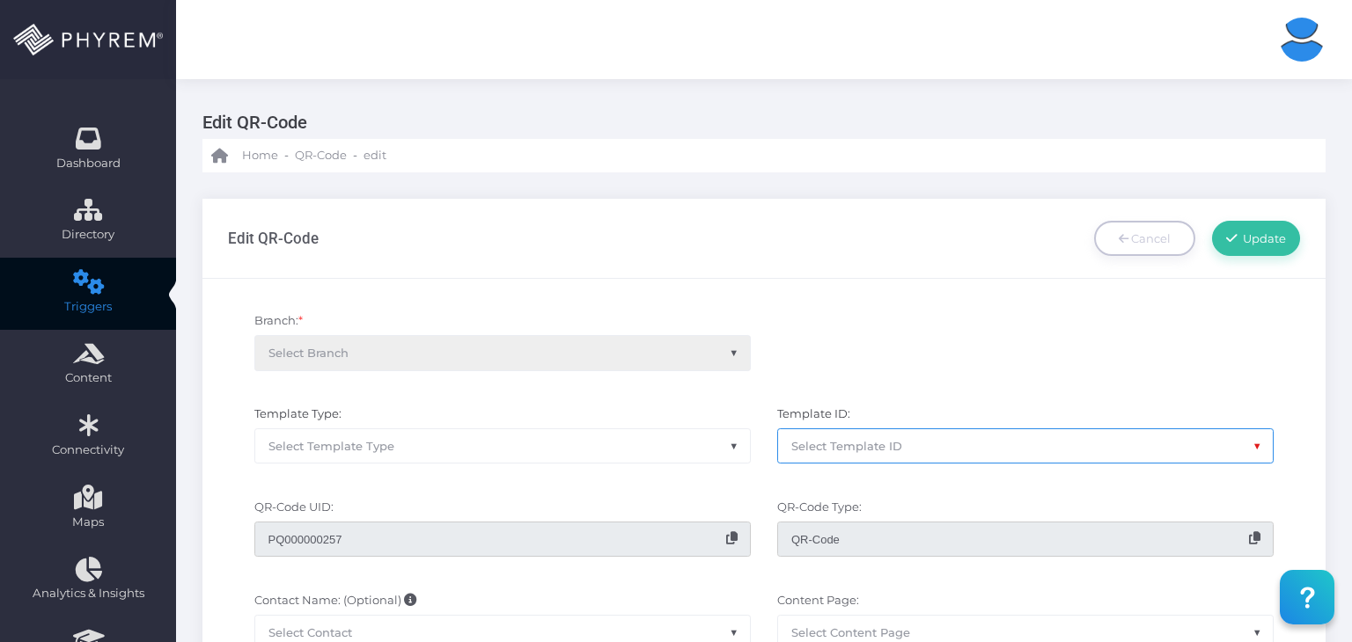
click at [730, 363] on div "Branch: * Select Branch" at bounding box center [502, 350] width 523 height 76
click at [743, 346] on div "Branch: * Select Branch" at bounding box center [502, 350] width 523 height 76
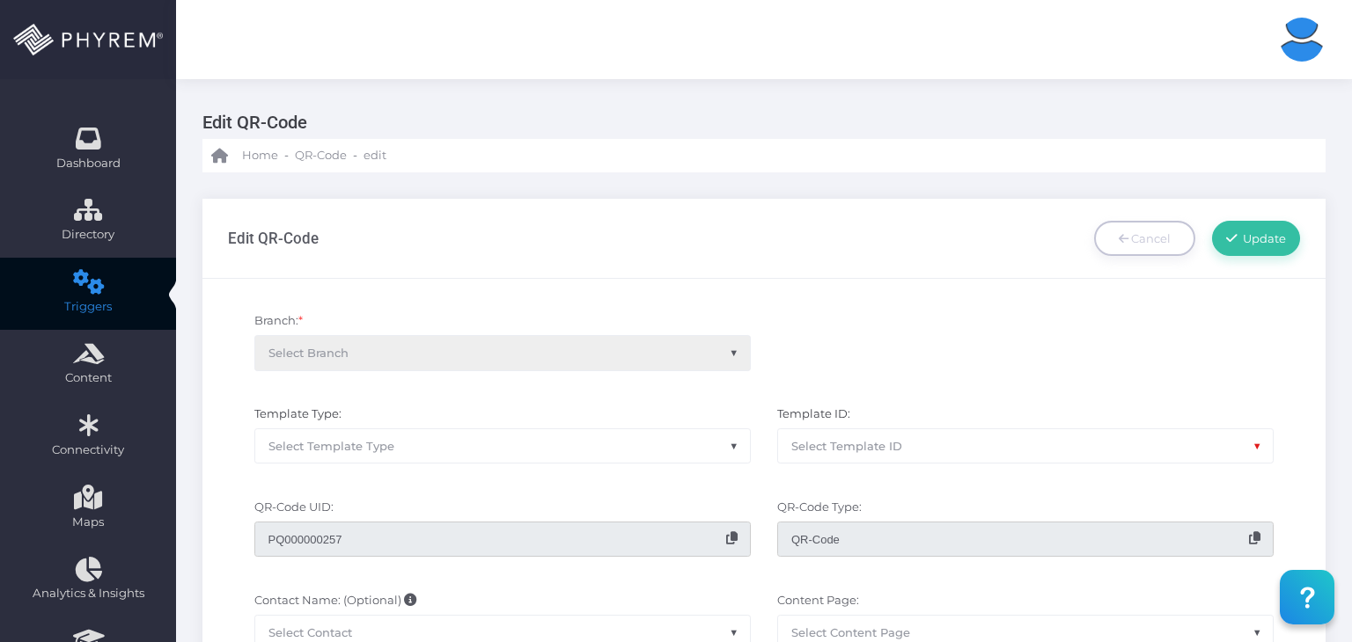
click at [729, 354] on div "Branch: * Select Branch" at bounding box center [502, 350] width 523 height 76
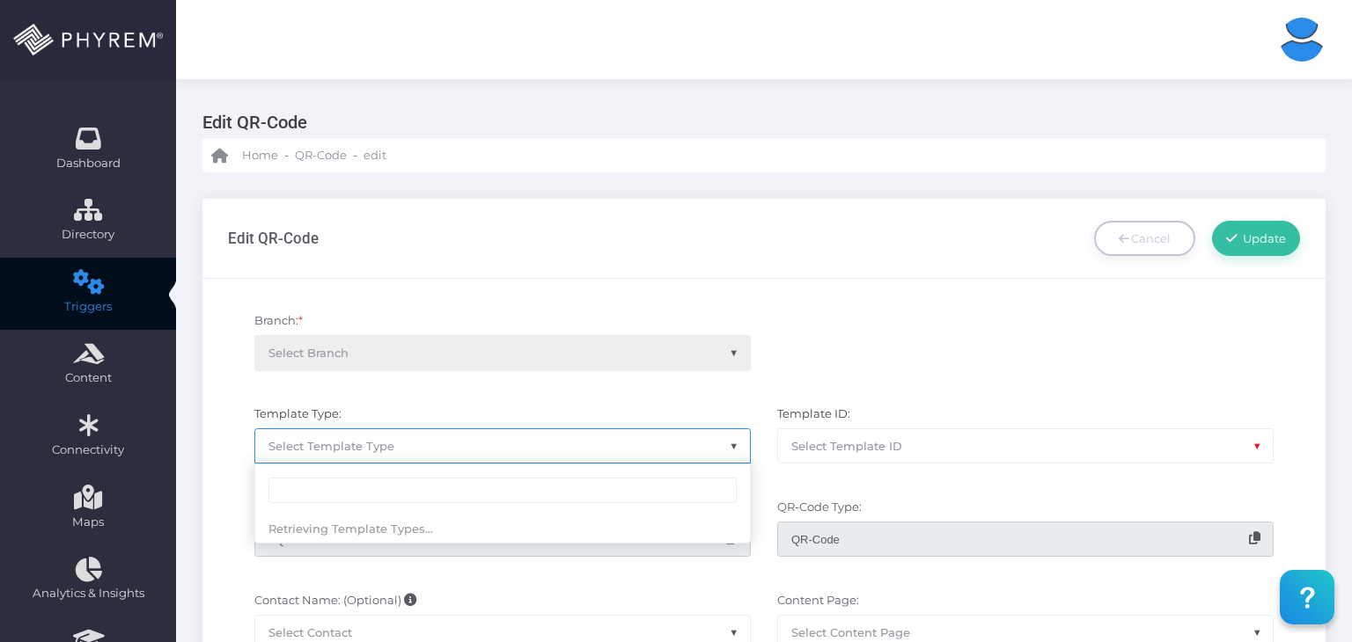
click at [704, 436] on span "Select Template Type" at bounding box center [502, 445] width 495 height 33
click at [940, 392] on div "Branch: * Select Branch" at bounding box center [764, 350] width 1099 height 93
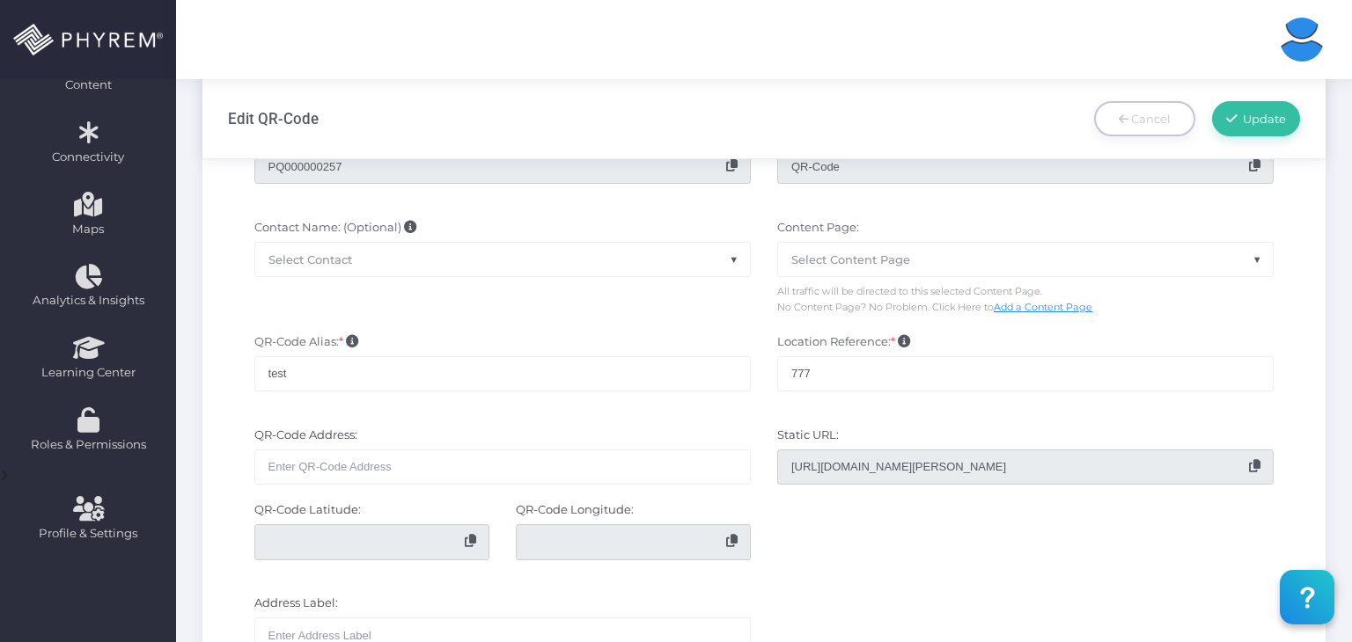
click at [1031, 267] on span "Select Content Page" at bounding box center [1025, 259] width 495 height 33
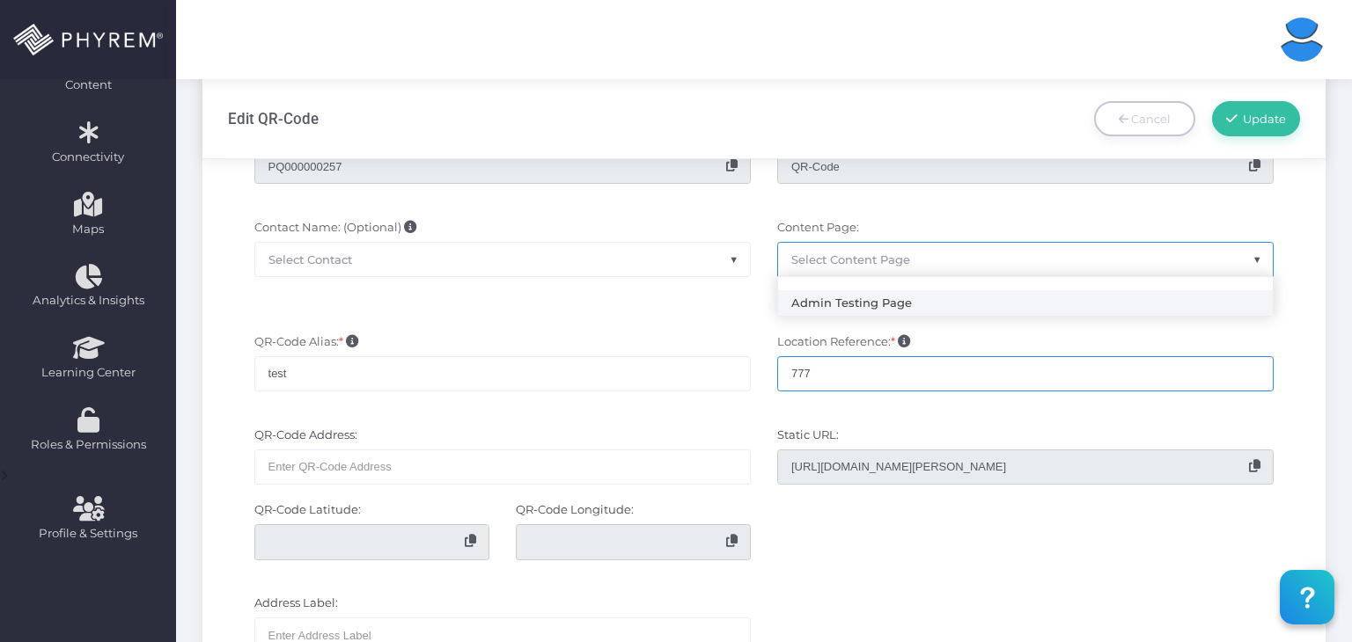
click at [1021, 370] on input "777" at bounding box center [1025, 373] width 496 height 35
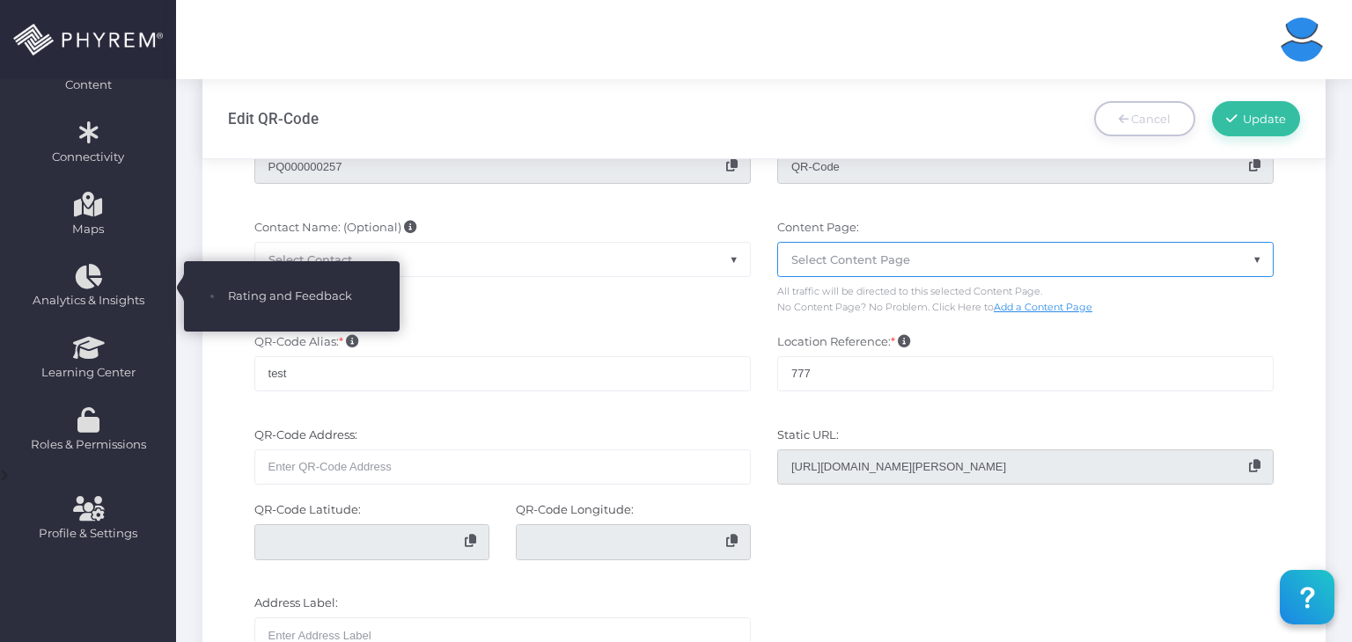
click at [878, 258] on span "Select Content Page" at bounding box center [850, 260] width 119 height 14
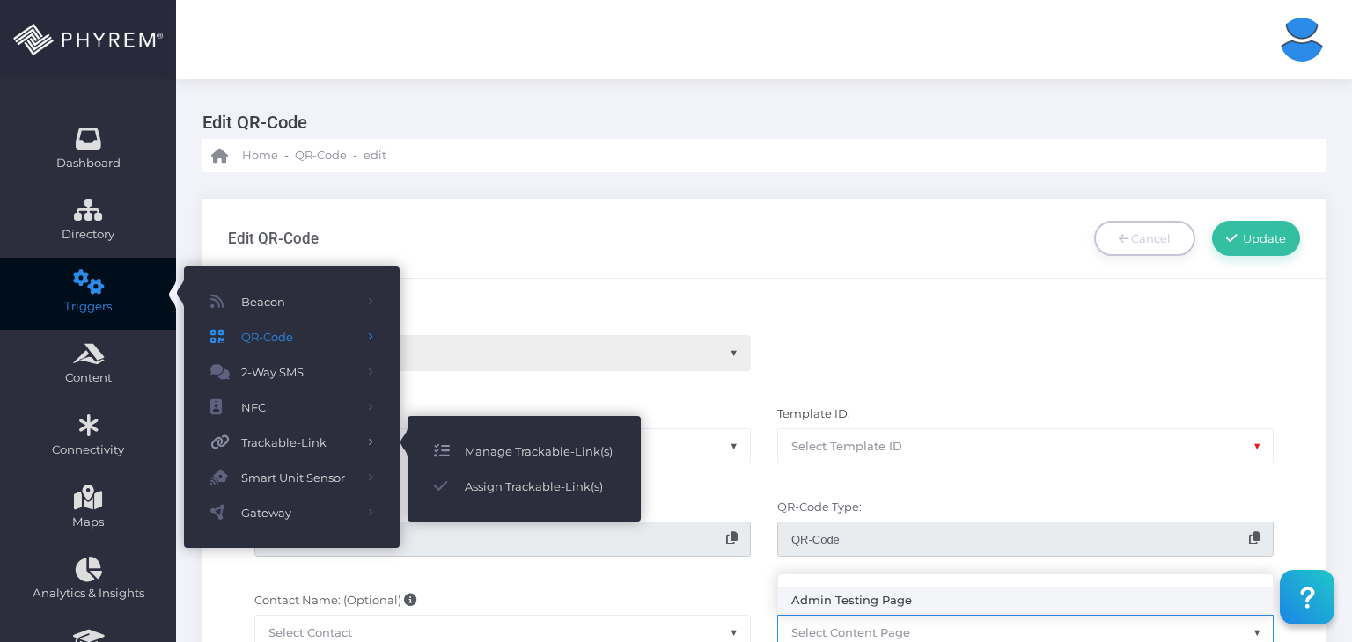
scroll to position [7, 0]
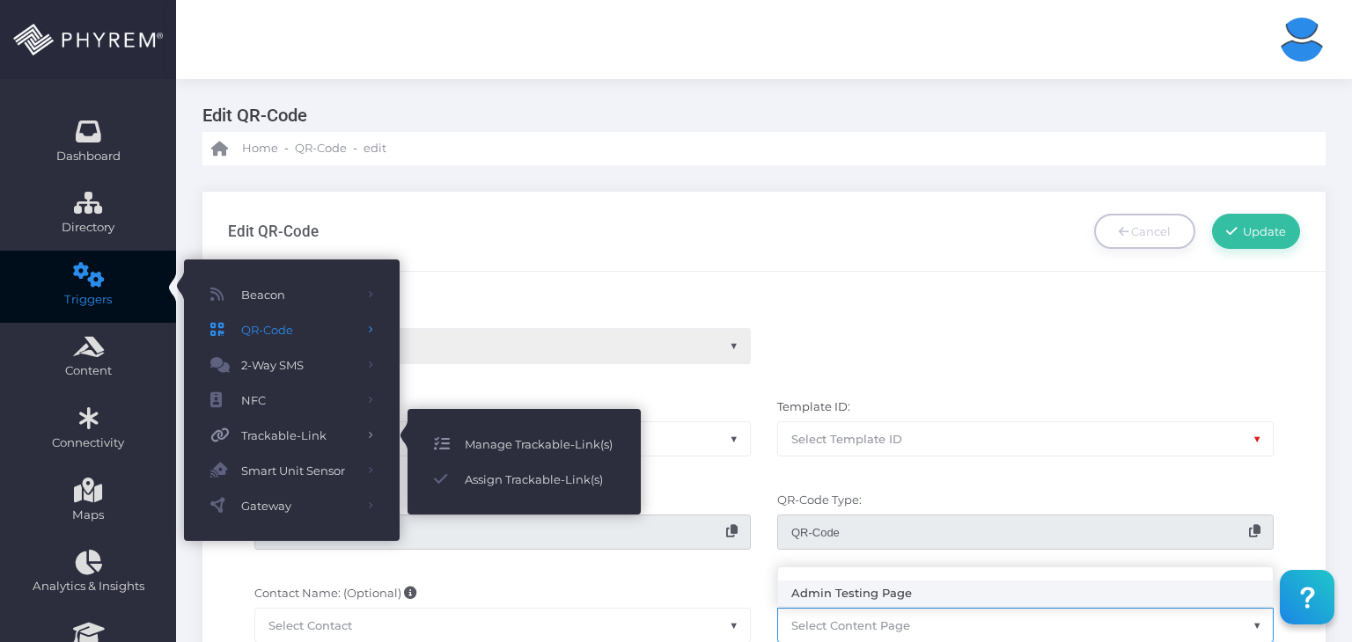
click at [514, 451] on span "Manage Trackable-Link(s)" at bounding box center [540, 444] width 150 height 23
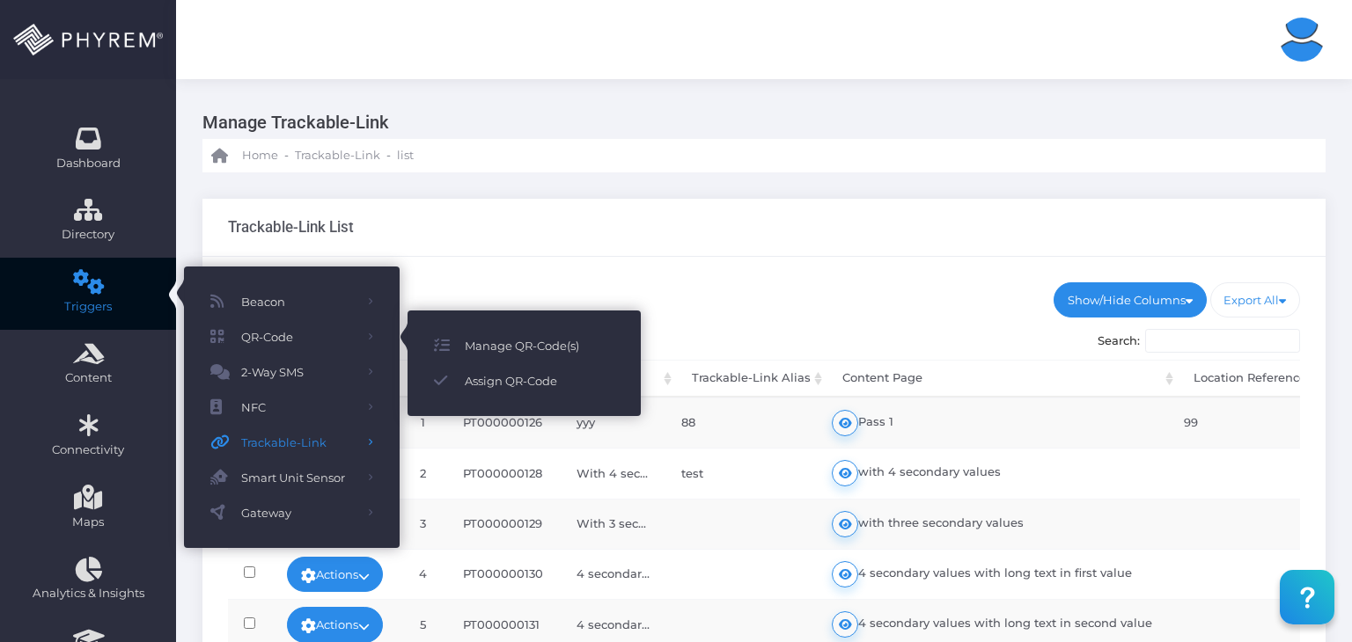
click at [476, 344] on span "Manage QR-Code(s)" at bounding box center [540, 345] width 150 height 23
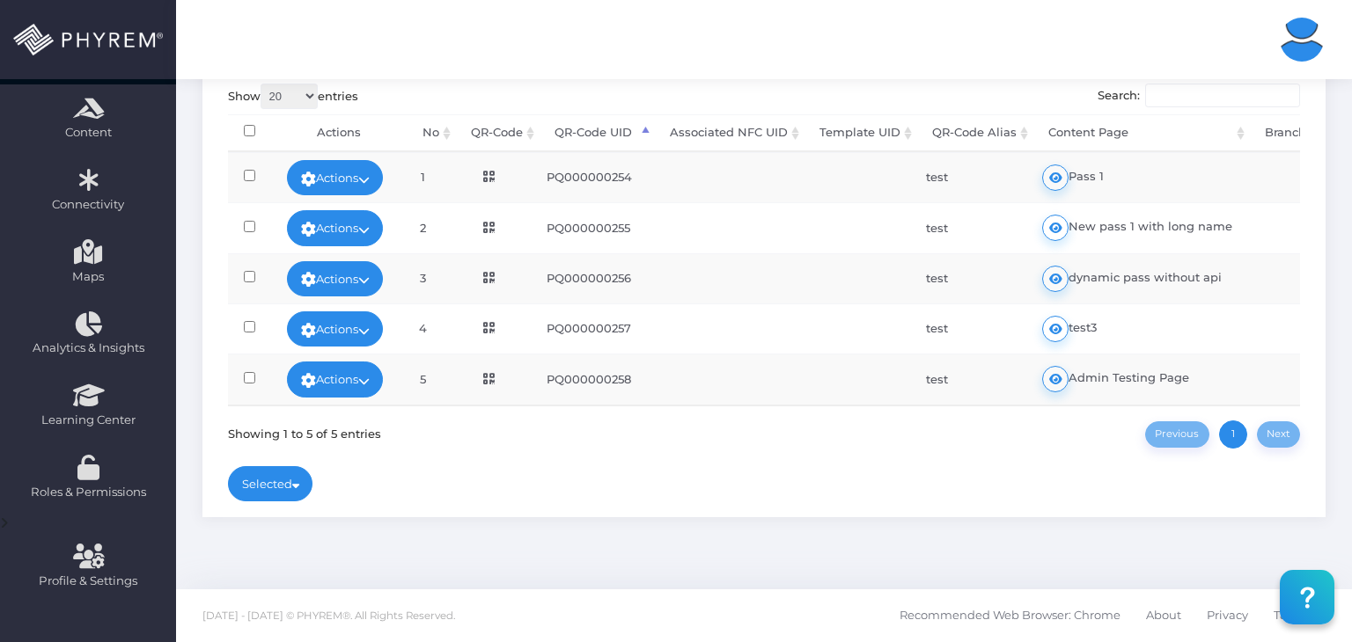
click at [503, 180] on td at bounding box center [489, 177] width 84 height 50
click at [495, 177] on icon at bounding box center [488, 177] width 11 height 12
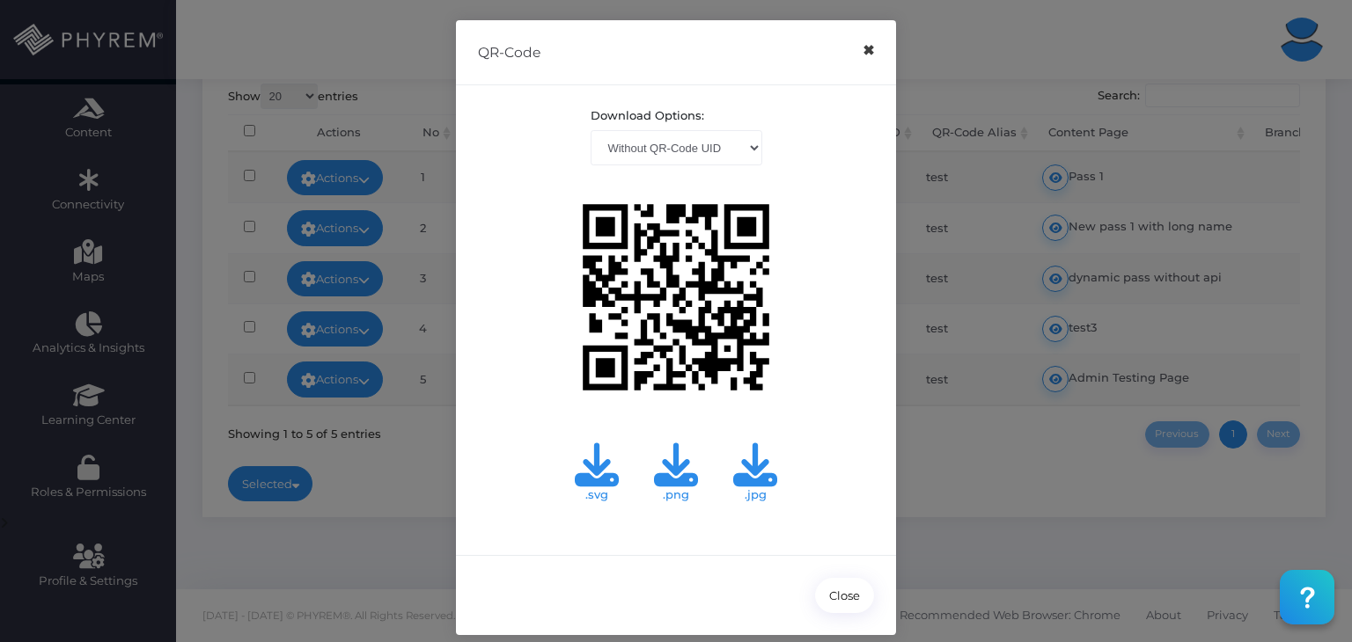
click at [863, 48] on button "×" at bounding box center [868, 51] width 34 height 40
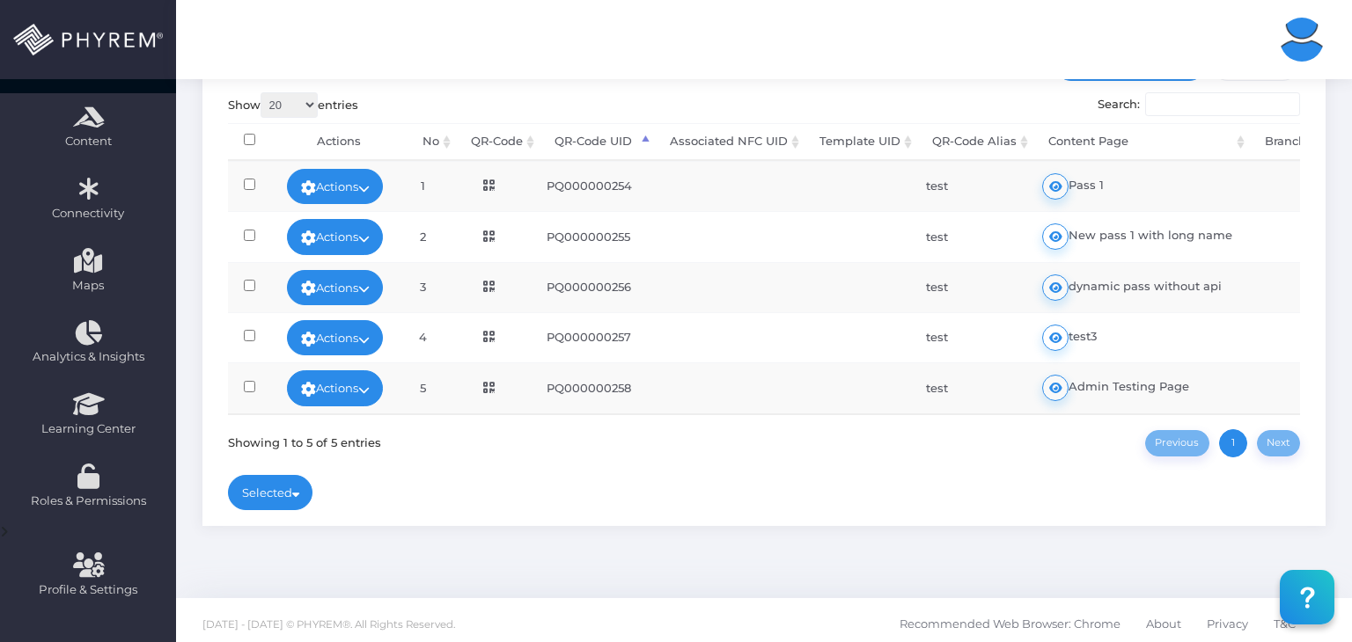
scroll to position [246, 0]
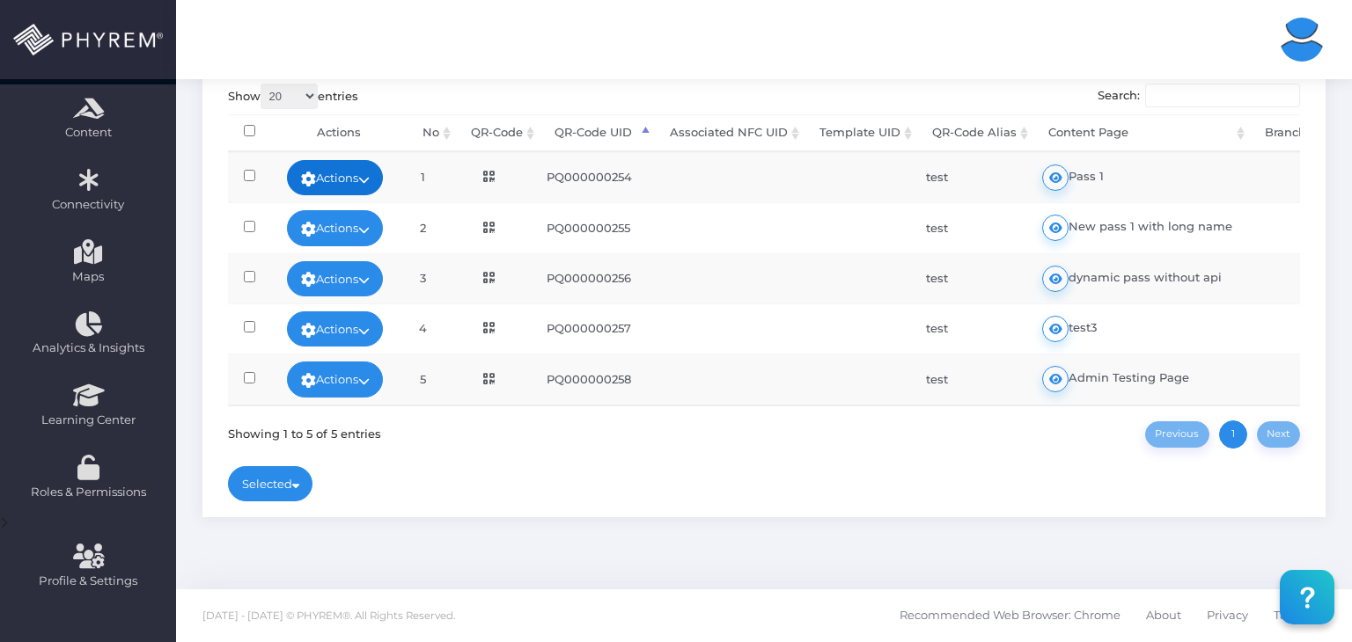
click at [370, 180] on icon at bounding box center [363, 180] width 11 height 0
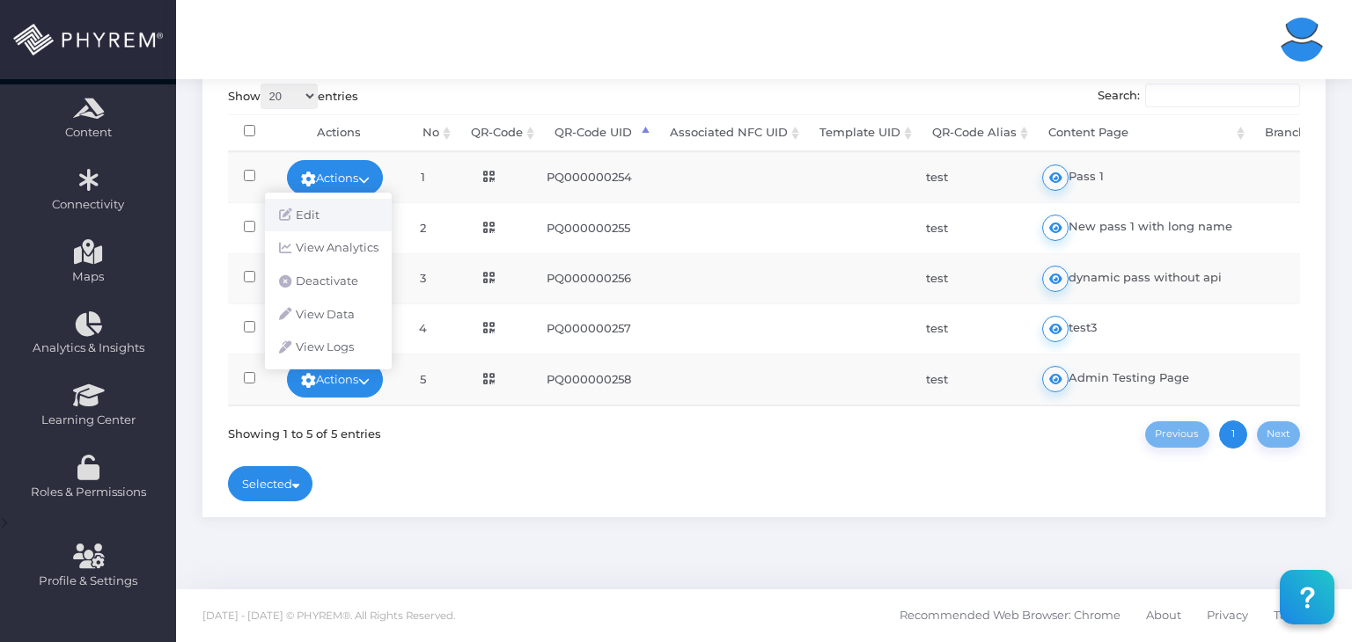
click at [323, 212] on link "Edit" at bounding box center [328, 215] width 127 height 33
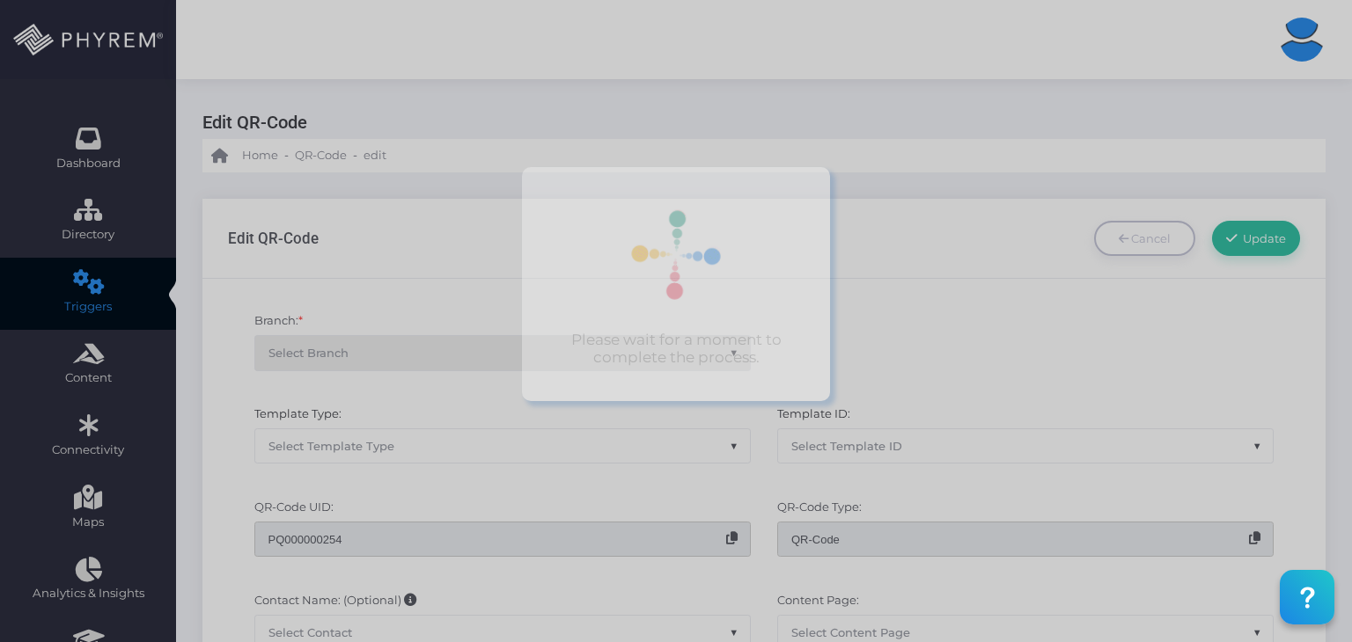
scroll to position [293, 0]
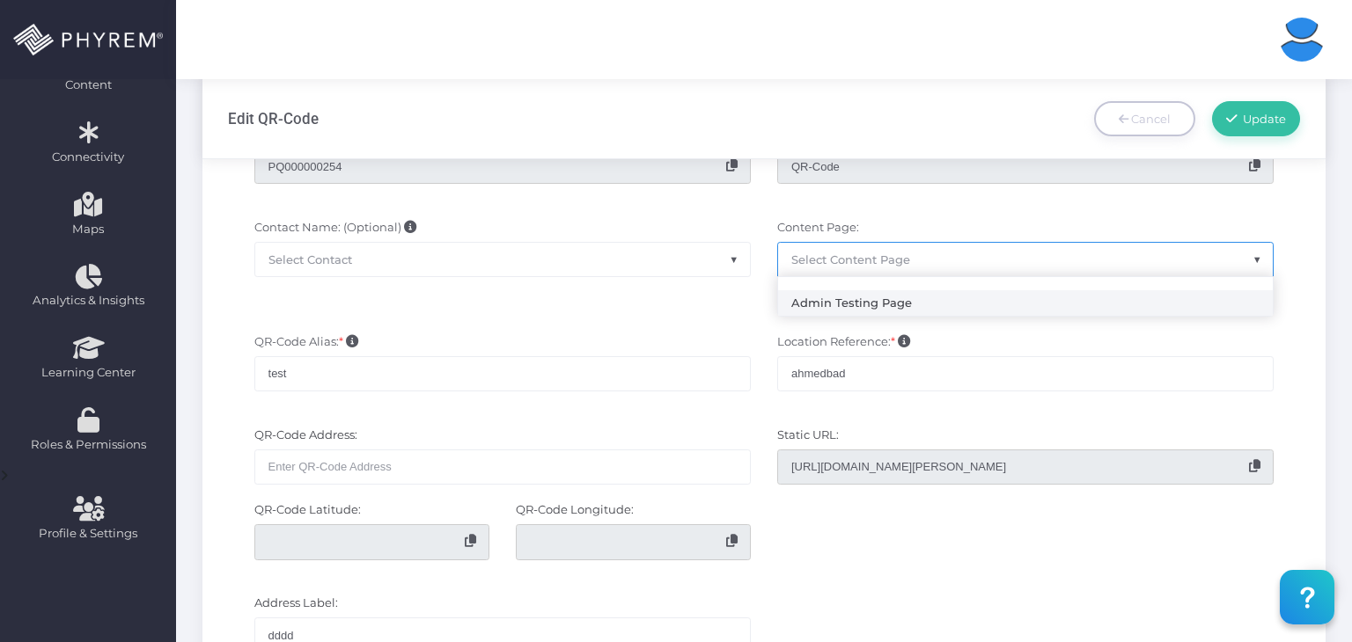
click at [910, 260] on span "Select Content Page" at bounding box center [1025, 259] width 495 height 33
select select "0"
click at [1008, 303] on link "Add a Content Page" at bounding box center [1043, 307] width 99 height 12
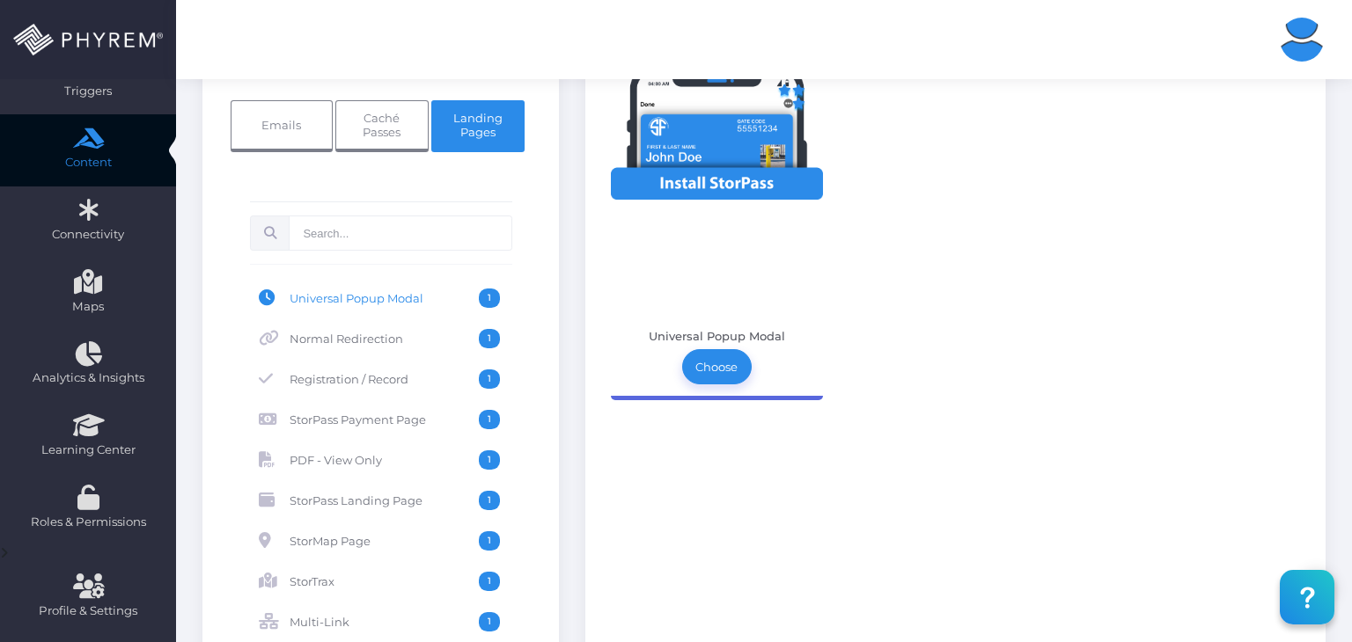
scroll to position [131, 0]
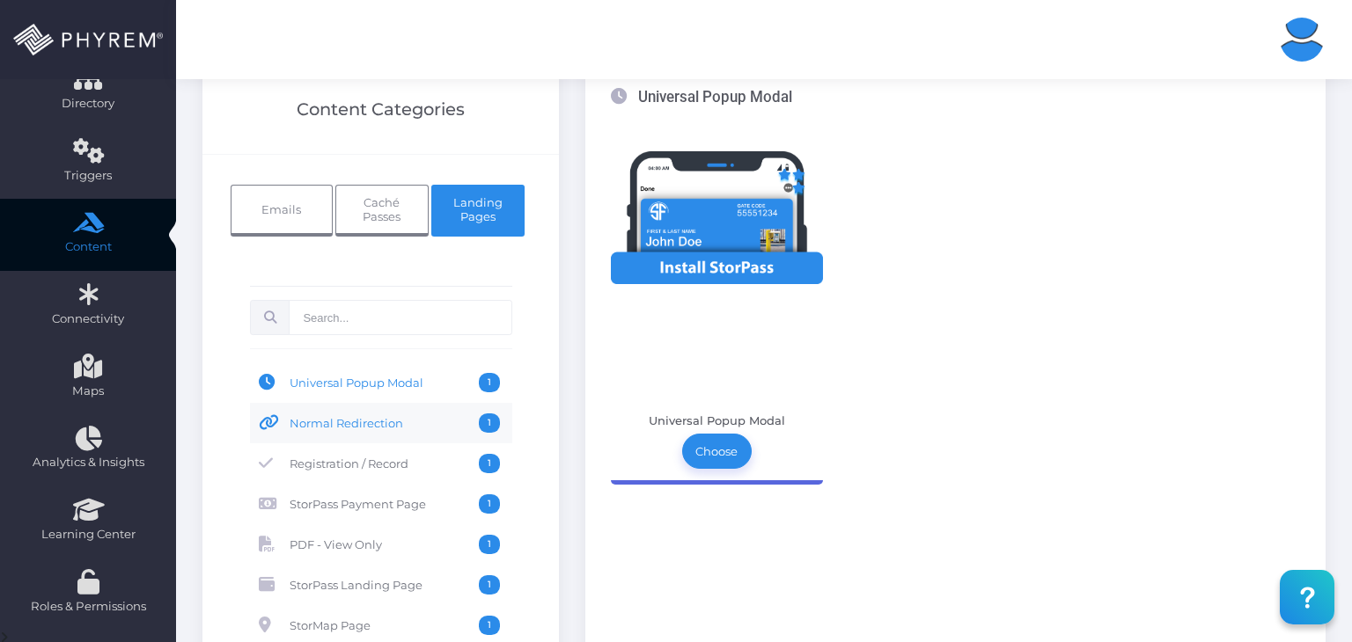
click at [359, 414] on span "Normal Redirection" at bounding box center [384, 423] width 189 height 19
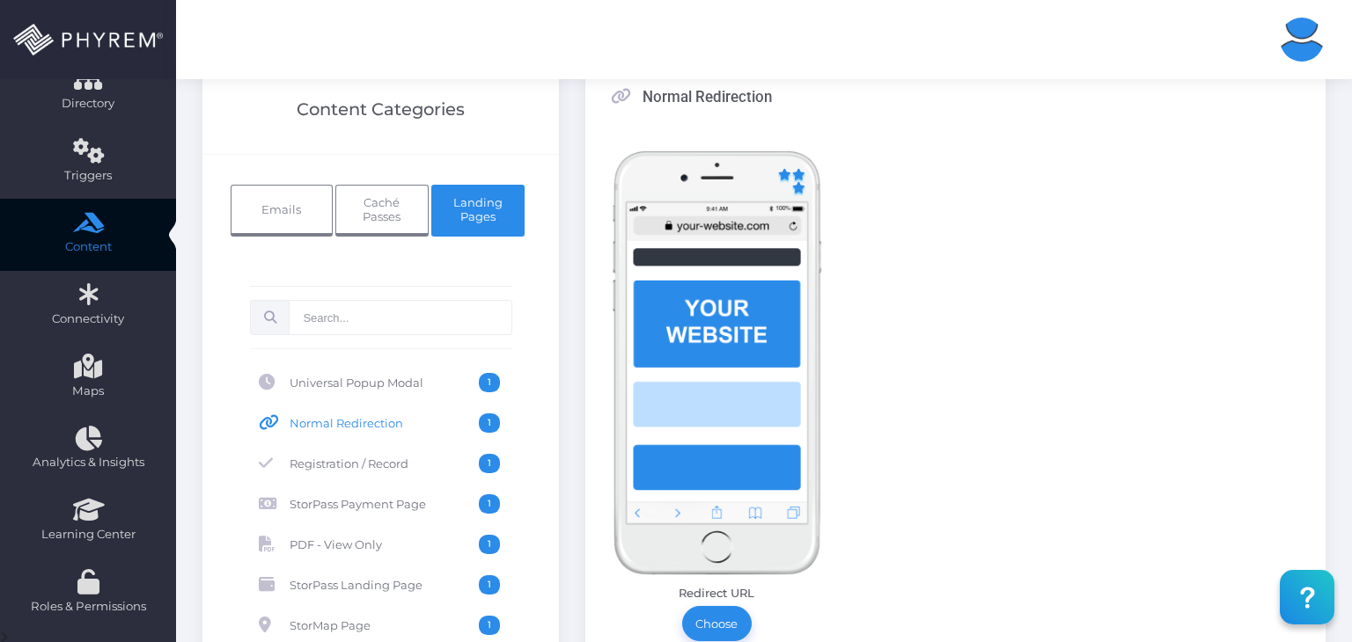
scroll to position [425, 0]
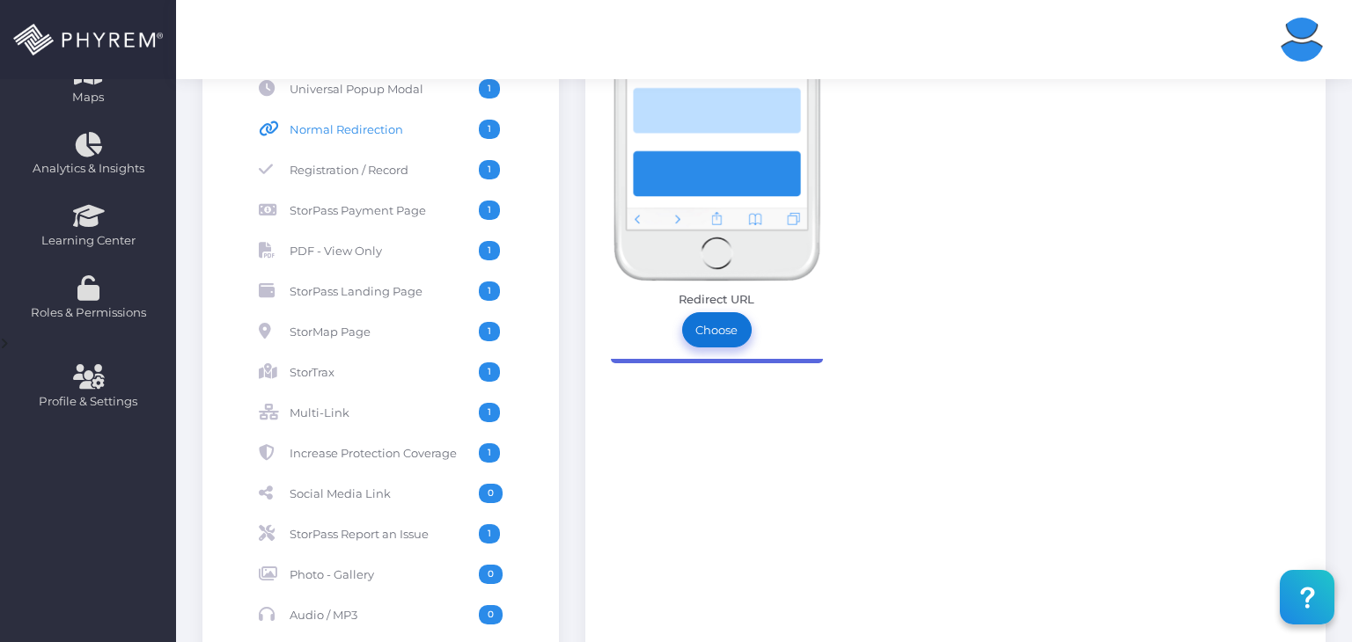
click at [709, 328] on link "Choose" at bounding box center [717, 329] width 70 height 35
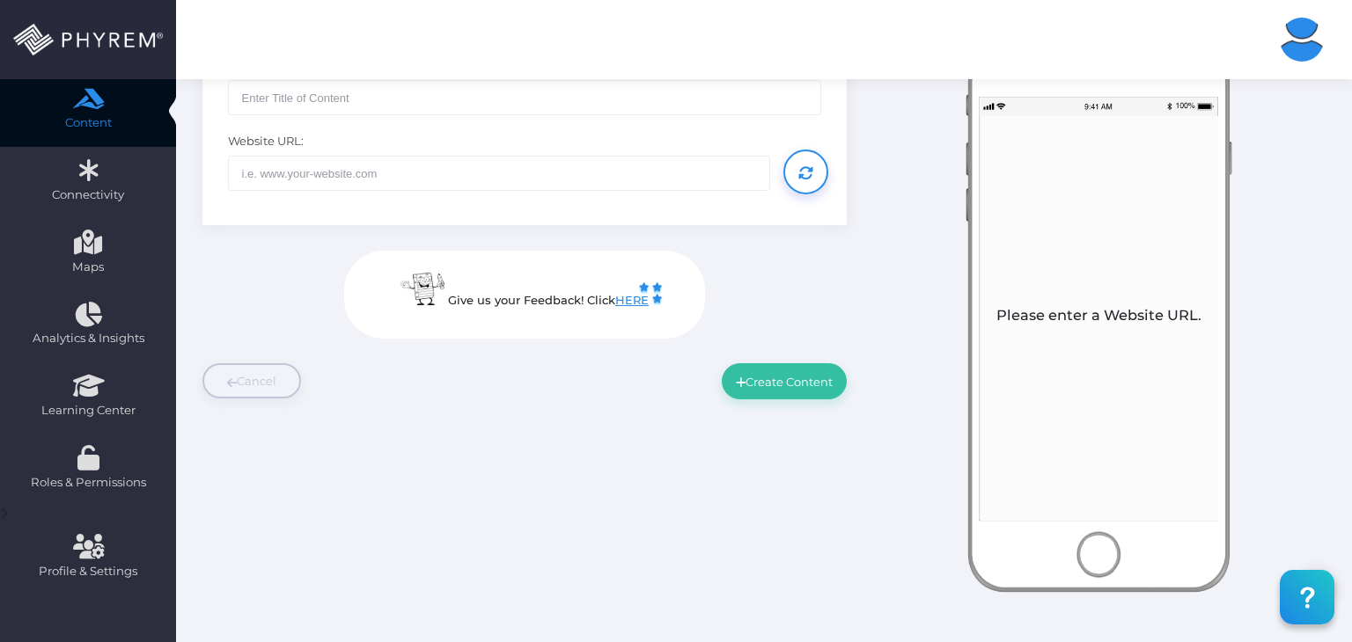
scroll to position [149, 0]
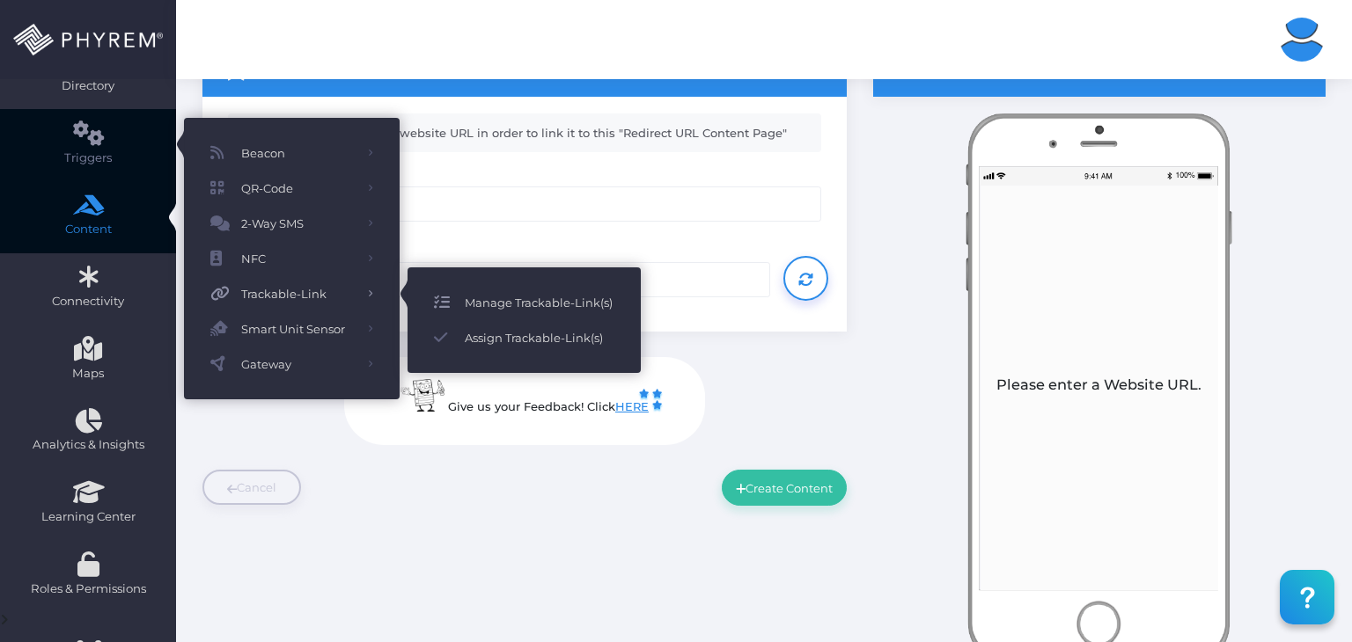
click at [517, 304] on span "Manage Trackable-Link(s)" at bounding box center [540, 302] width 150 height 23
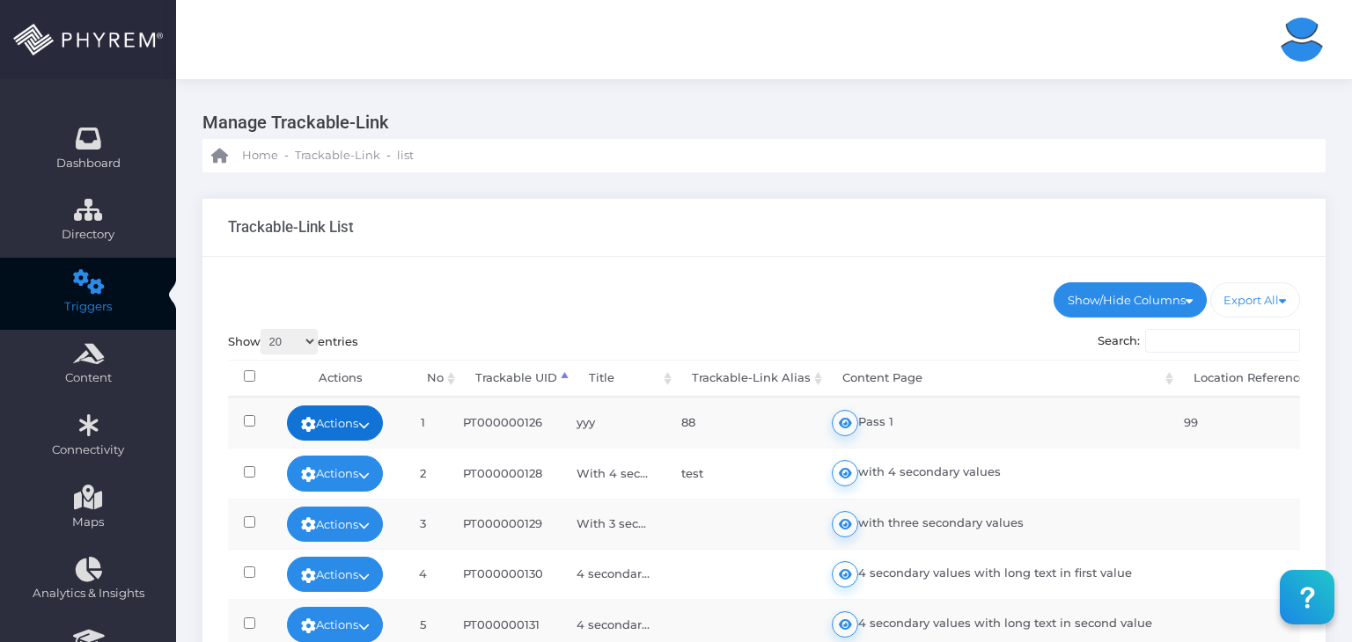
click at [379, 414] on link "Actions" at bounding box center [335, 423] width 97 height 35
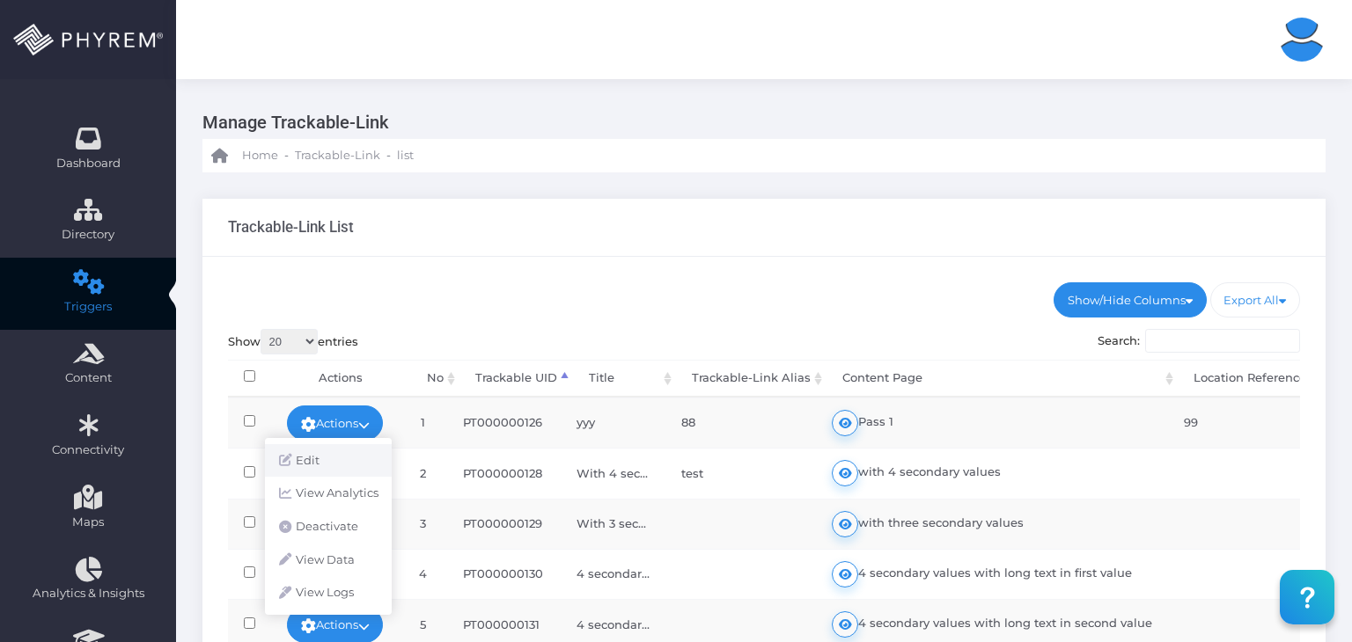
click at [347, 455] on link "Edit" at bounding box center [328, 460] width 127 height 33
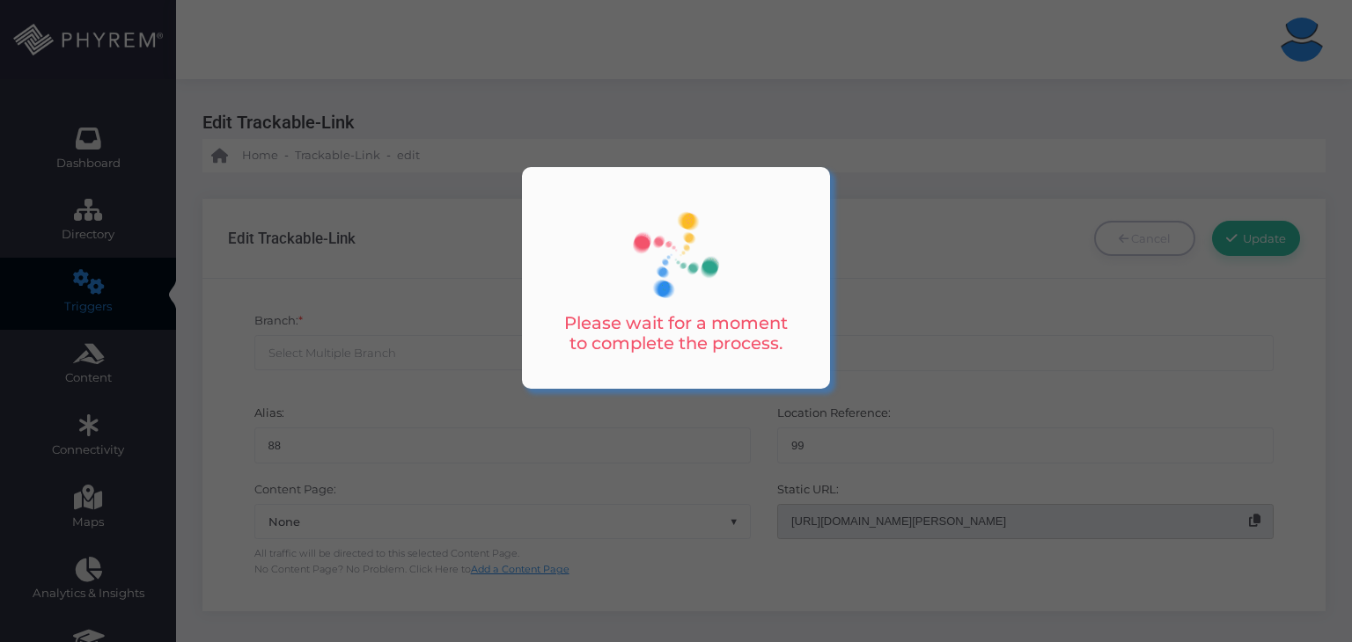
select select
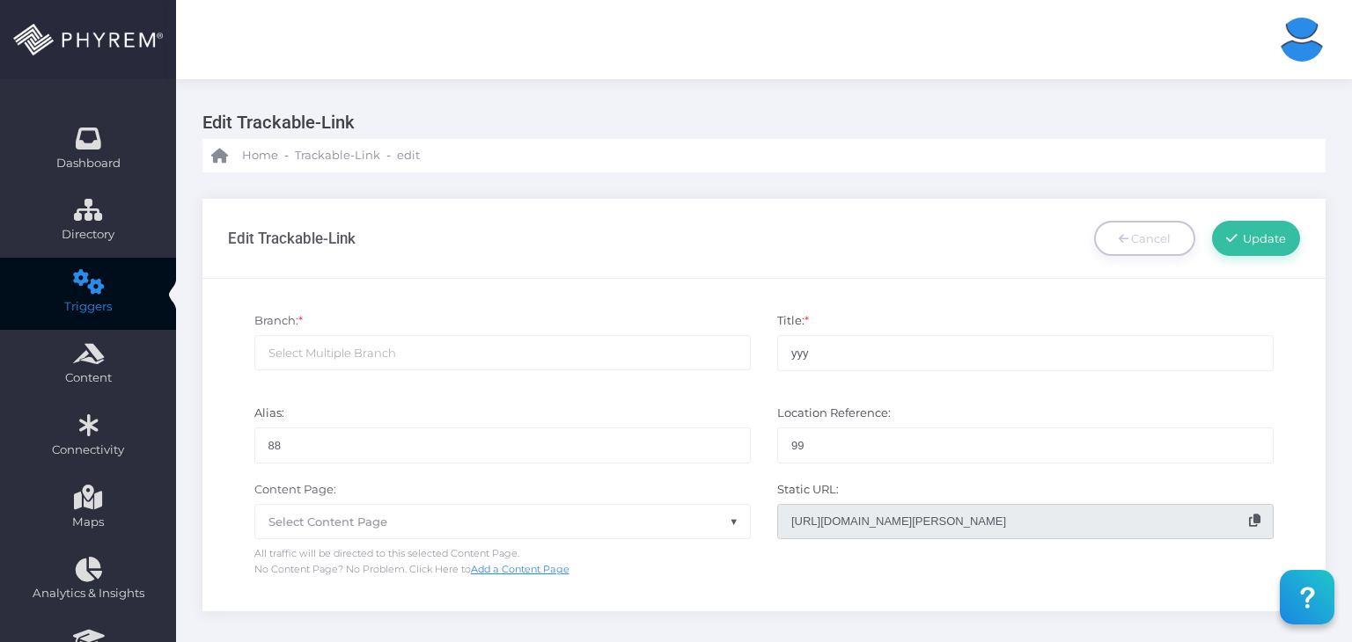
click at [505, 502] on div "Content Page: None asdas Vtech Select Content Page All traffic will be directed…" at bounding box center [502, 529] width 523 height 97
click at [511, 521] on span "Select Content Page" at bounding box center [502, 521] width 495 height 33
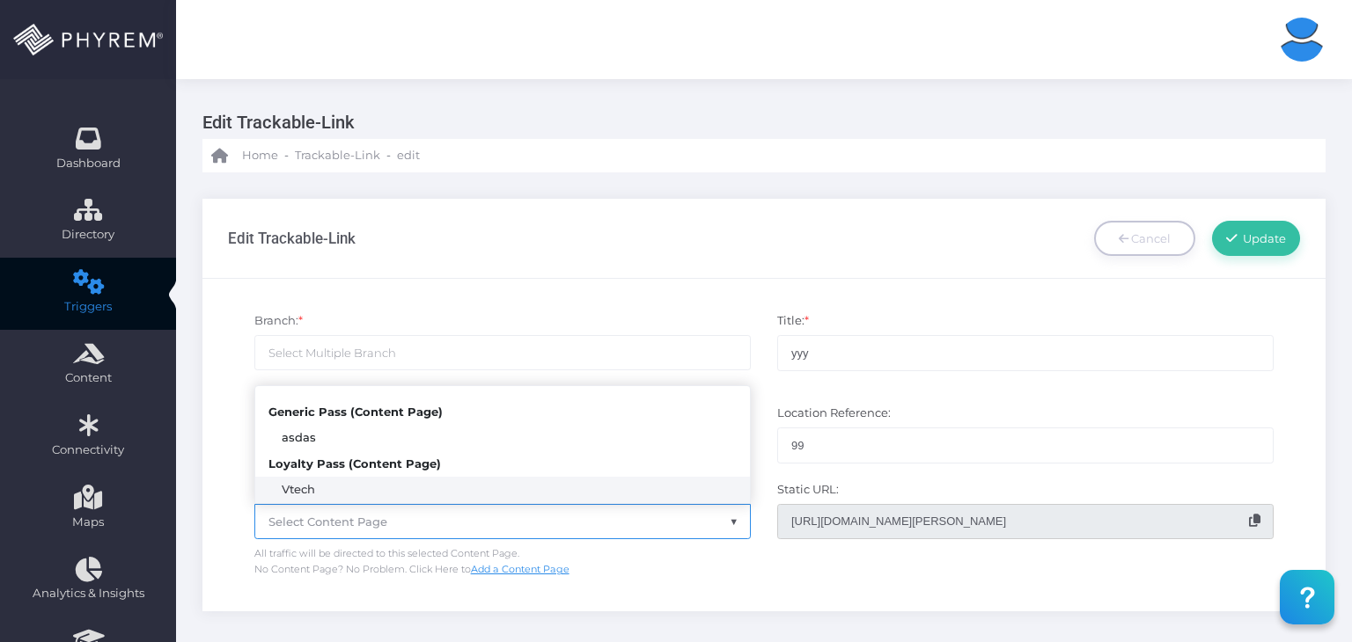
select select "3646"
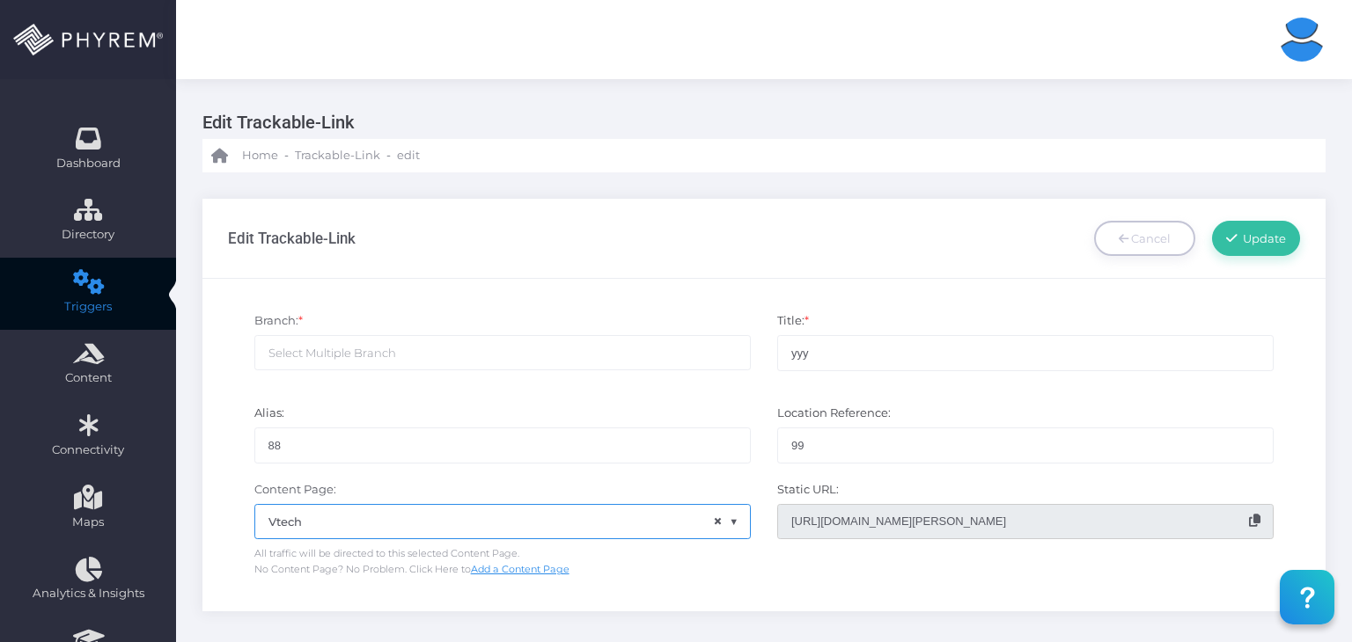
click at [1250, 518] on icon at bounding box center [1254, 521] width 11 height 12
click at [635, 369] on ul at bounding box center [502, 352] width 495 height 33
click at [627, 363] on ul at bounding box center [502, 352] width 495 height 33
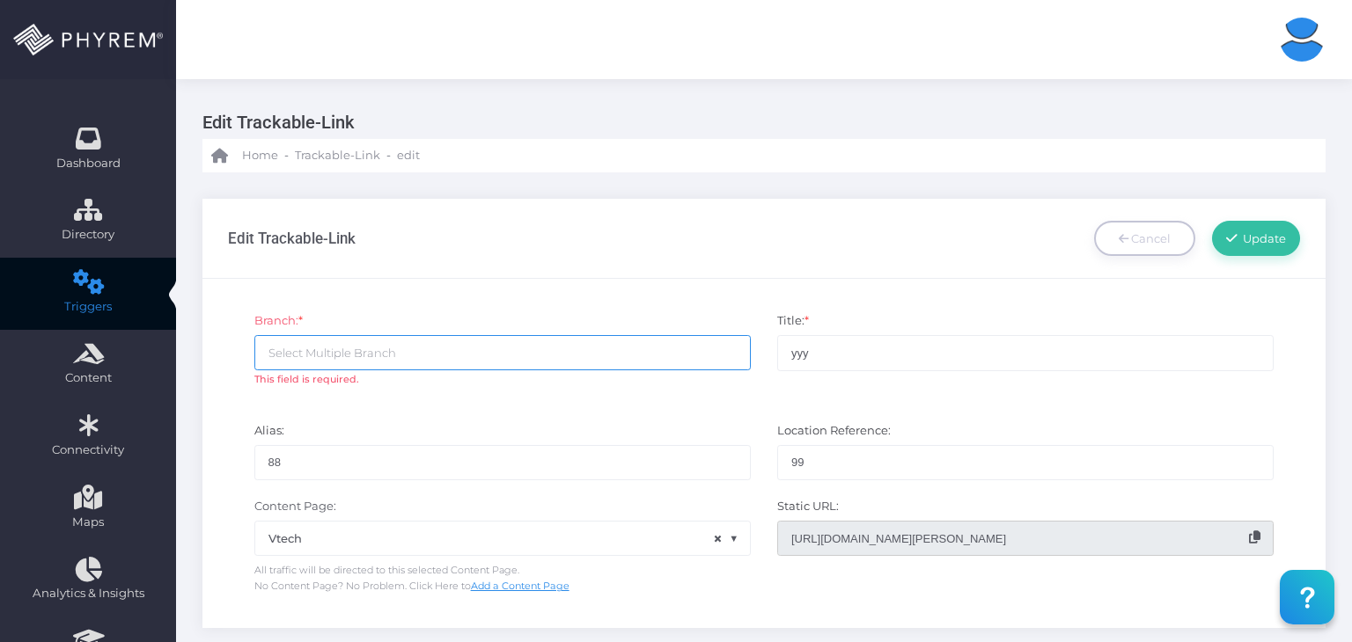
click at [475, 368] on ul at bounding box center [502, 352] width 495 height 33
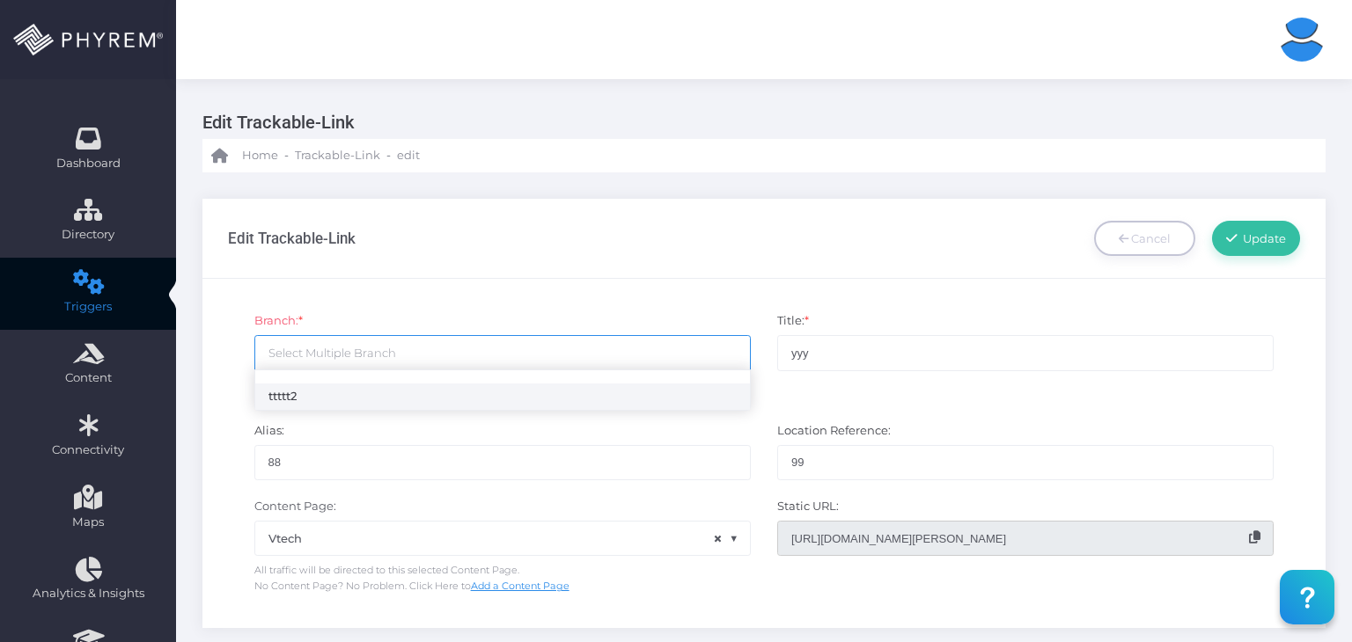
select select "121"
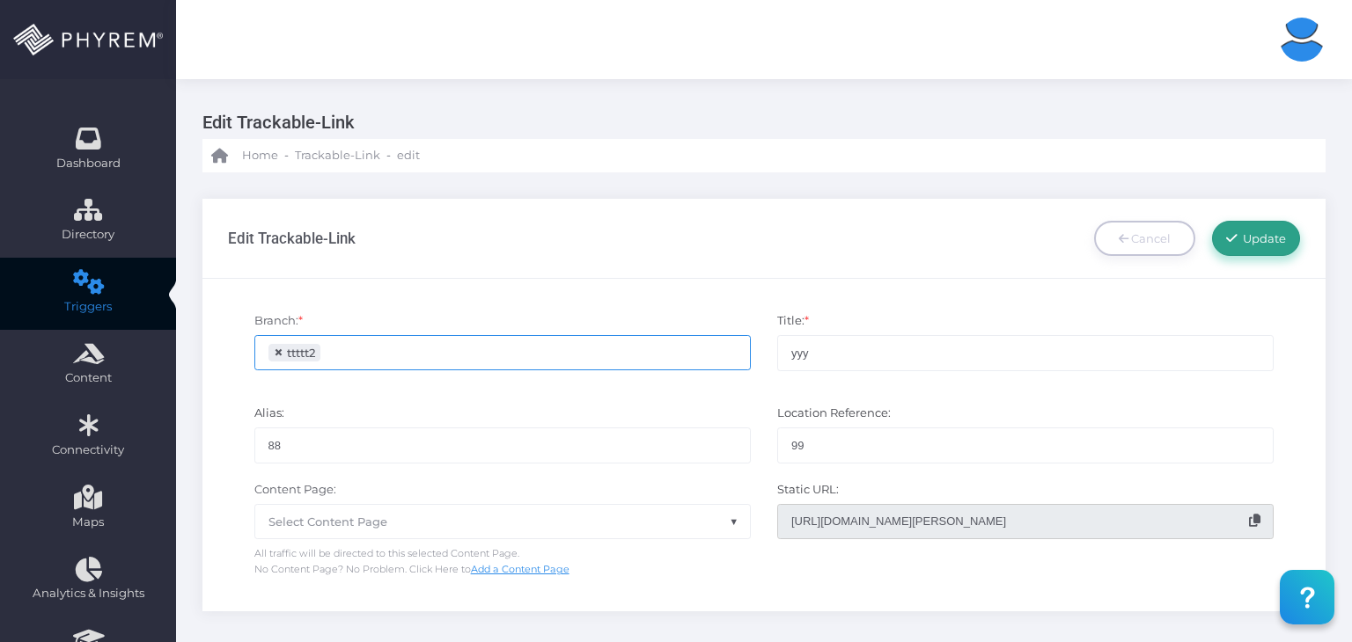
click at [1225, 241] on link "Update" at bounding box center [1256, 238] width 88 height 35
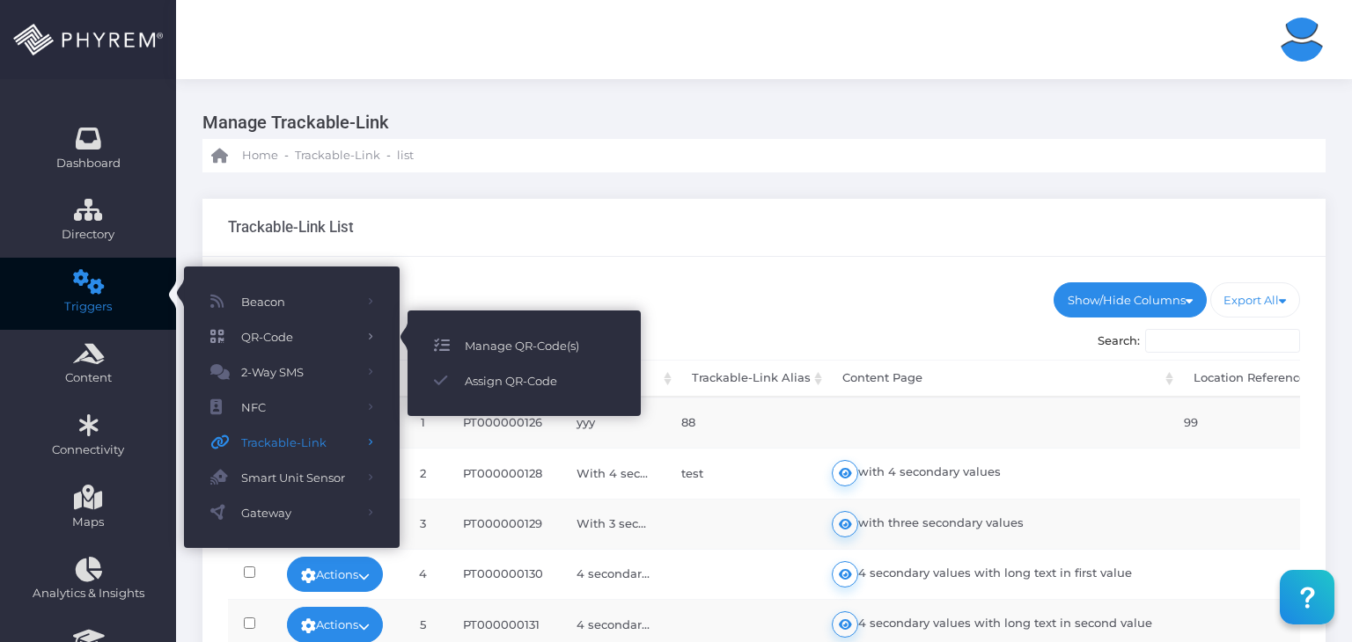
click at [510, 347] on span "Manage QR-Code(s)" at bounding box center [540, 345] width 150 height 23
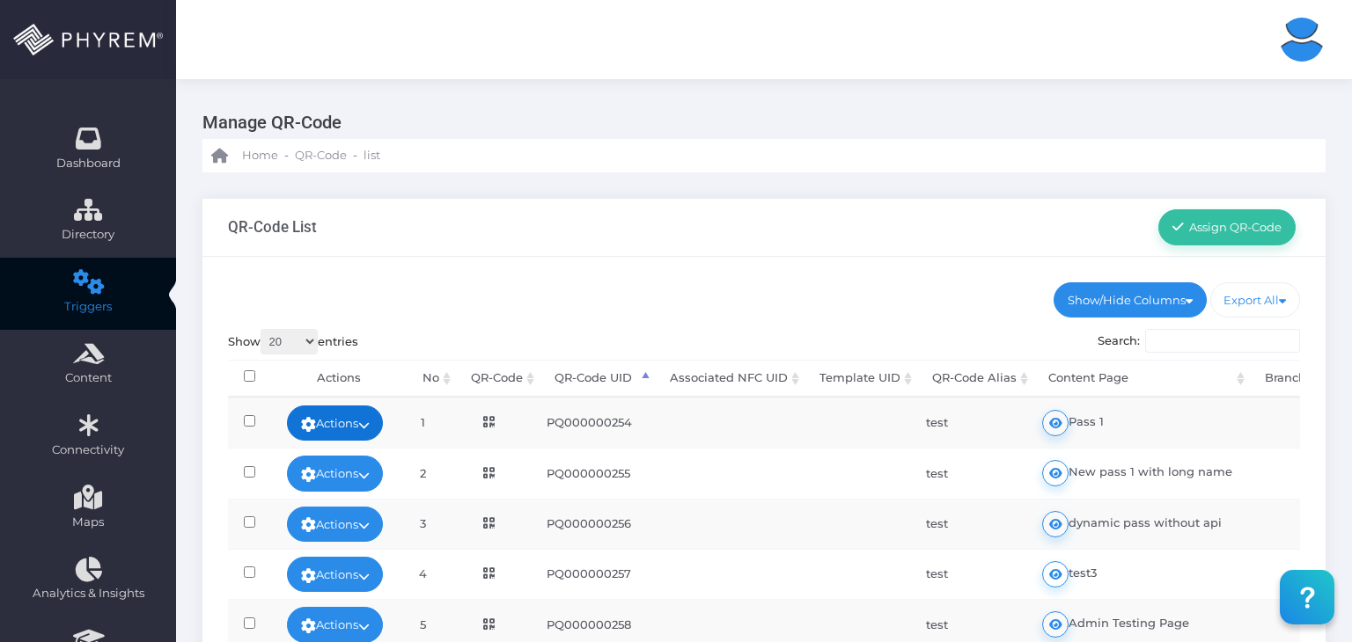
click at [370, 425] on icon at bounding box center [363, 425] width 11 height 0
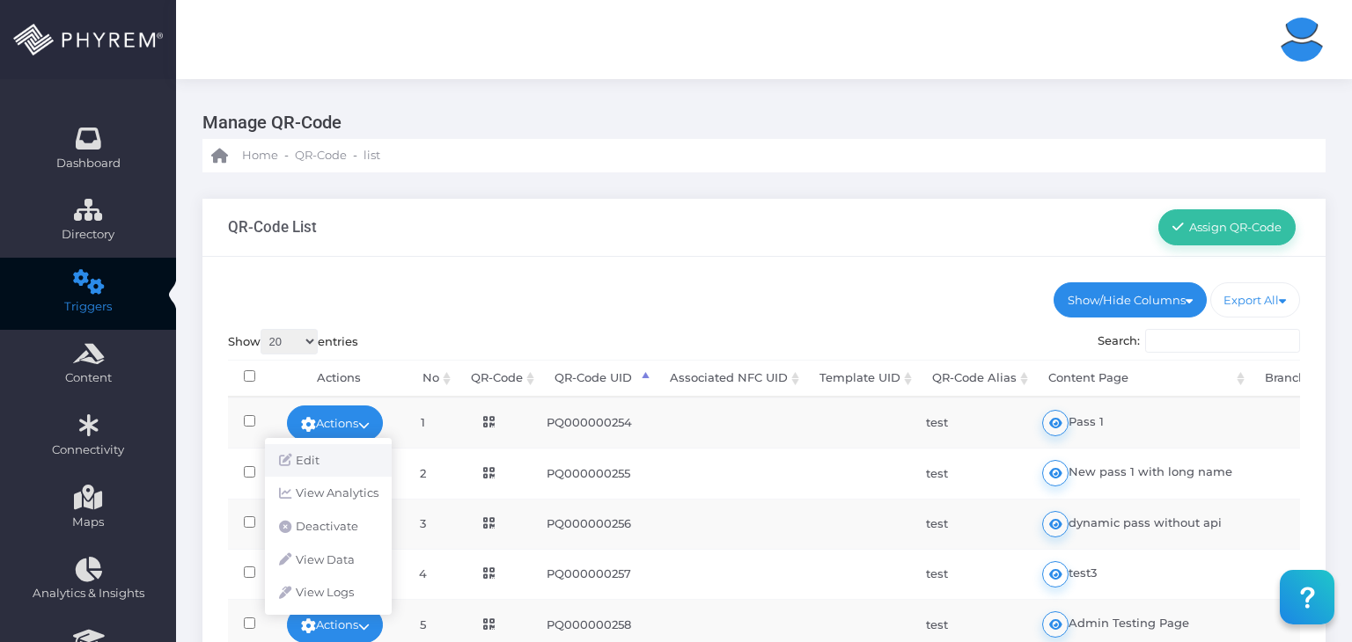
click at [356, 453] on link "Edit" at bounding box center [328, 460] width 127 height 33
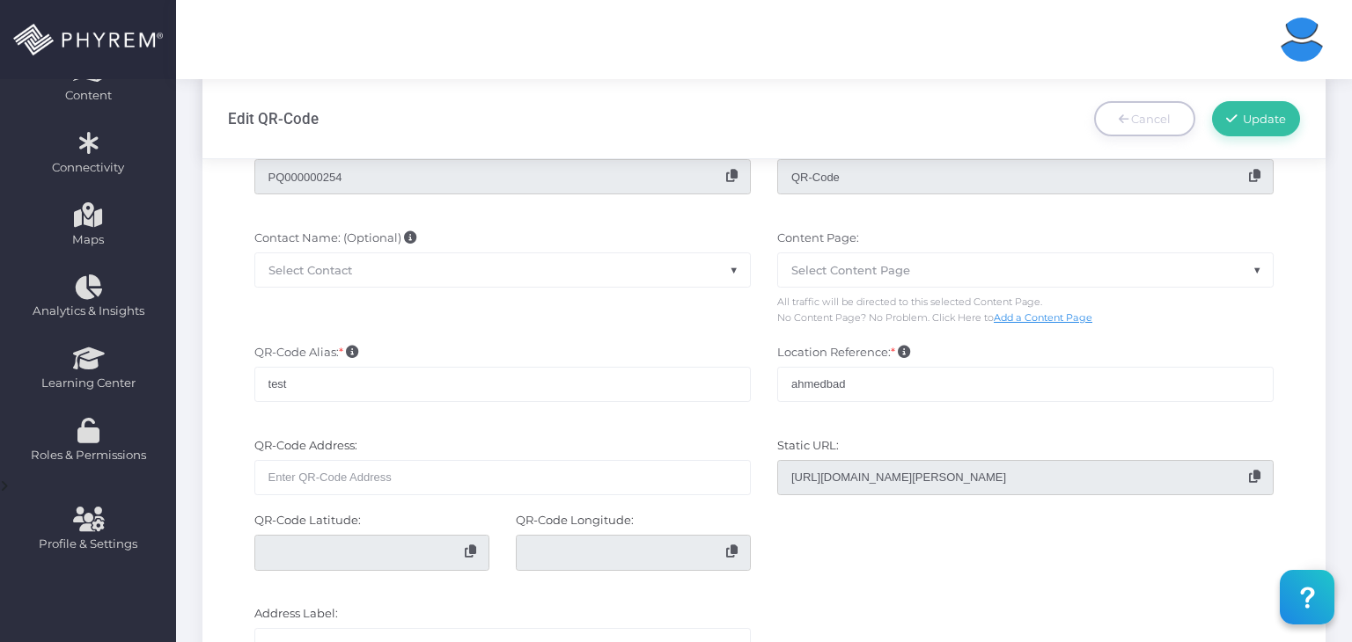
scroll to position [293, 0]
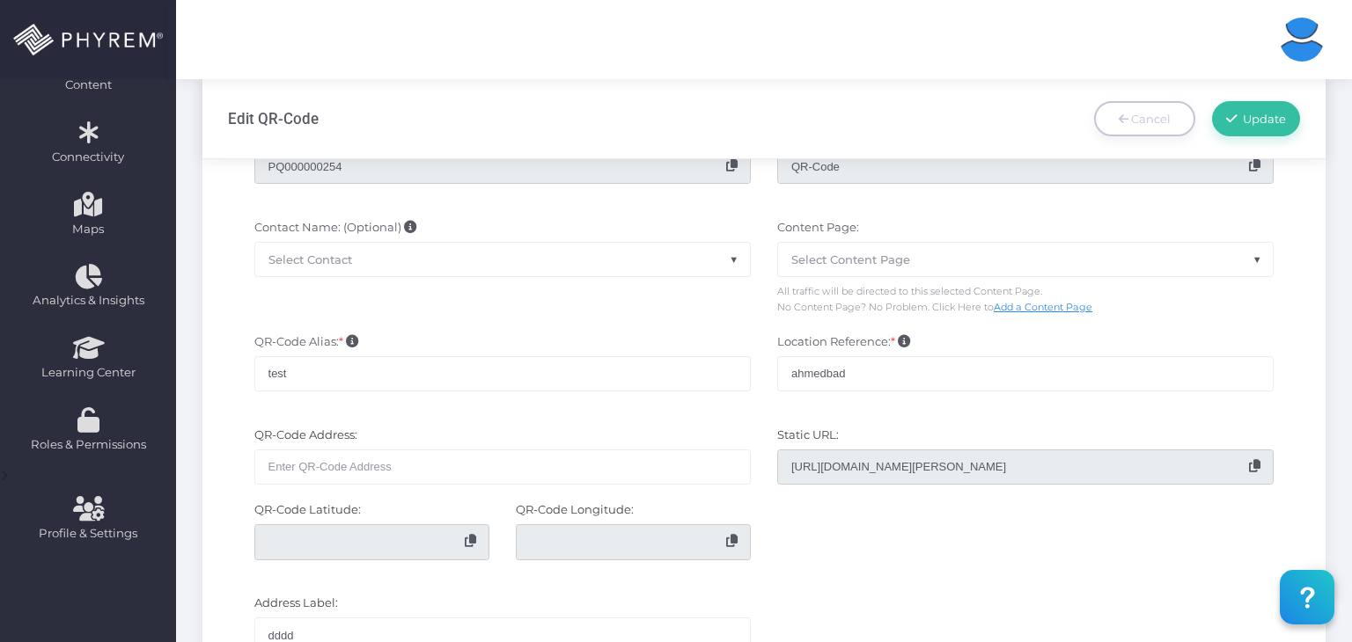
click at [889, 268] on span "Select Content Page" at bounding box center [1025, 259] width 495 height 33
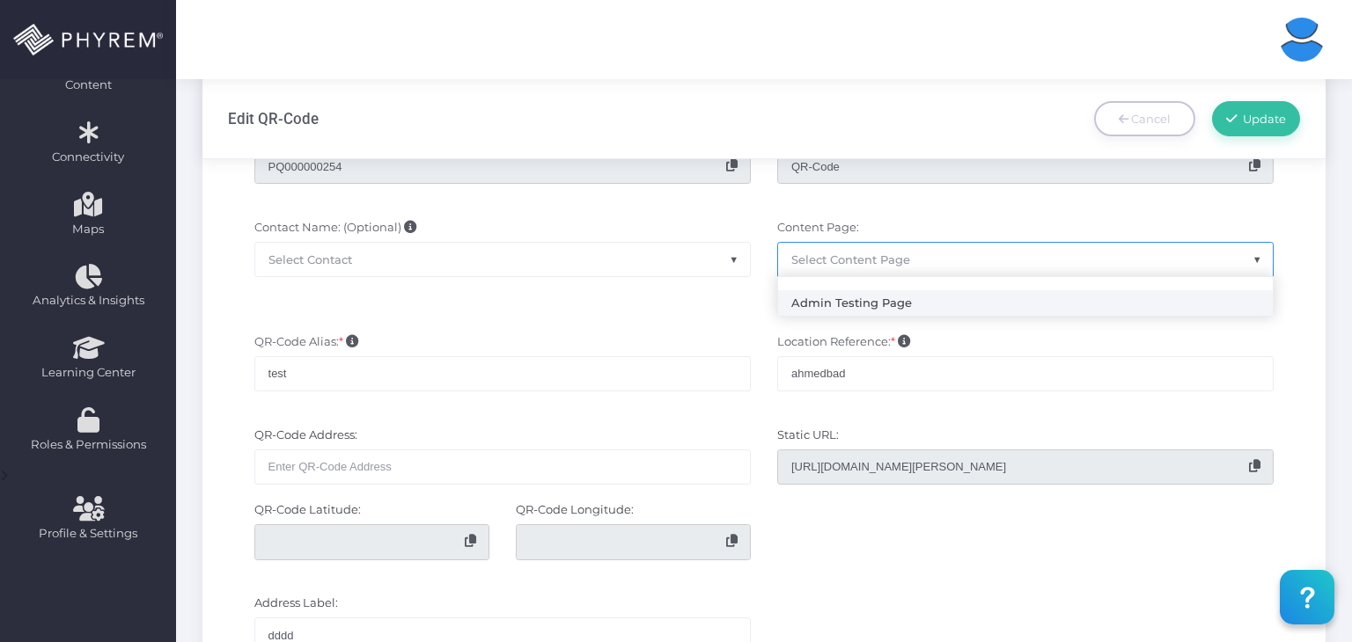
click at [894, 259] on span "Select Content Page" at bounding box center [850, 260] width 119 height 14
click at [581, 258] on span "Select Contact" at bounding box center [502, 259] width 495 height 33
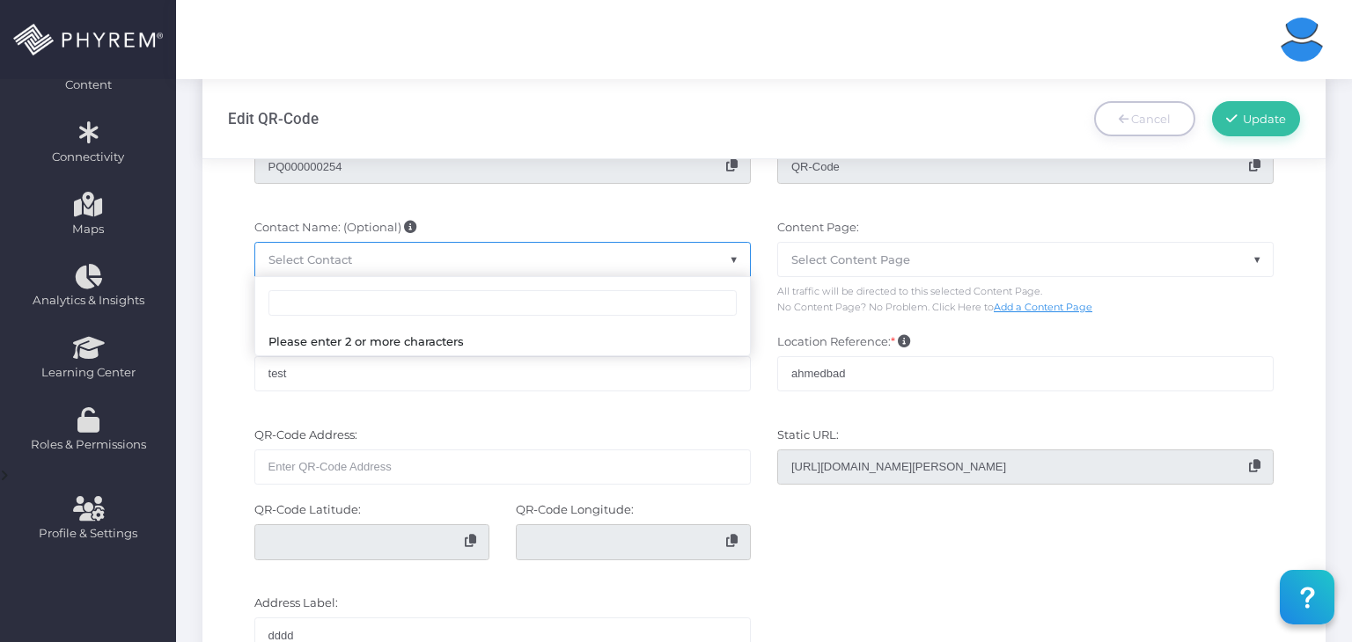
drag, startPoint x: 581, startPoint y: 258, endPoint x: 760, endPoint y: 326, distance: 192.2
click at [579, 258] on span "Select Contact" at bounding box center [502, 259] width 495 height 33
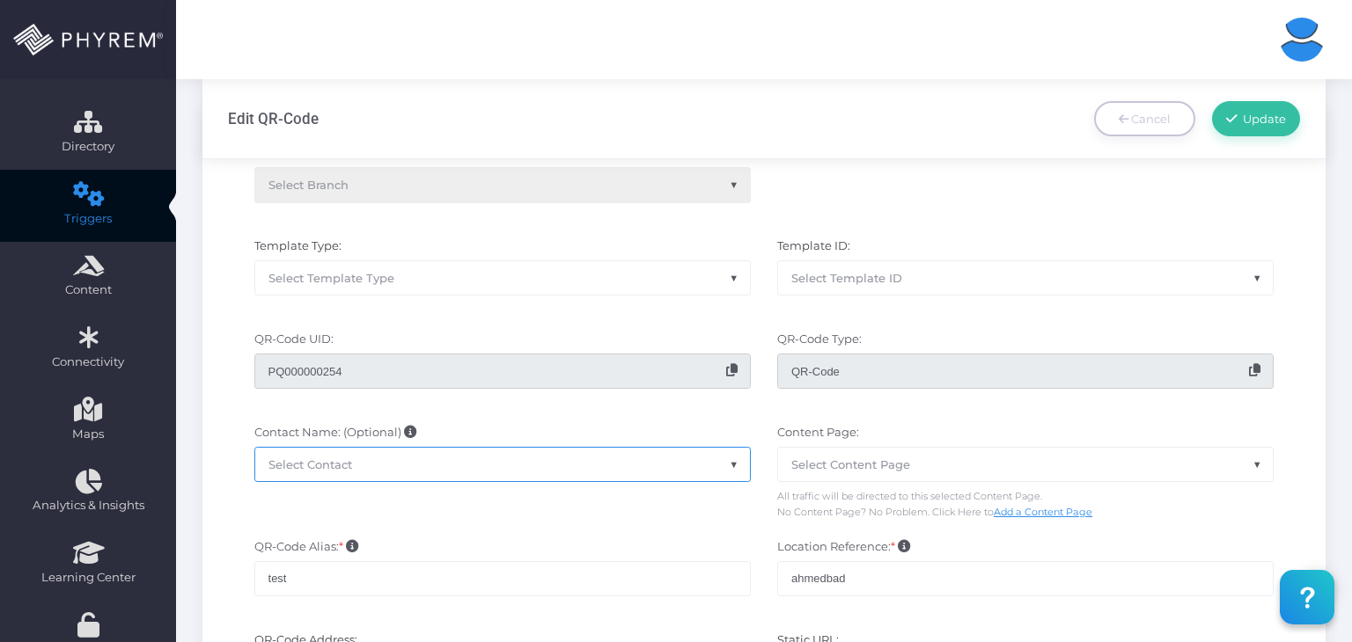
scroll to position [0, 0]
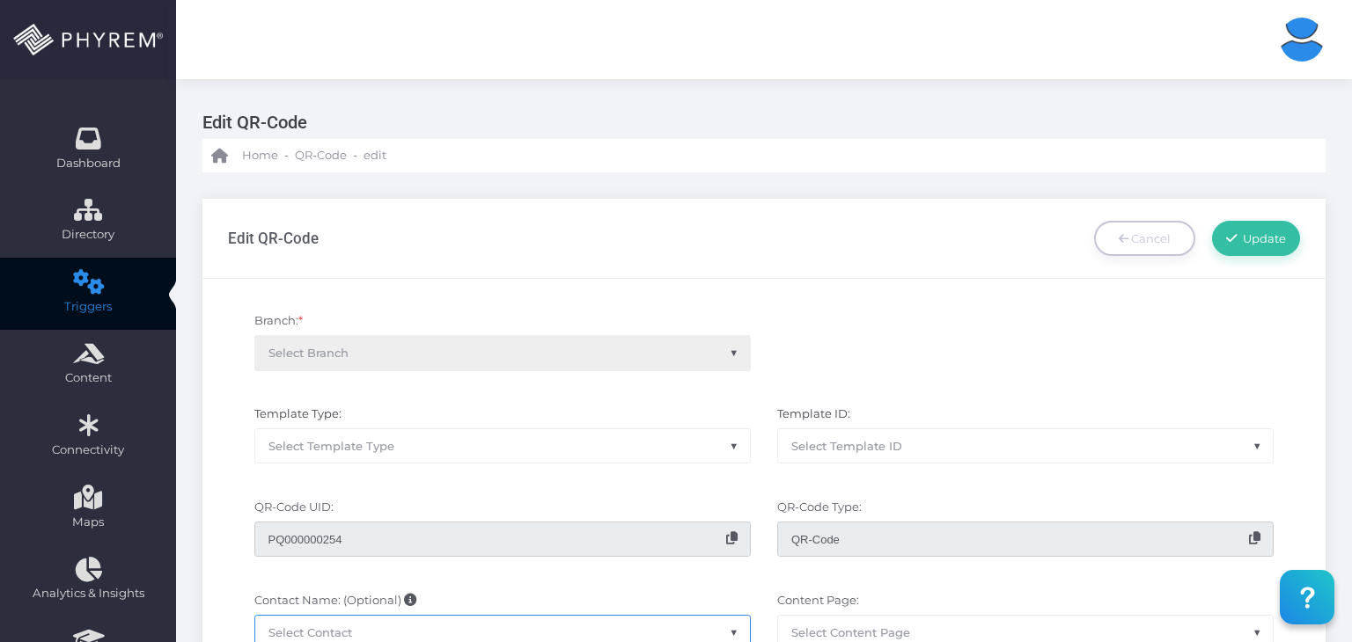
click at [873, 450] on span "Select Template ID" at bounding box center [846, 446] width 111 height 14
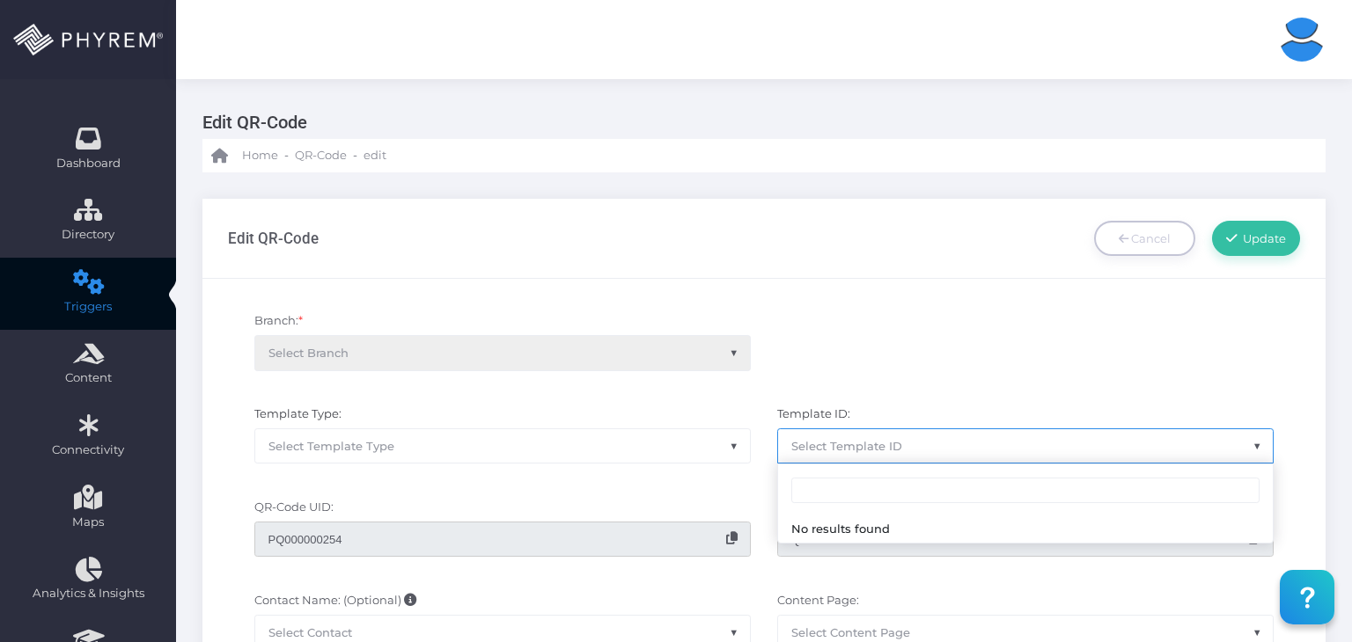
click at [690, 449] on span "Select Template Type" at bounding box center [502, 445] width 495 height 33
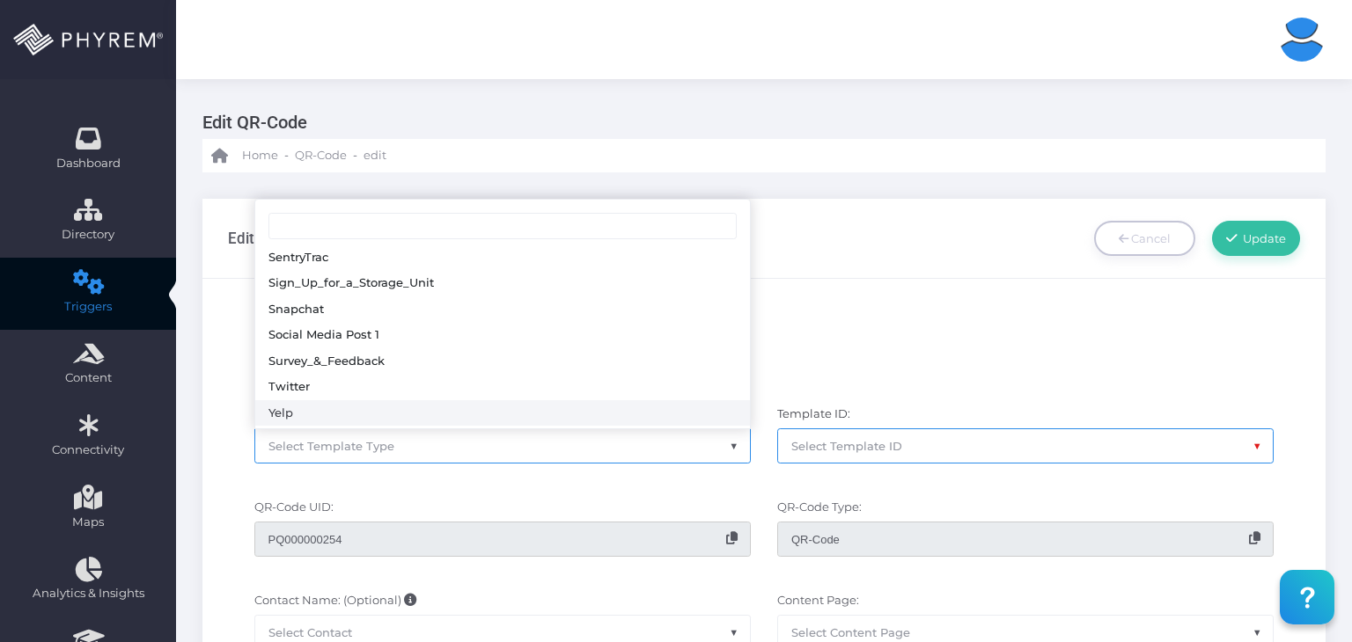
scroll to position [394, 0]
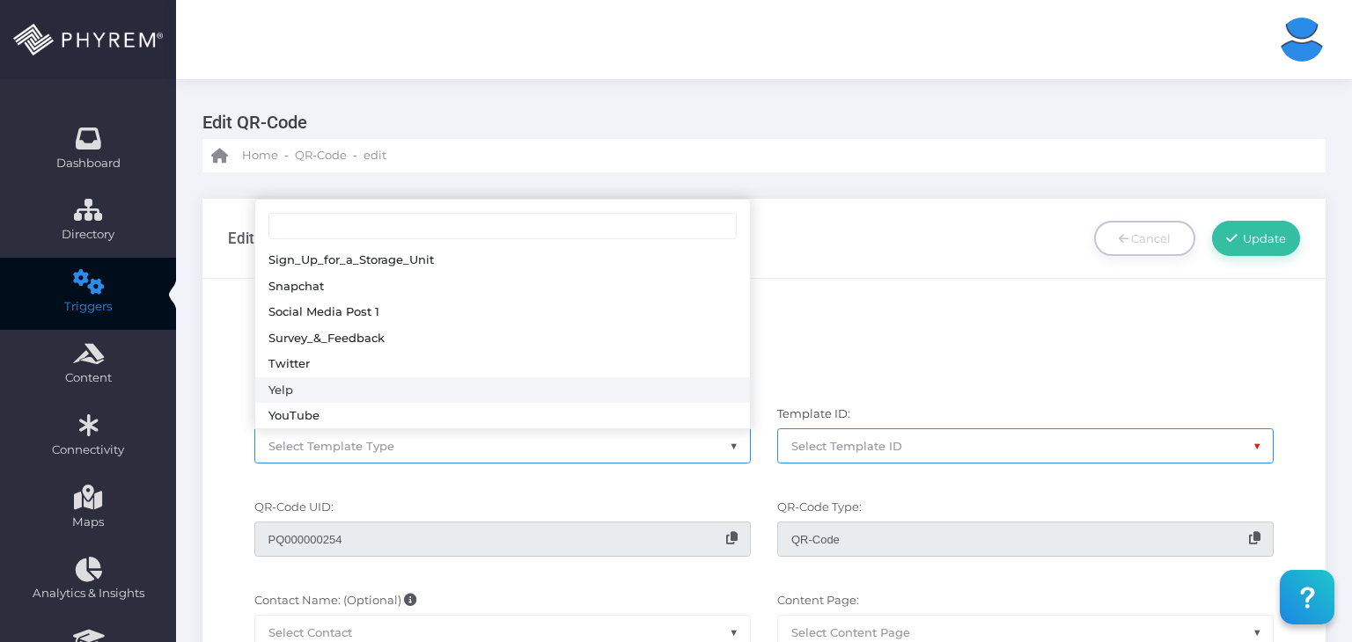
click at [857, 313] on div "Branch: * Select Branch" at bounding box center [764, 350] width 1099 height 93
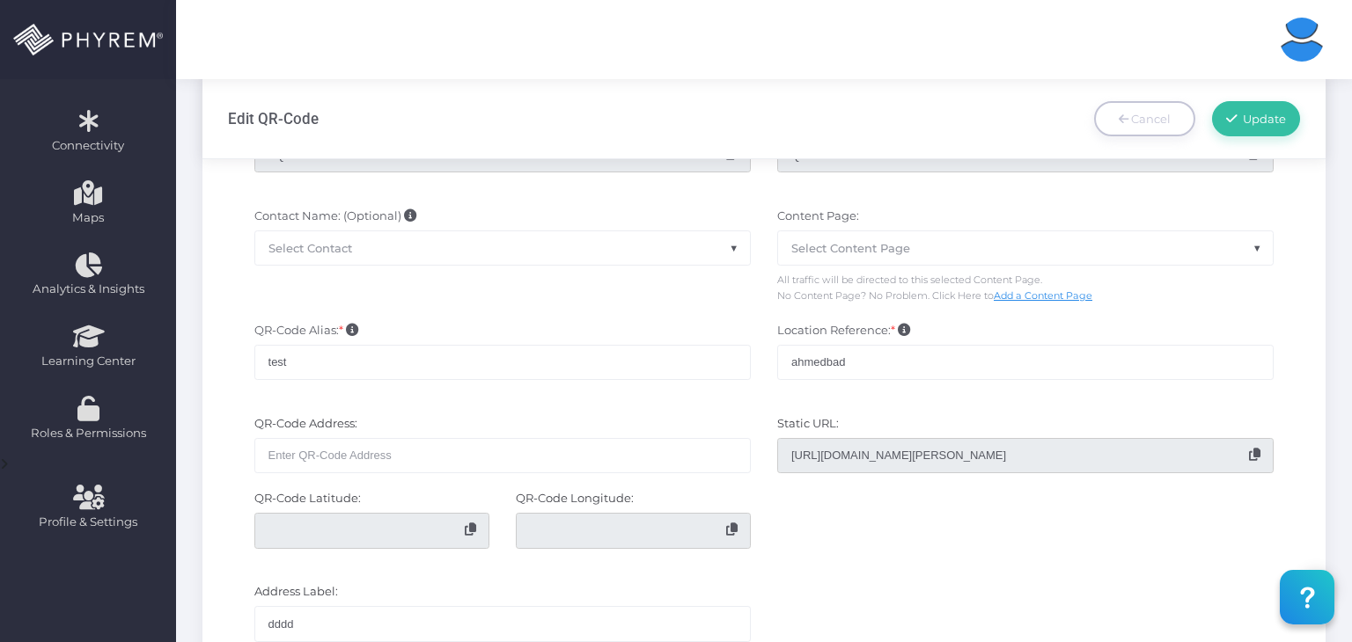
scroll to position [293, 0]
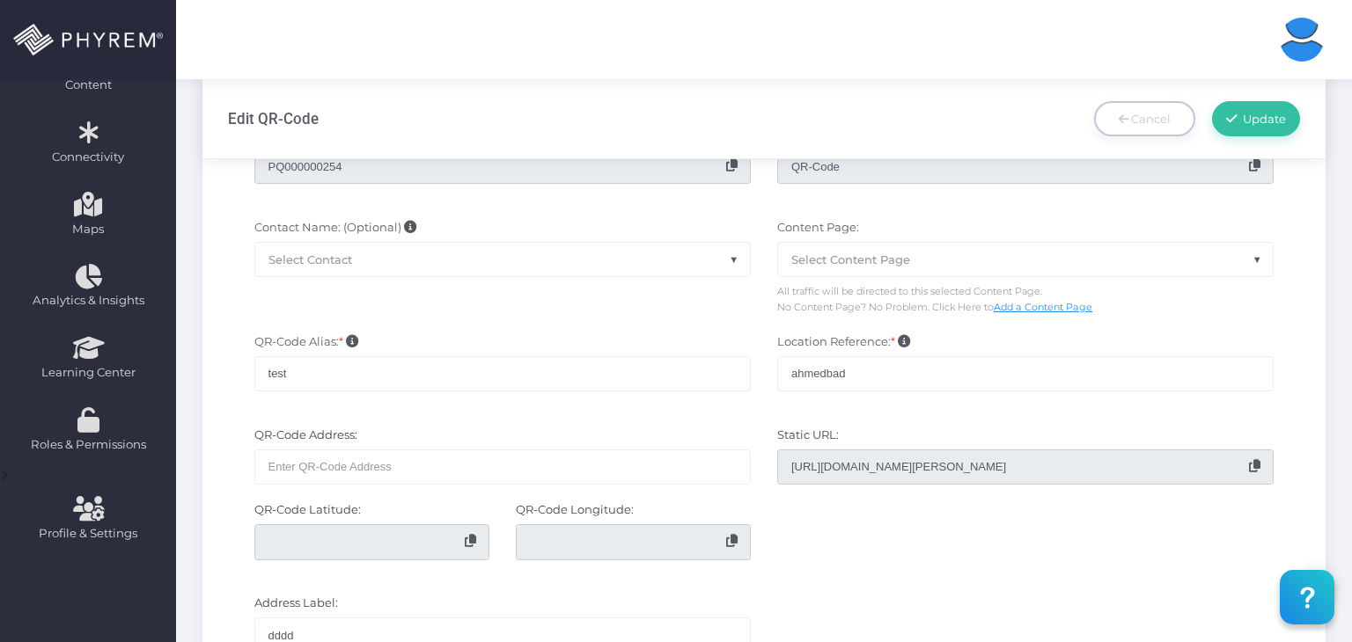
click at [843, 249] on span "Select Content Page" at bounding box center [1025, 259] width 495 height 33
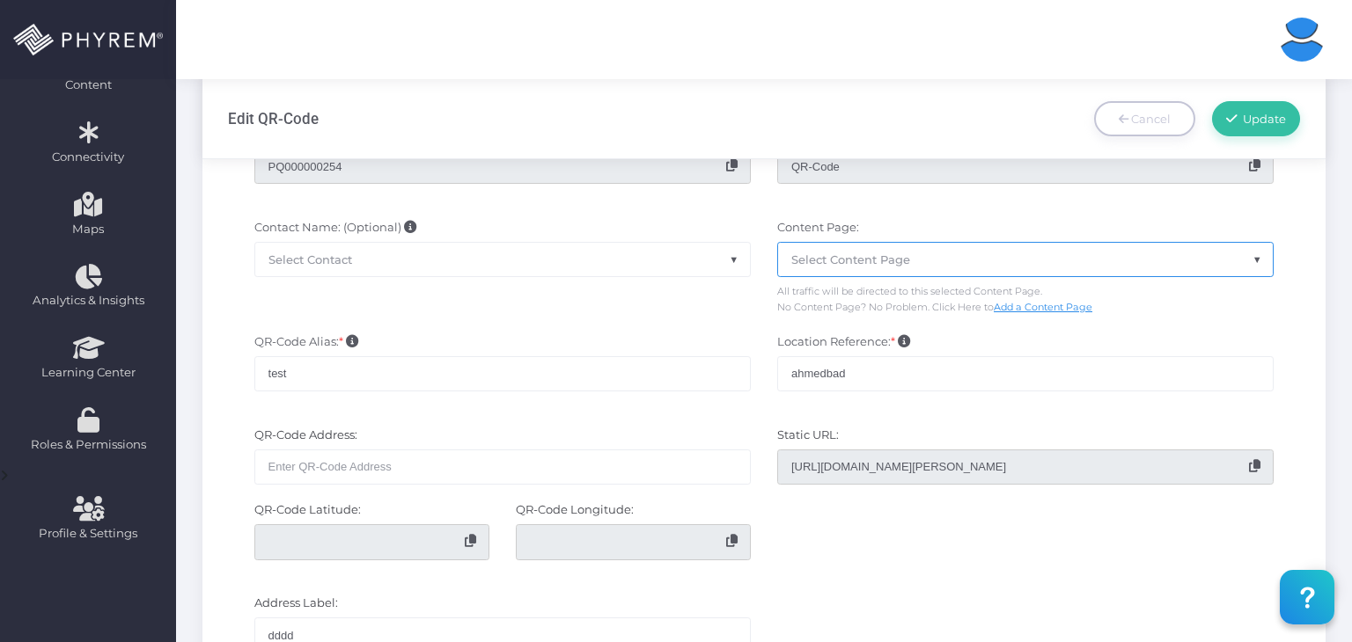
click at [1020, 339] on div "Location Reference: * ahmedbad" at bounding box center [1025, 372] width 523 height 76
click at [1001, 301] on link "Add a Content Page" at bounding box center [1043, 307] width 99 height 12
